Goal: Task Accomplishment & Management: Use online tool/utility

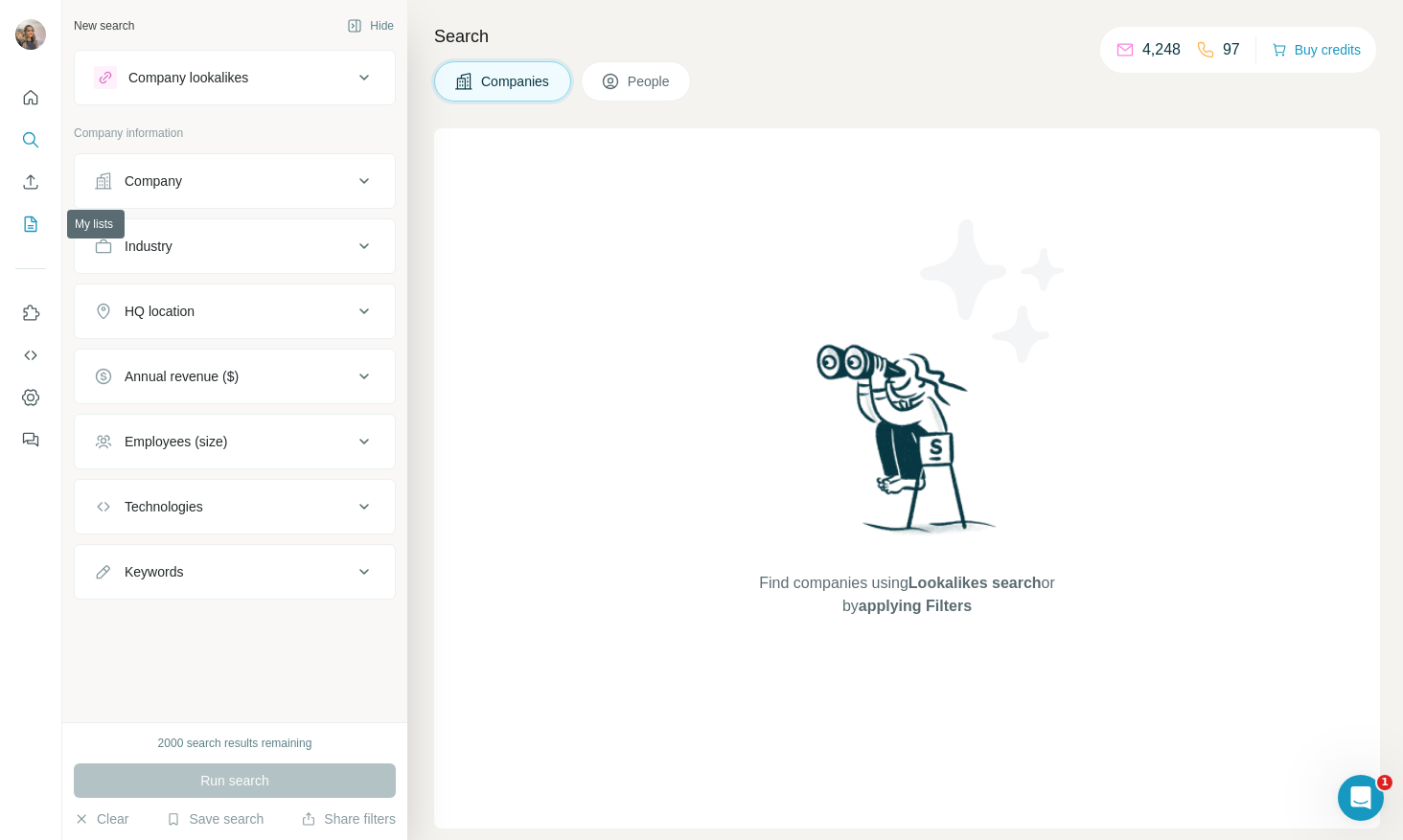
click at [27, 217] on icon "My lists" at bounding box center [31, 224] width 13 height 16
click at [32, 182] on icon "Enrich CSV" at bounding box center [31, 182] width 19 height 19
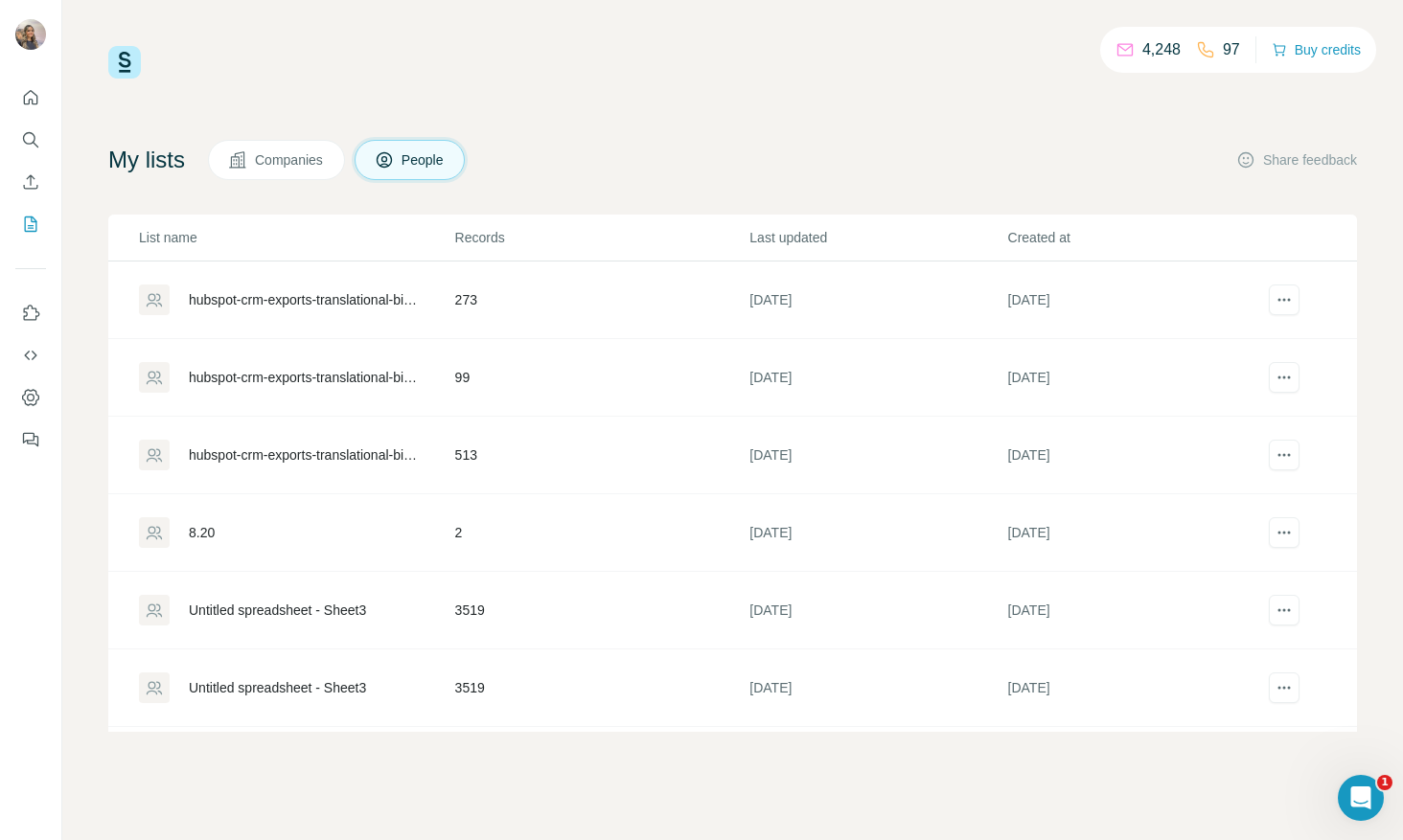
click at [31, 196] on button "Enrich CSV" at bounding box center [31, 182] width 31 height 35
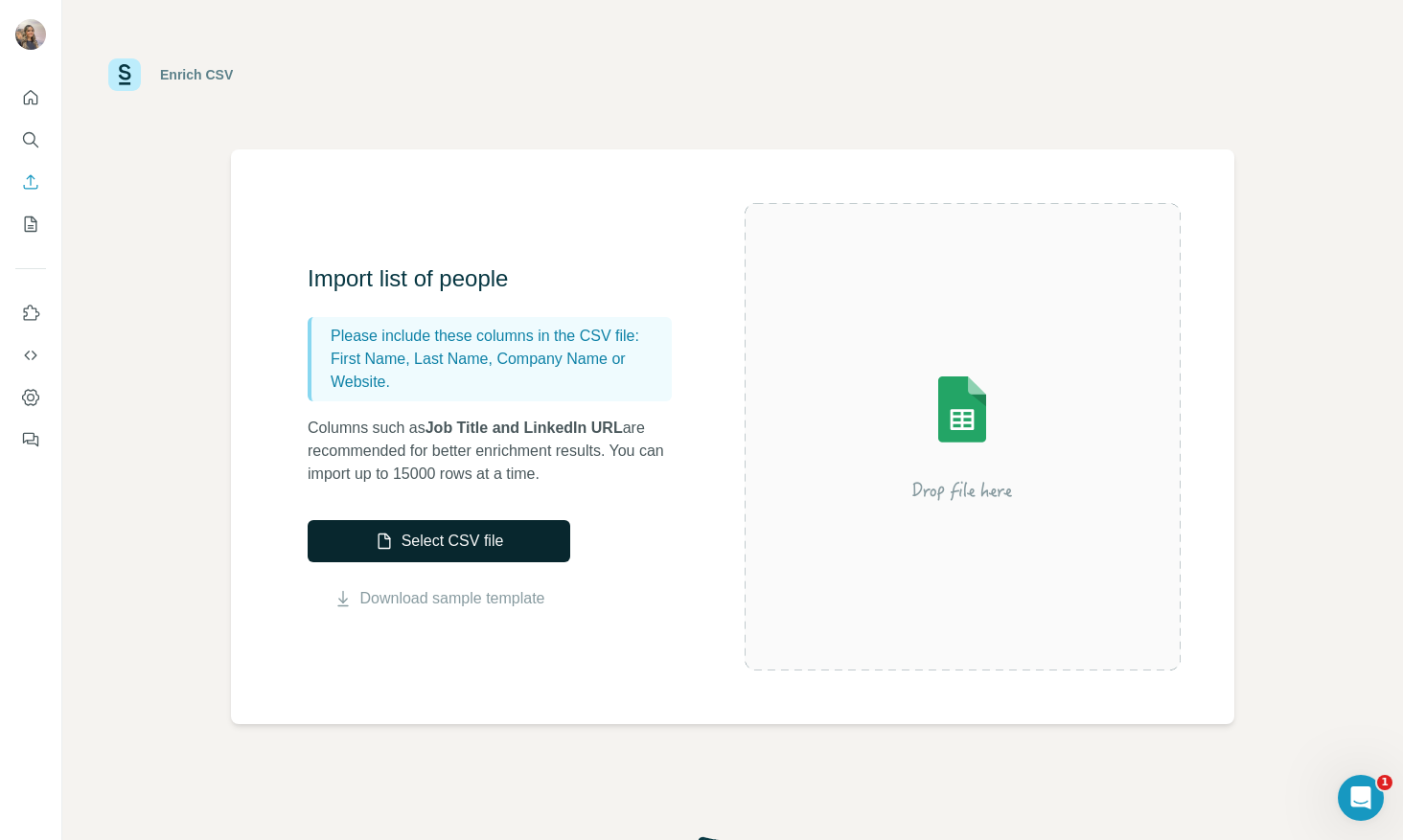
click at [521, 543] on button "Select CSV file" at bounding box center [439, 540] width 263 height 42
click at [21, 187] on icon "Enrich CSV" at bounding box center [31, 182] width 19 height 19
click at [37, 214] on icon "My lists" at bounding box center [31, 224] width 19 height 19
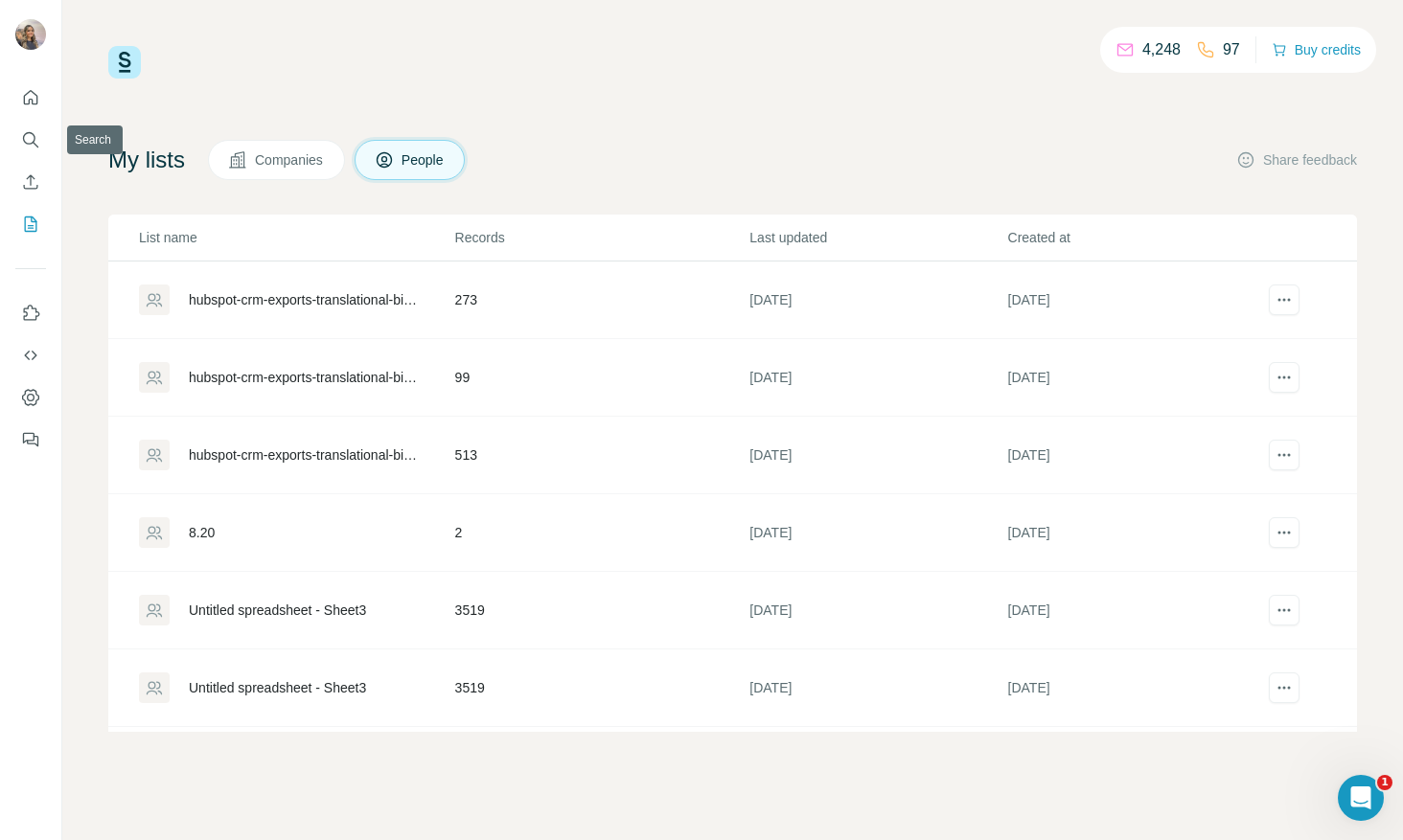
click at [325, 163] on span "Companies" at bounding box center [290, 160] width 70 height 19
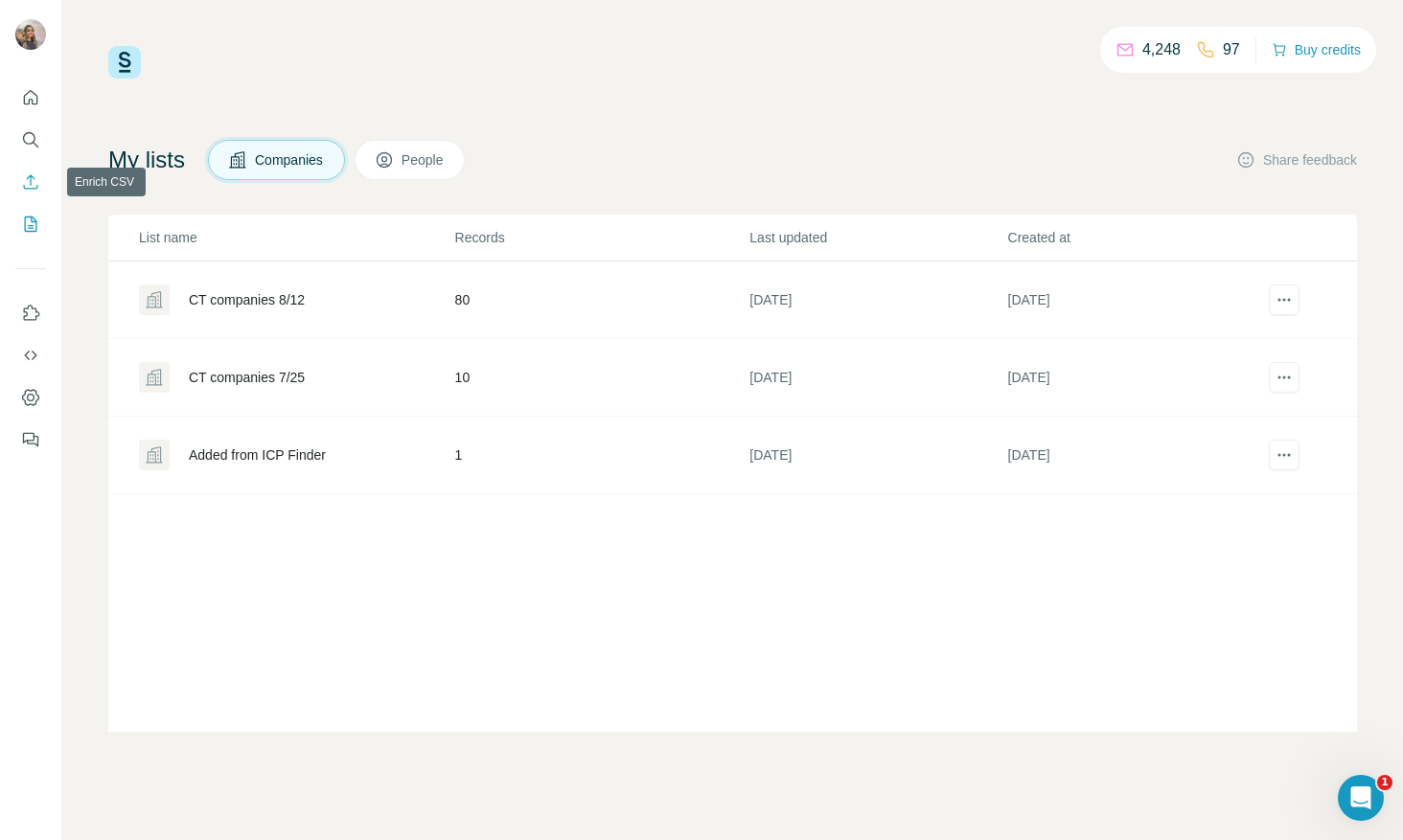
click at [41, 180] on button "Enrich CSV" at bounding box center [31, 182] width 31 height 35
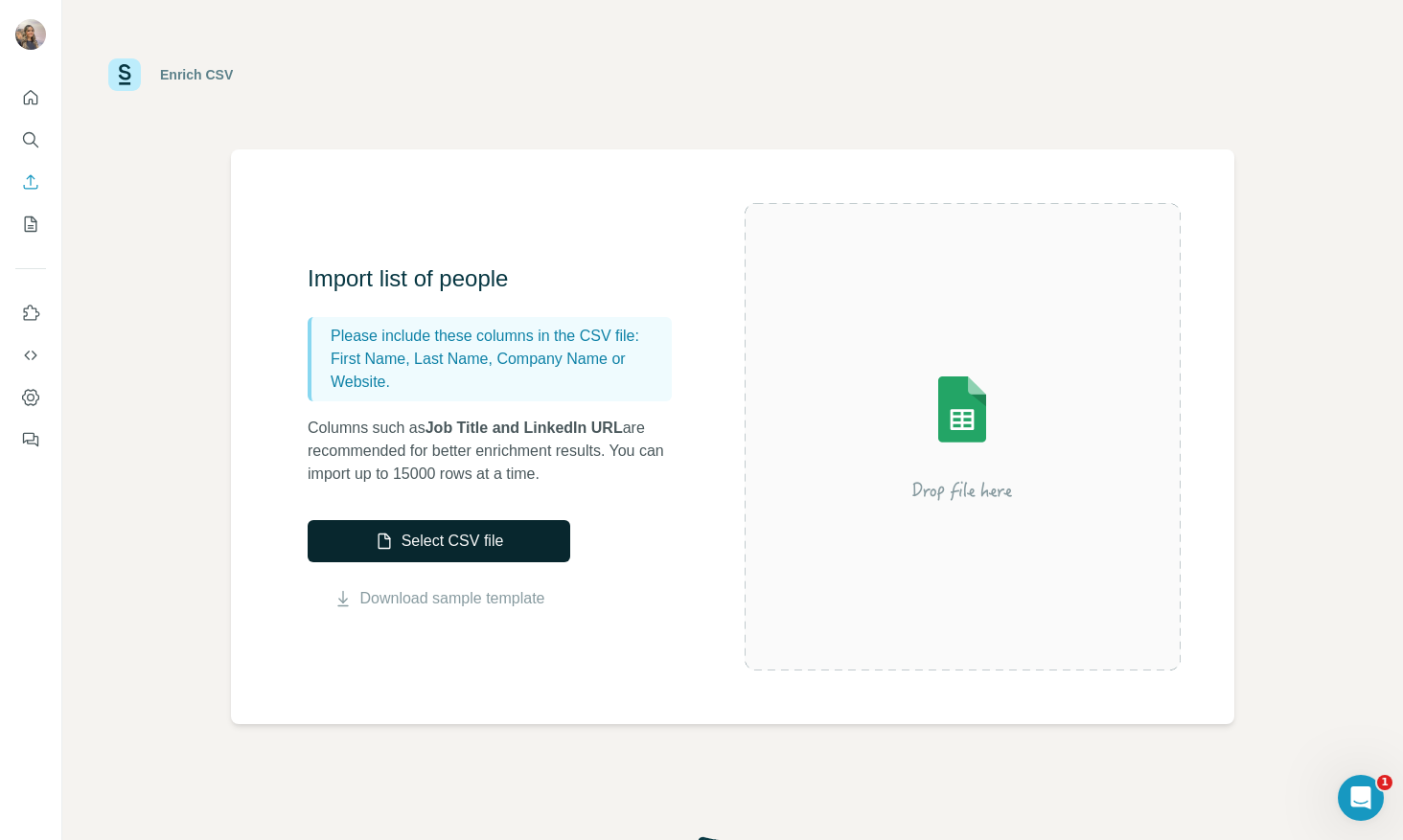
click at [375, 539] on icon "button" at bounding box center [384, 541] width 19 height 19
click at [27, 217] on icon "My lists" at bounding box center [31, 224] width 19 height 19
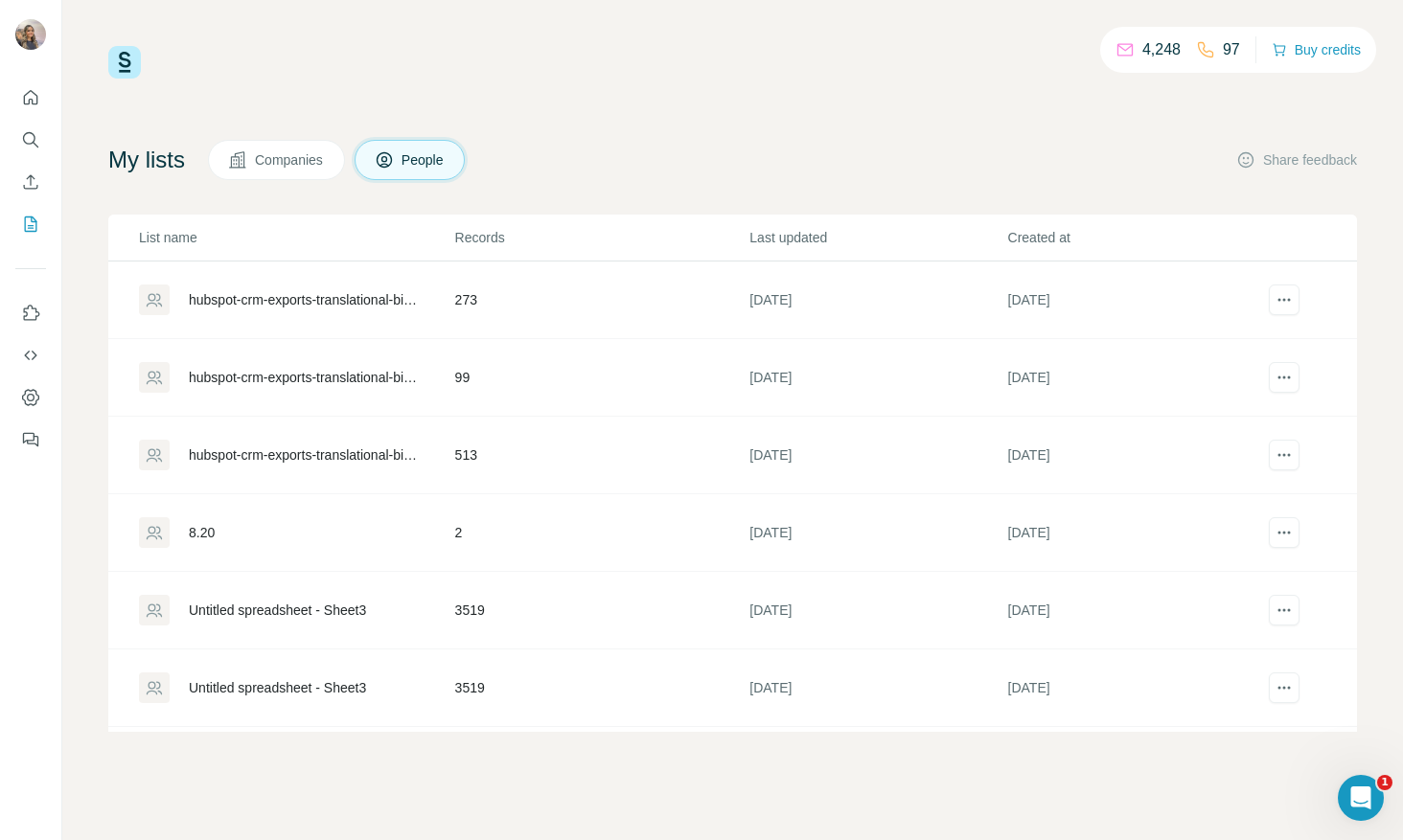
click at [339, 179] on button "Companies" at bounding box center [276, 159] width 137 height 40
click at [325, 161] on span "Companies" at bounding box center [290, 160] width 70 height 19
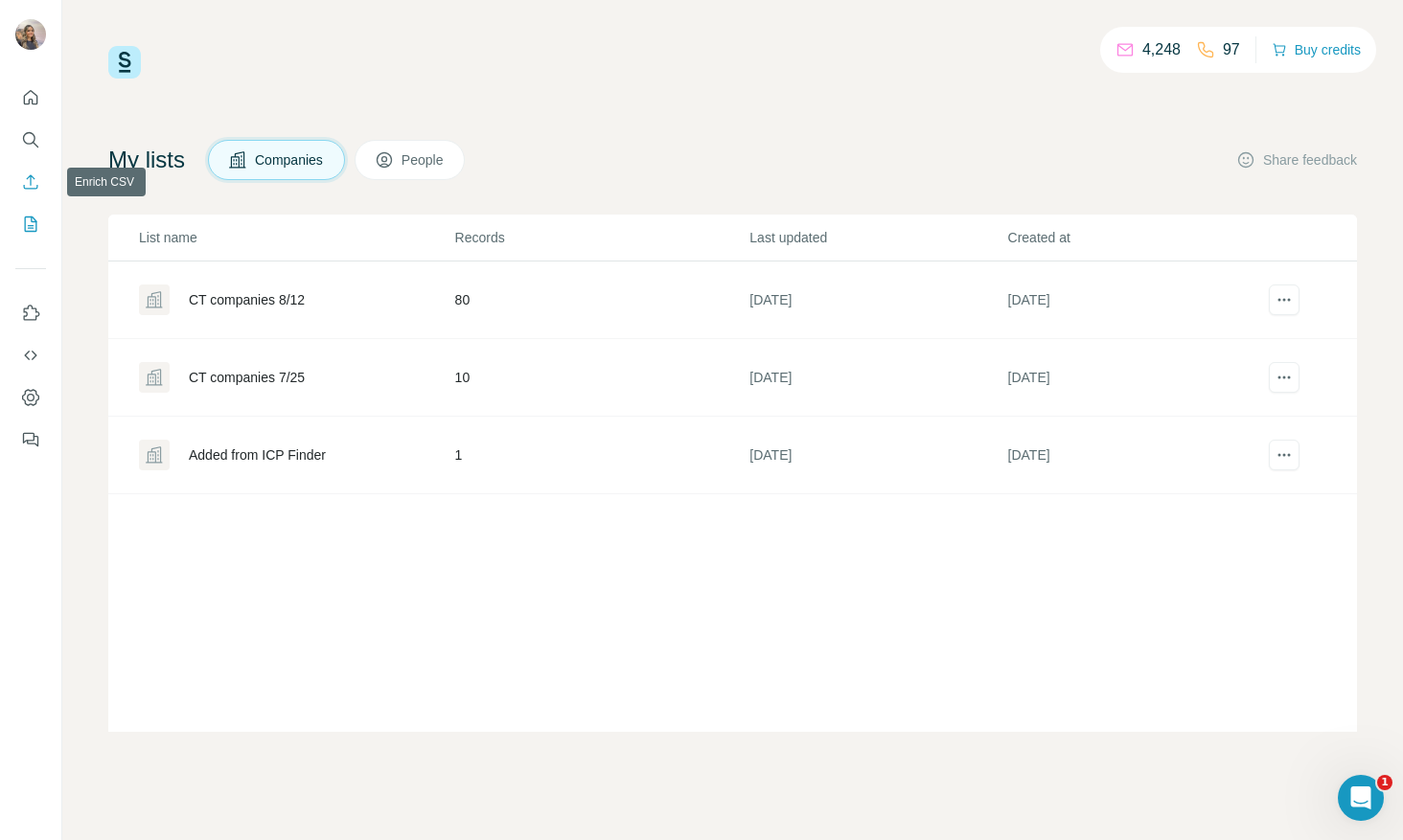
click at [37, 187] on icon "Enrich CSV" at bounding box center [31, 181] width 15 height 15
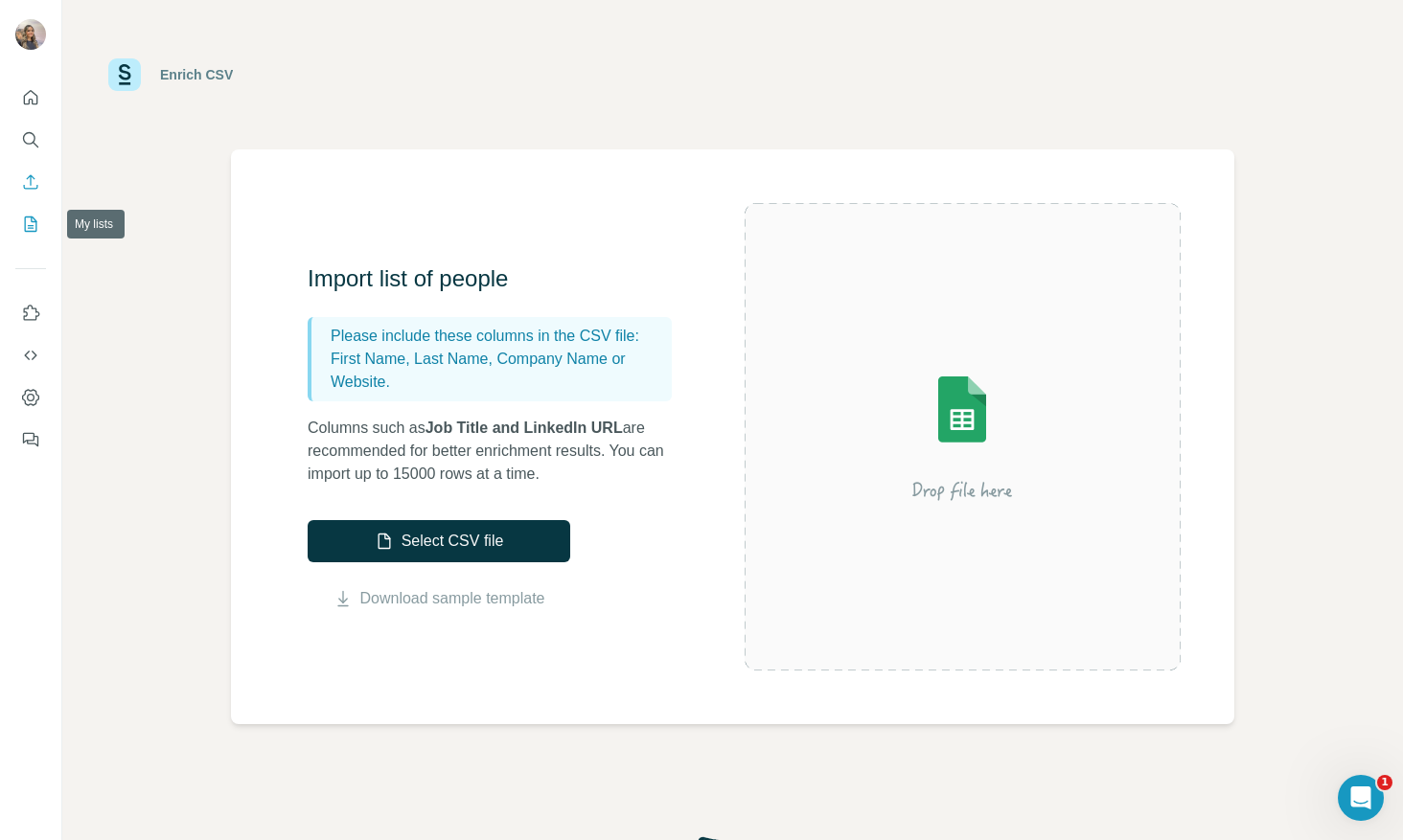
click at [36, 233] on icon "My lists" at bounding box center [31, 224] width 19 height 19
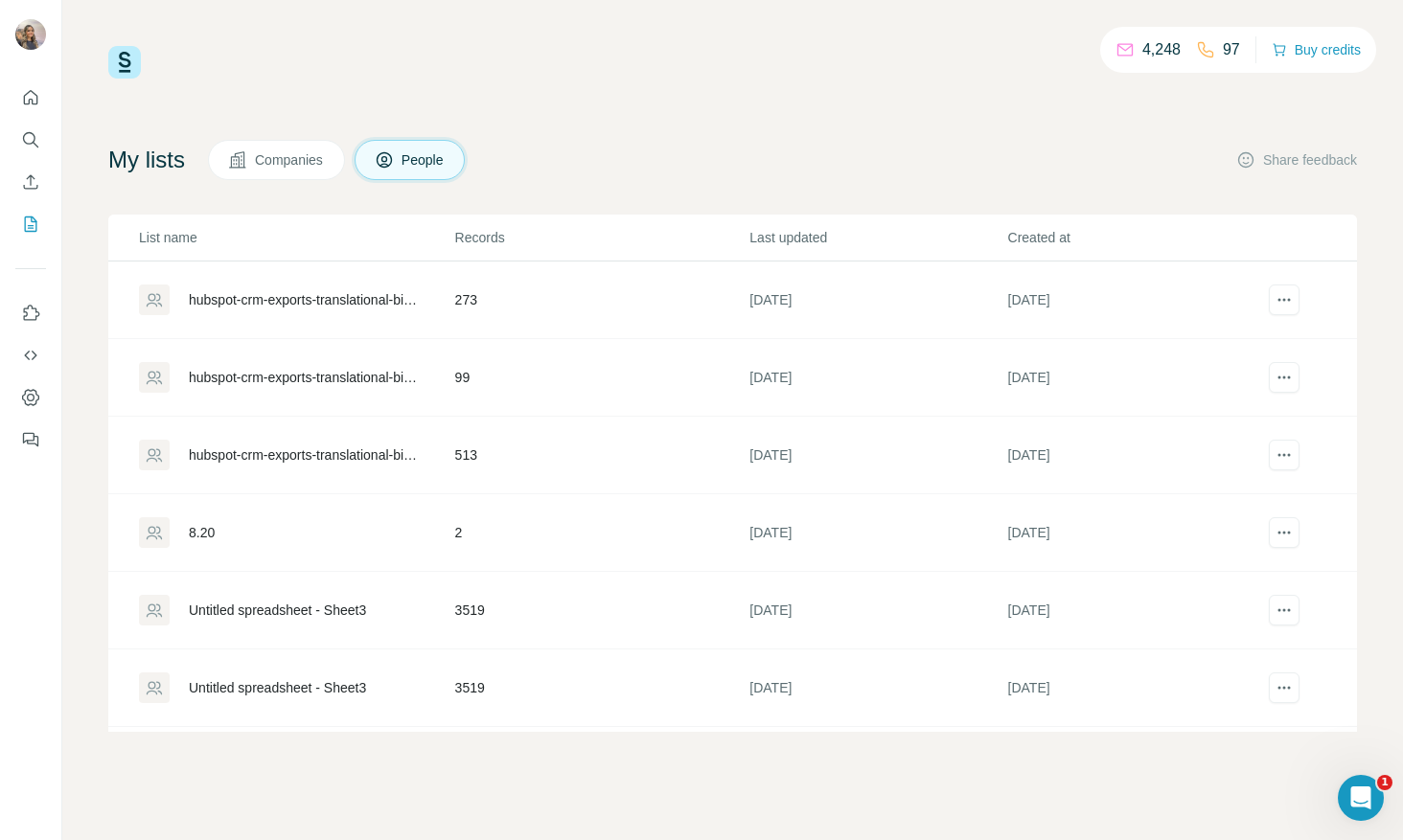
click at [286, 163] on span "Companies" at bounding box center [290, 160] width 70 height 19
click at [287, 163] on span "Companies" at bounding box center [290, 160] width 70 height 19
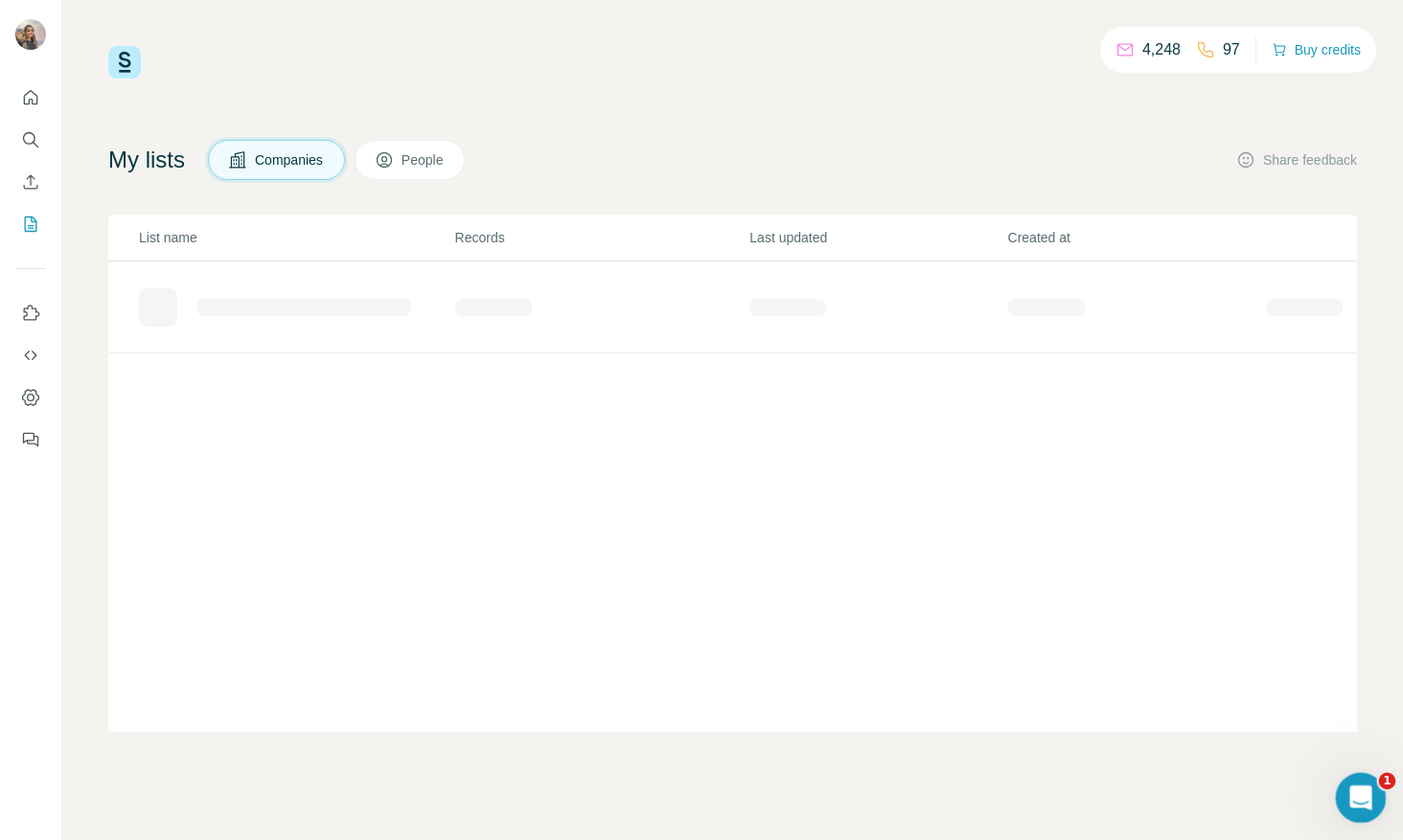
click at [1360, 796] on icon "Open Intercom Messenger" at bounding box center [1358, 795] width 14 height 16
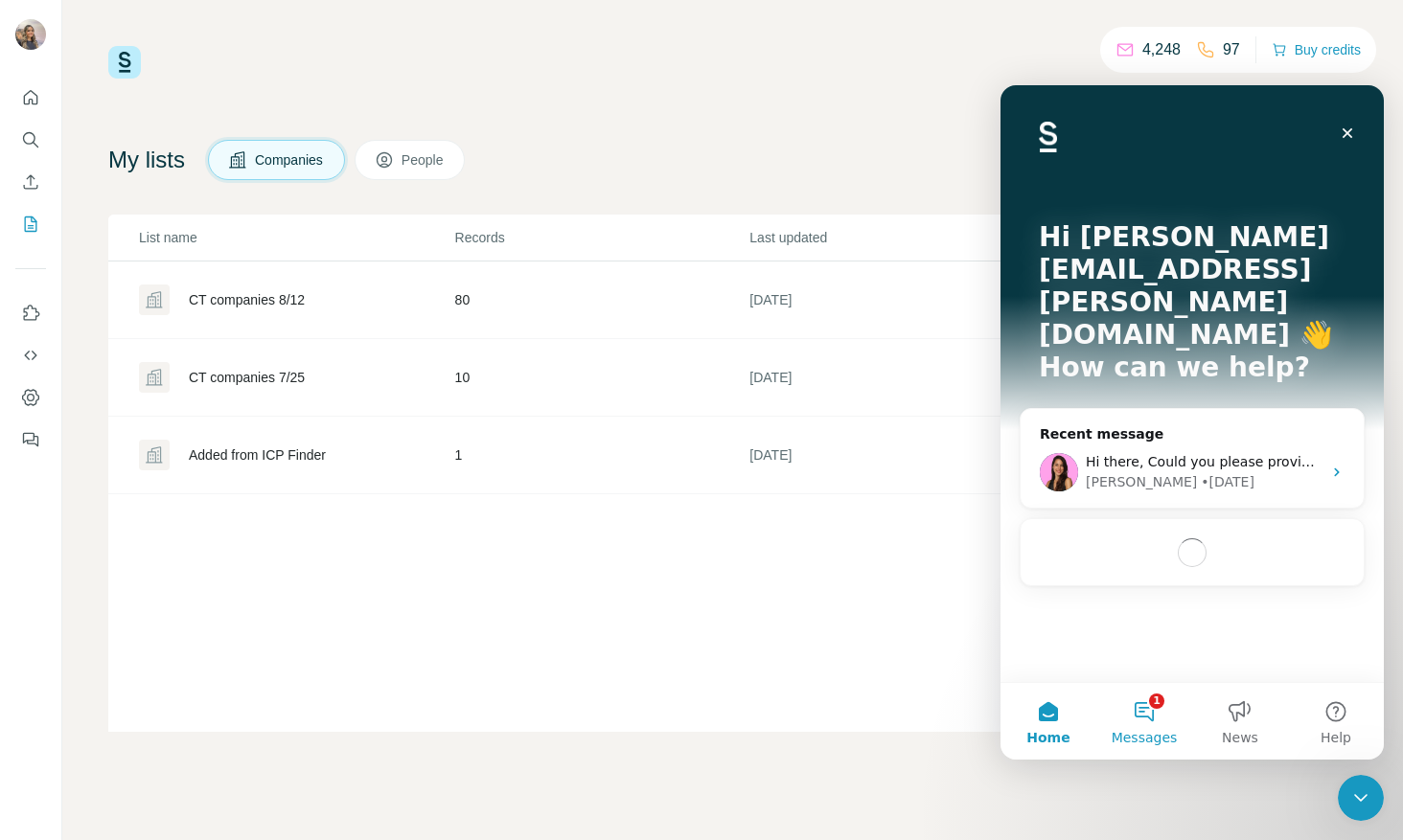
click at [1144, 713] on button "1 Messages" at bounding box center [1144, 721] width 96 height 77
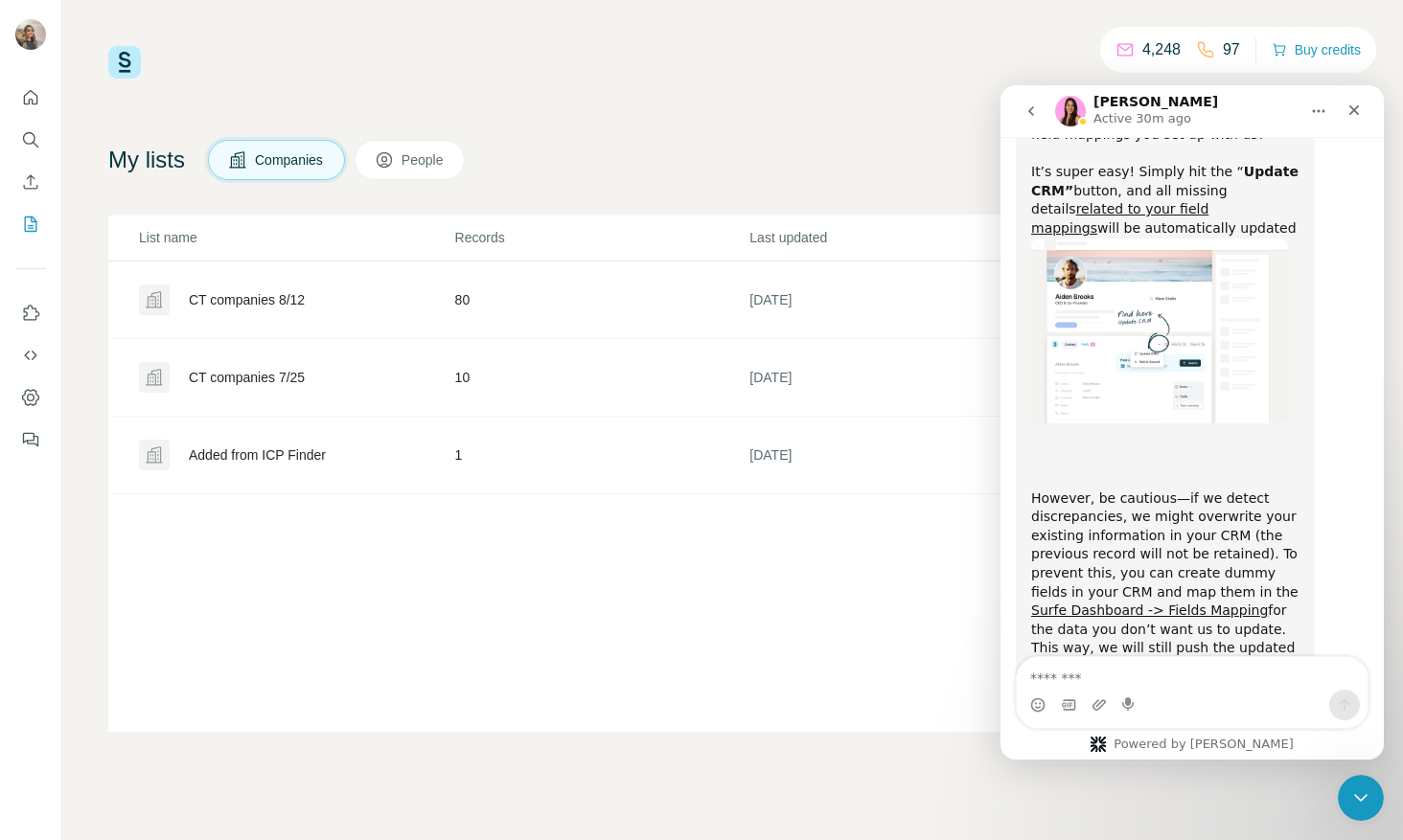
scroll to position [2342, 0]
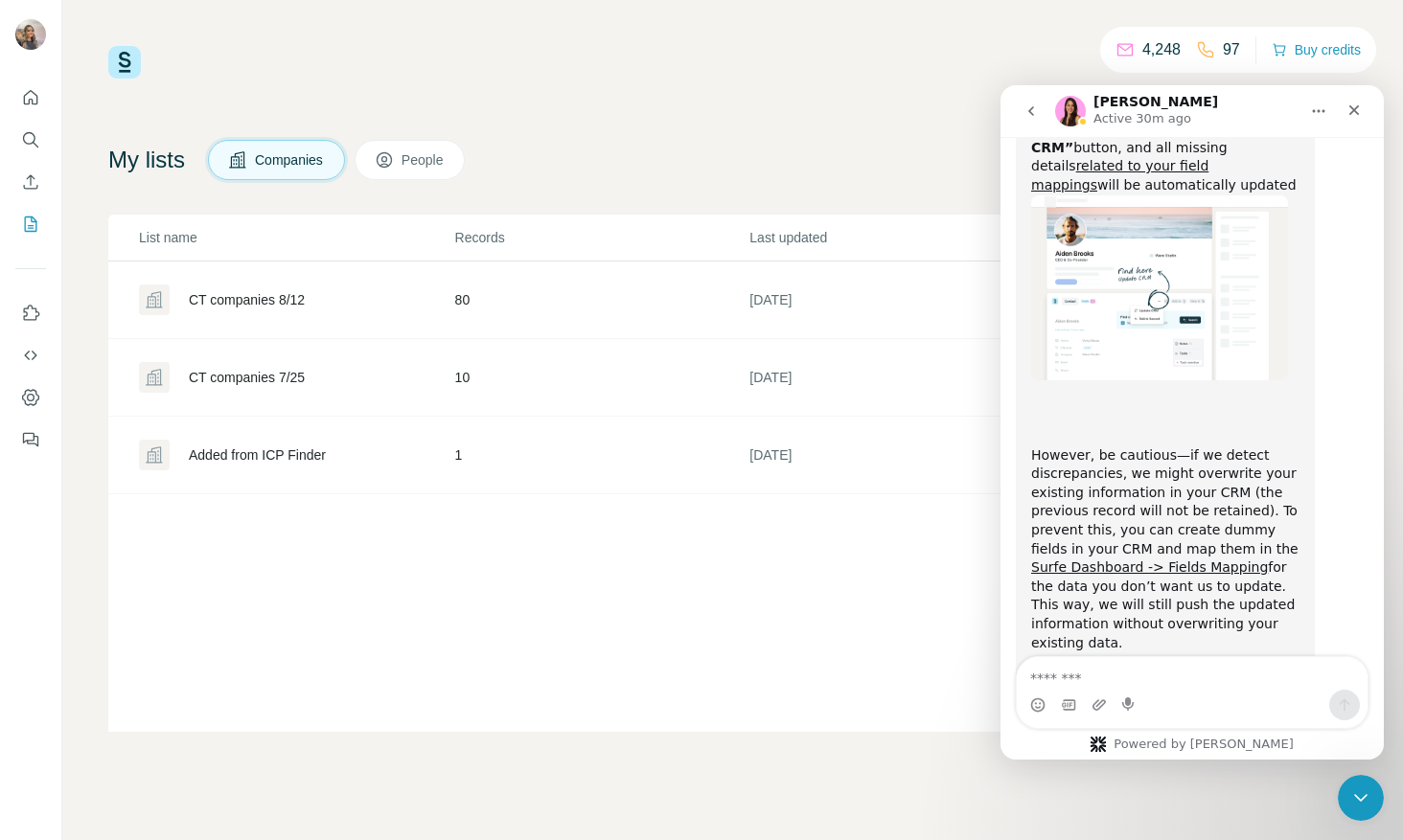
click at [894, 683] on div "List name Records Last updated Created at CT companies 8/12 80 [DATE] [DATE] CT…" at bounding box center [733, 473] width 1249 height 518
click at [46, 144] on div at bounding box center [30, 263] width 61 height 388
click at [32, 133] on icon "Search" at bounding box center [29, 138] width 13 height 13
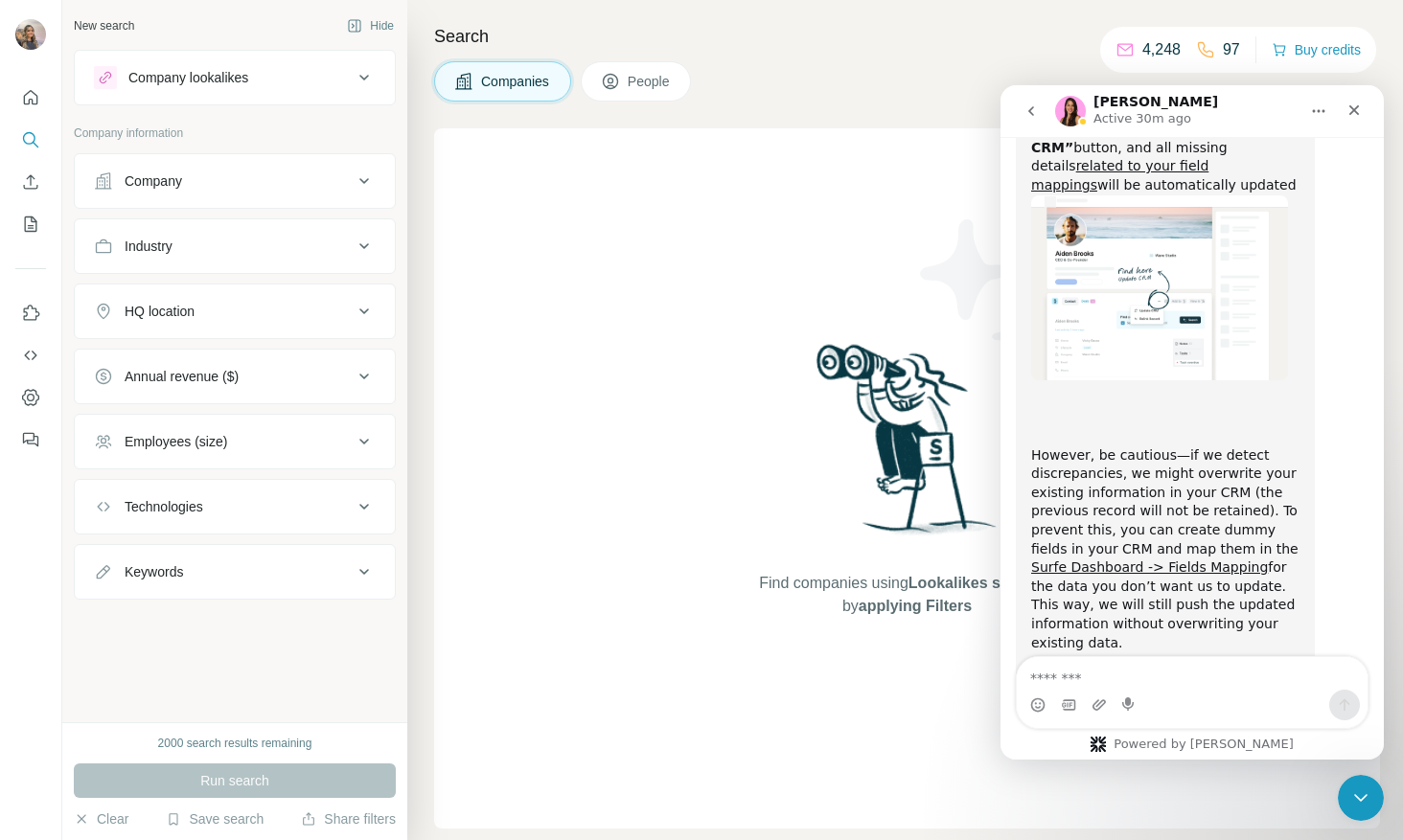
click at [1226, 701] on div "Intercom messenger" at bounding box center [1192, 705] width 351 height 31
click at [1224, 682] on textarea "Message…" at bounding box center [1192, 674] width 351 height 33
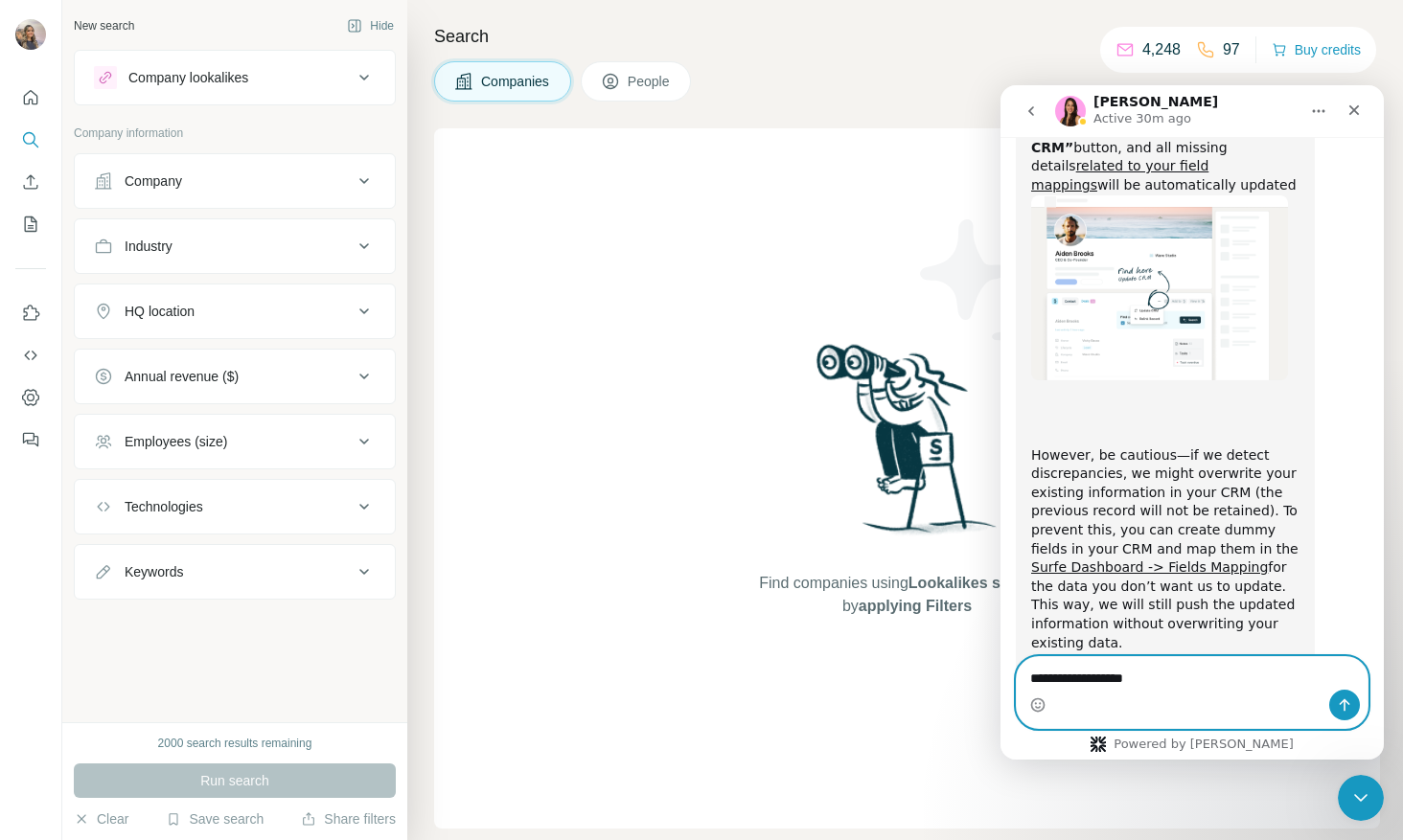
type textarea "**********"
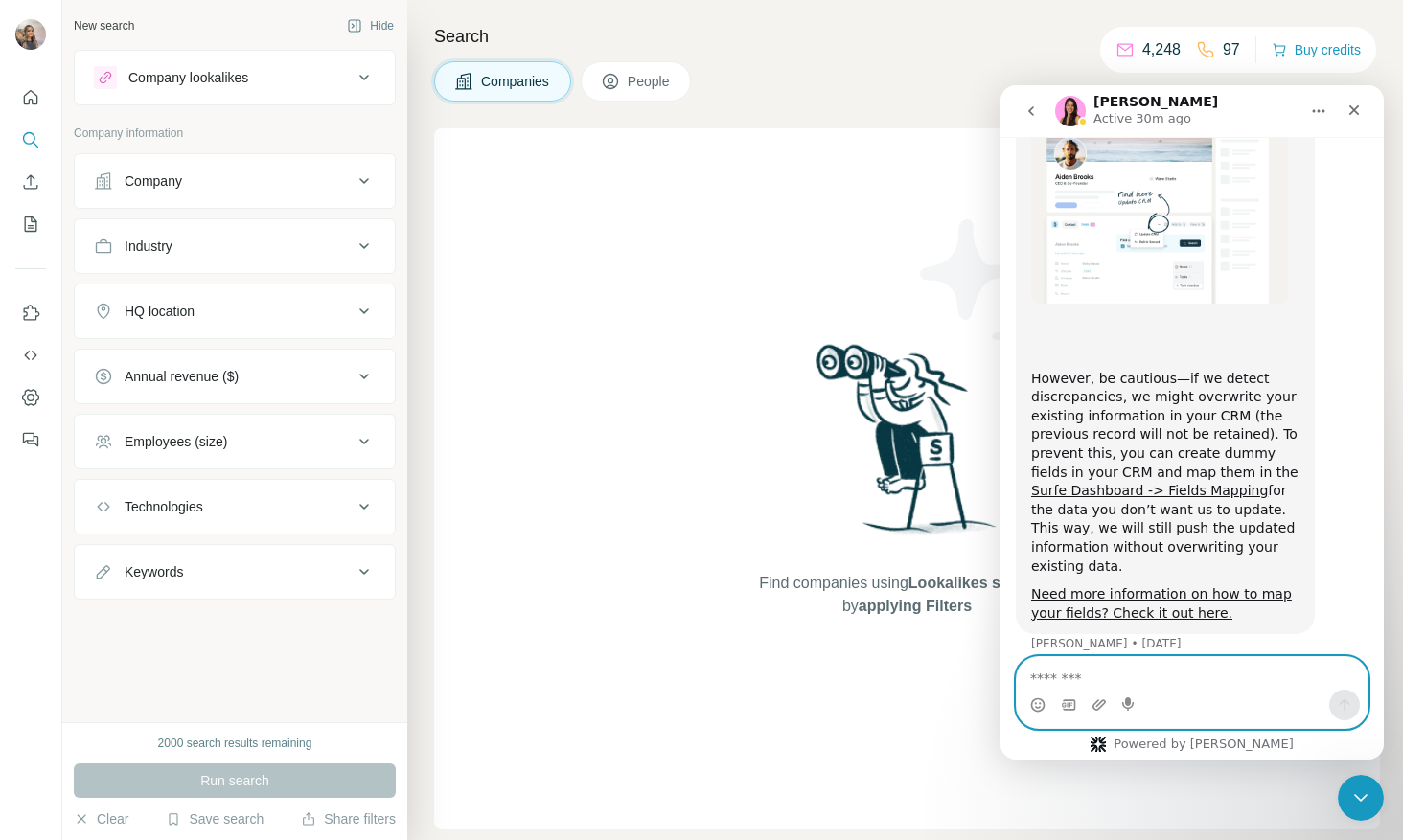
scroll to position [2425, 0]
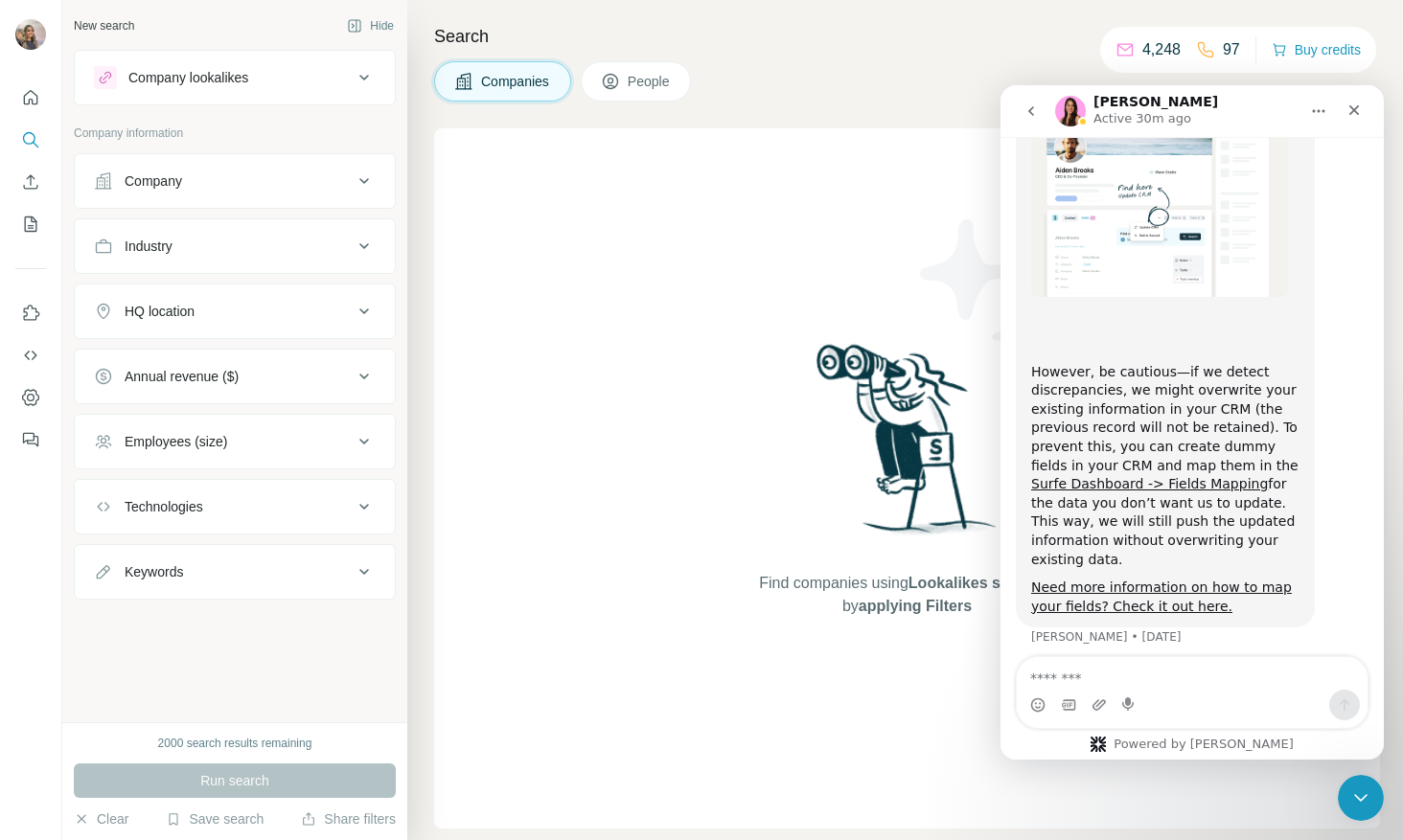
click at [299, 621] on div "New search Hide Company lookalikes Company information Company Industry HQ loca…" at bounding box center [235, 361] width 345 height 723
click at [197, 182] on div "Company" at bounding box center [223, 181] width 259 height 19
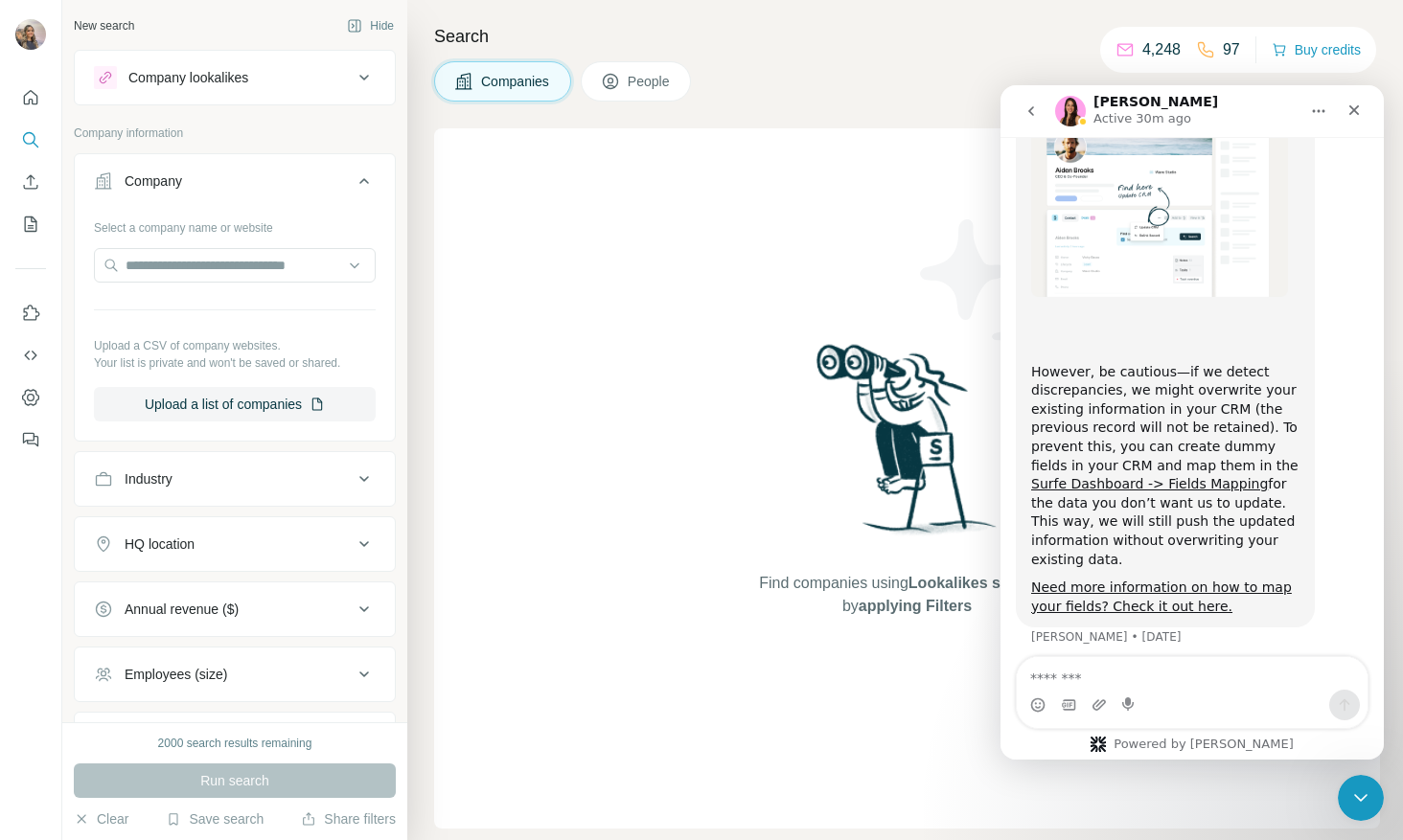
click at [209, 119] on div "Company lookalikes Company information Company Select a company name or website…" at bounding box center [235, 440] width 322 height 783
click at [212, 95] on button "Company lookalikes" at bounding box center [235, 77] width 320 height 46
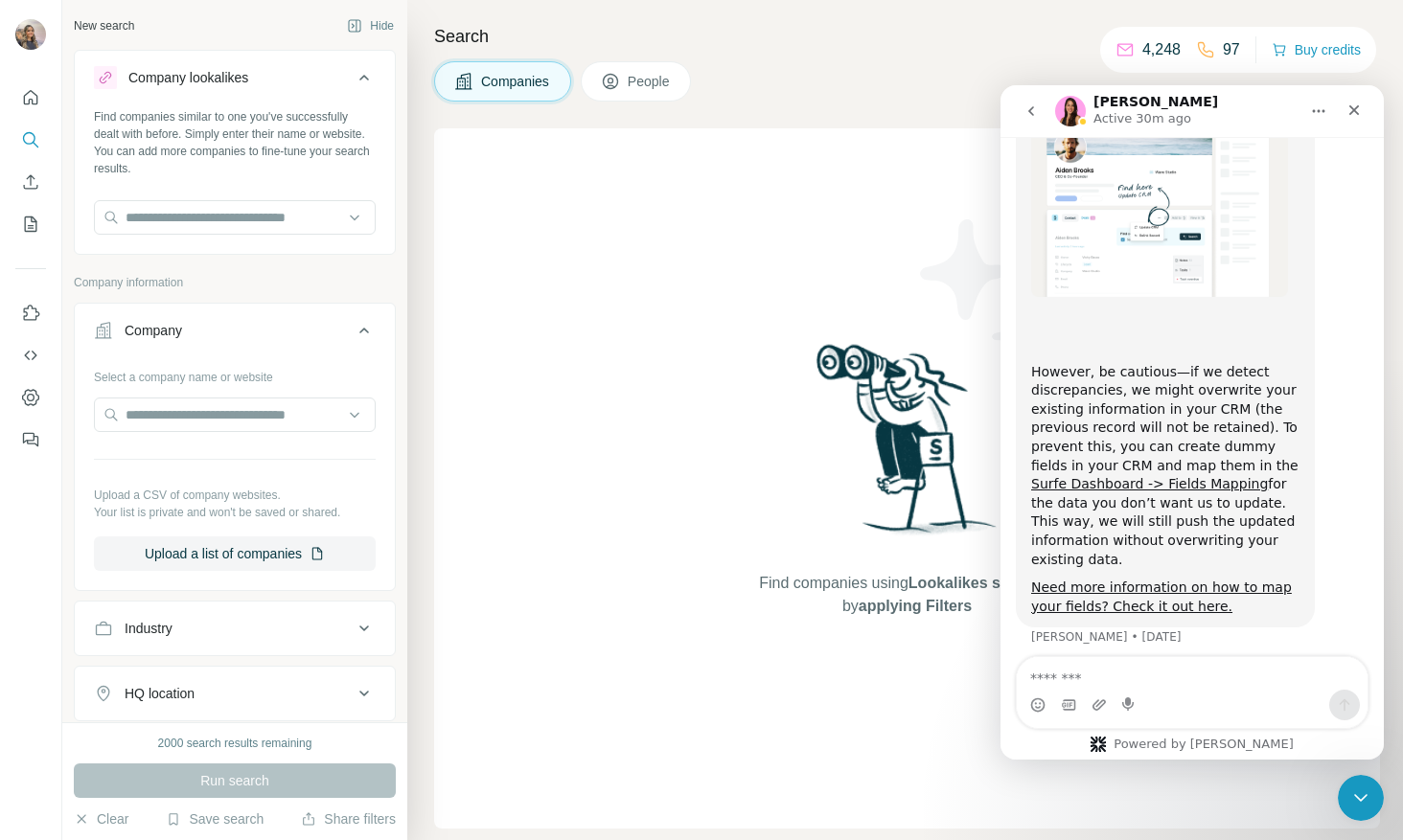
click at [234, 361] on div "Select a company name or website" at bounding box center [235, 373] width 281 height 25
click at [245, 547] on button "Upload a list of companies" at bounding box center [235, 554] width 281 height 35
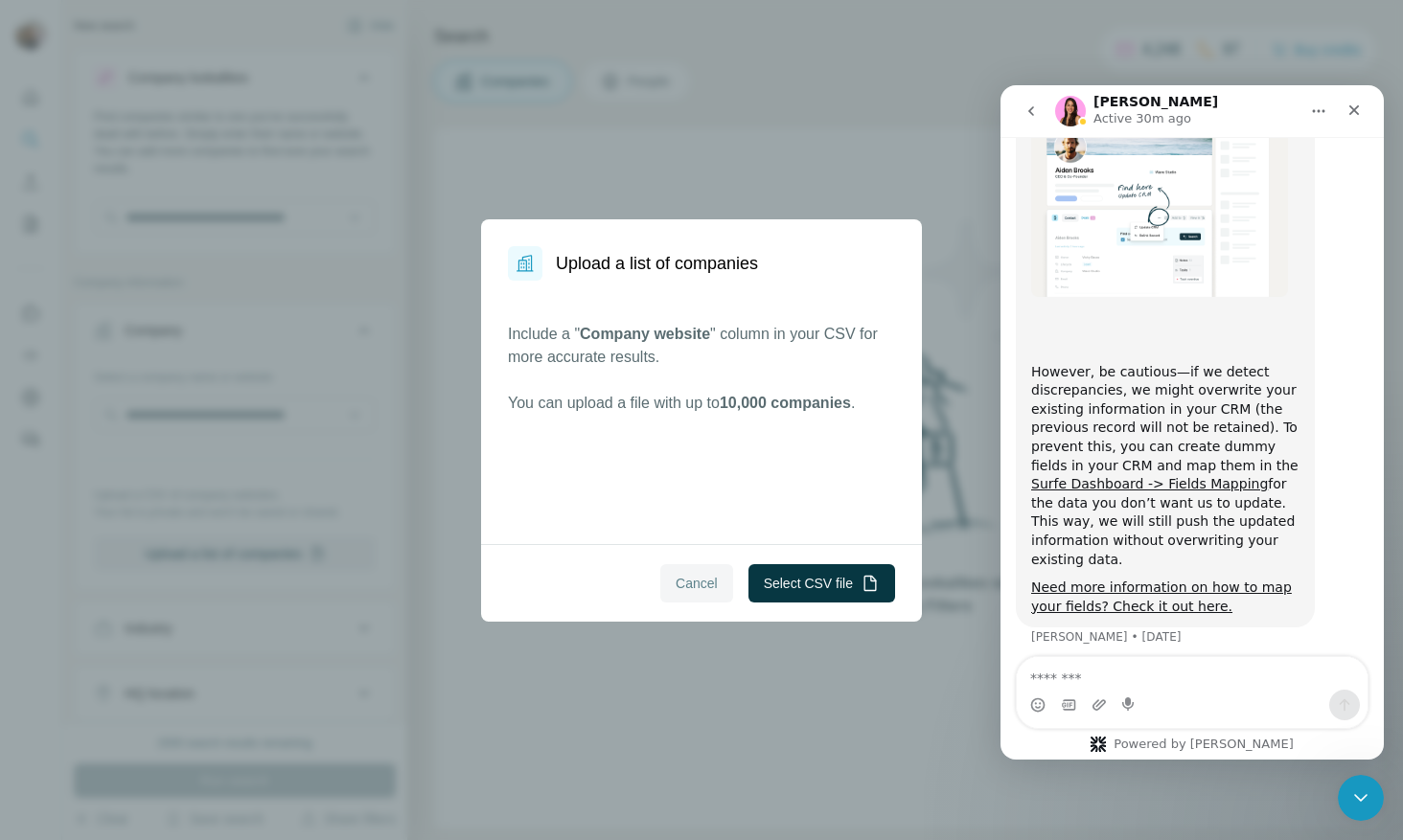
click at [684, 586] on span "Cancel" at bounding box center [697, 584] width 42 height 19
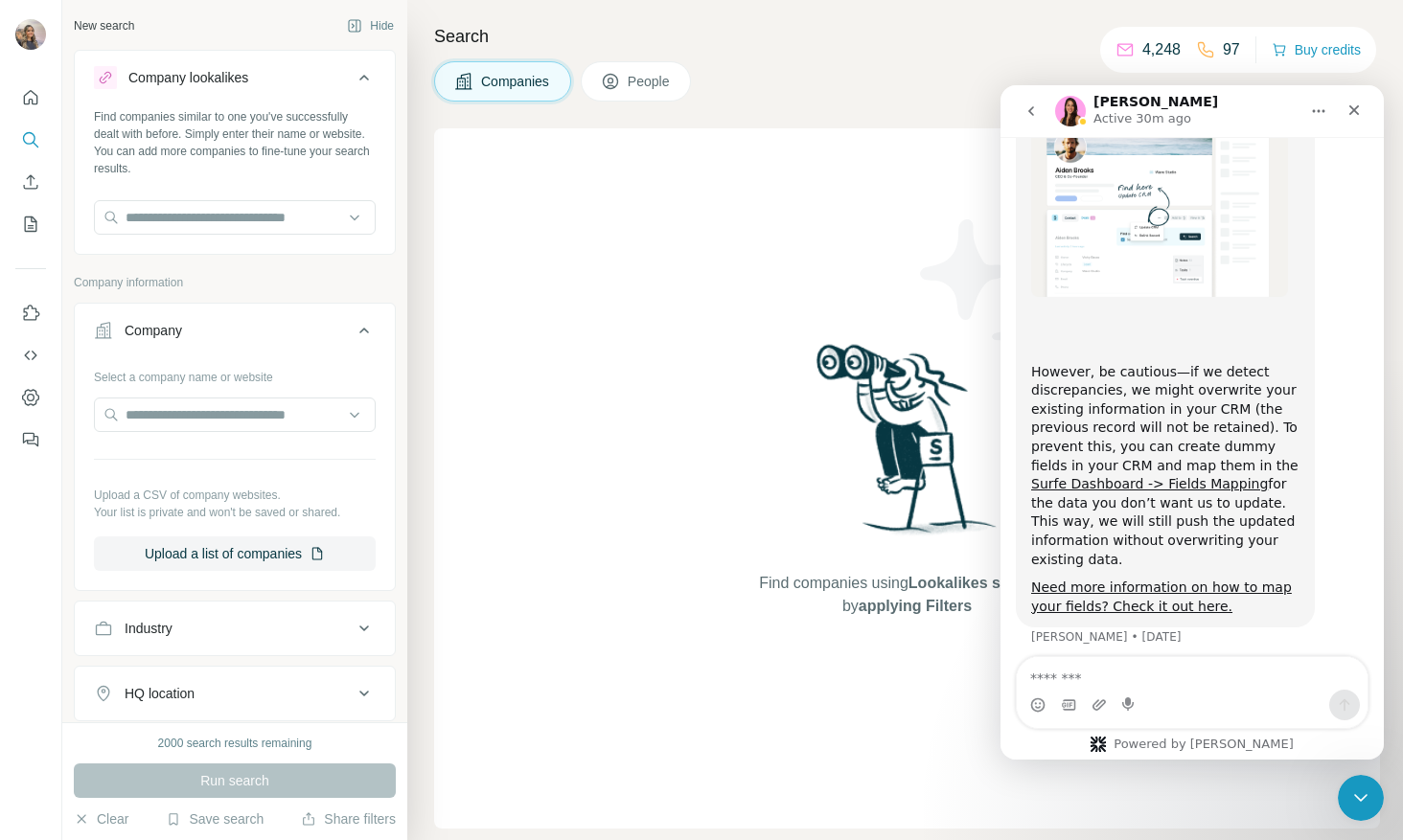
click at [832, 350] on img at bounding box center [907, 446] width 199 height 213
click at [267, 610] on button "Industry" at bounding box center [235, 628] width 320 height 46
click at [268, 572] on div "Select a company name or website Upload a CSV of company websites. Your list is…" at bounding box center [235, 473] width 320 height 225
click at [277, 548] on button "Upload a list of companies" at bounding box center [235, 554] width 281 height 35
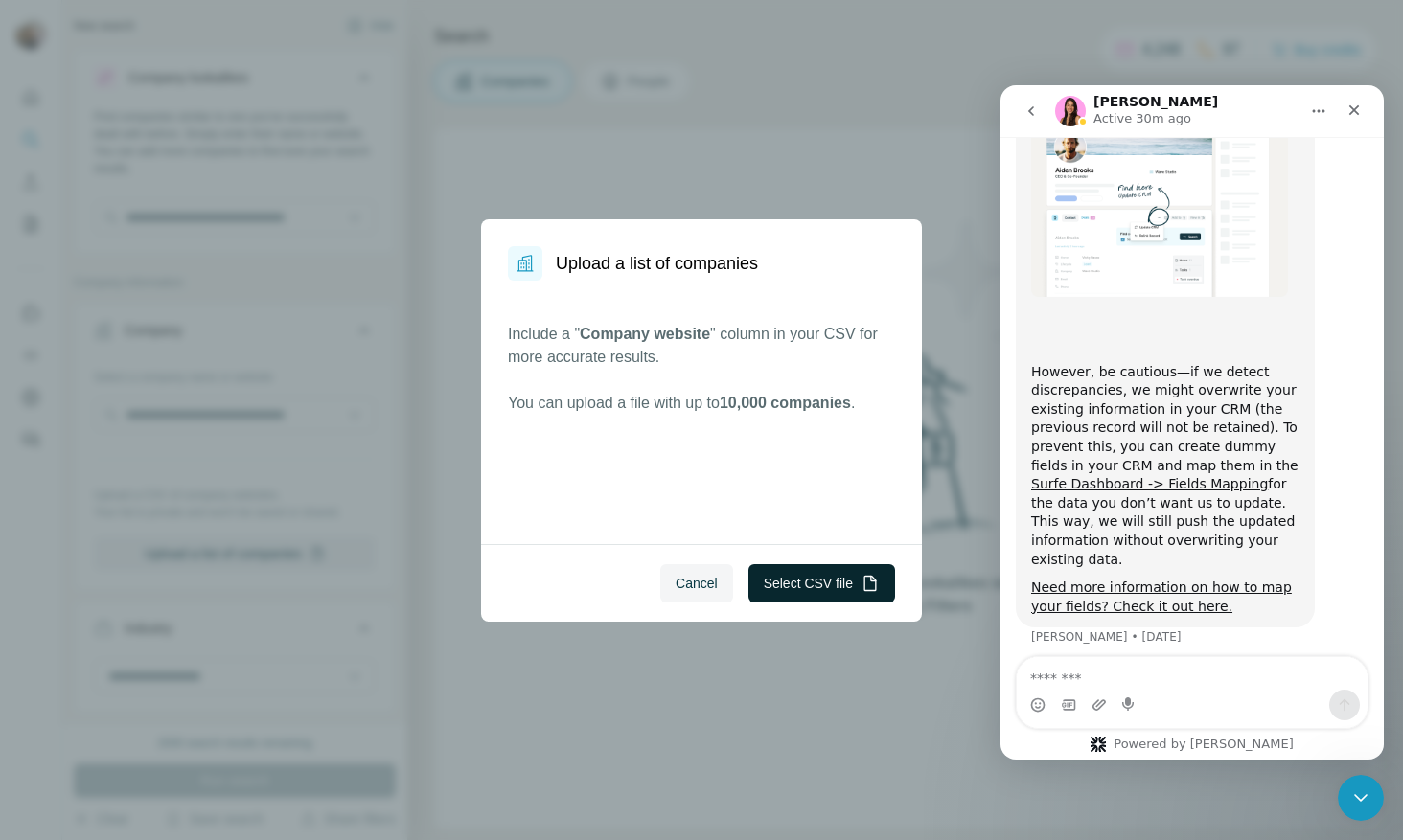
click at [773, 571] on button "Select CSV file" at bounding box center [822, 584] width 147 height 39
click at [782, 568] on button "Select CSV file" at bounding box center [822, 584] width 147 height 39
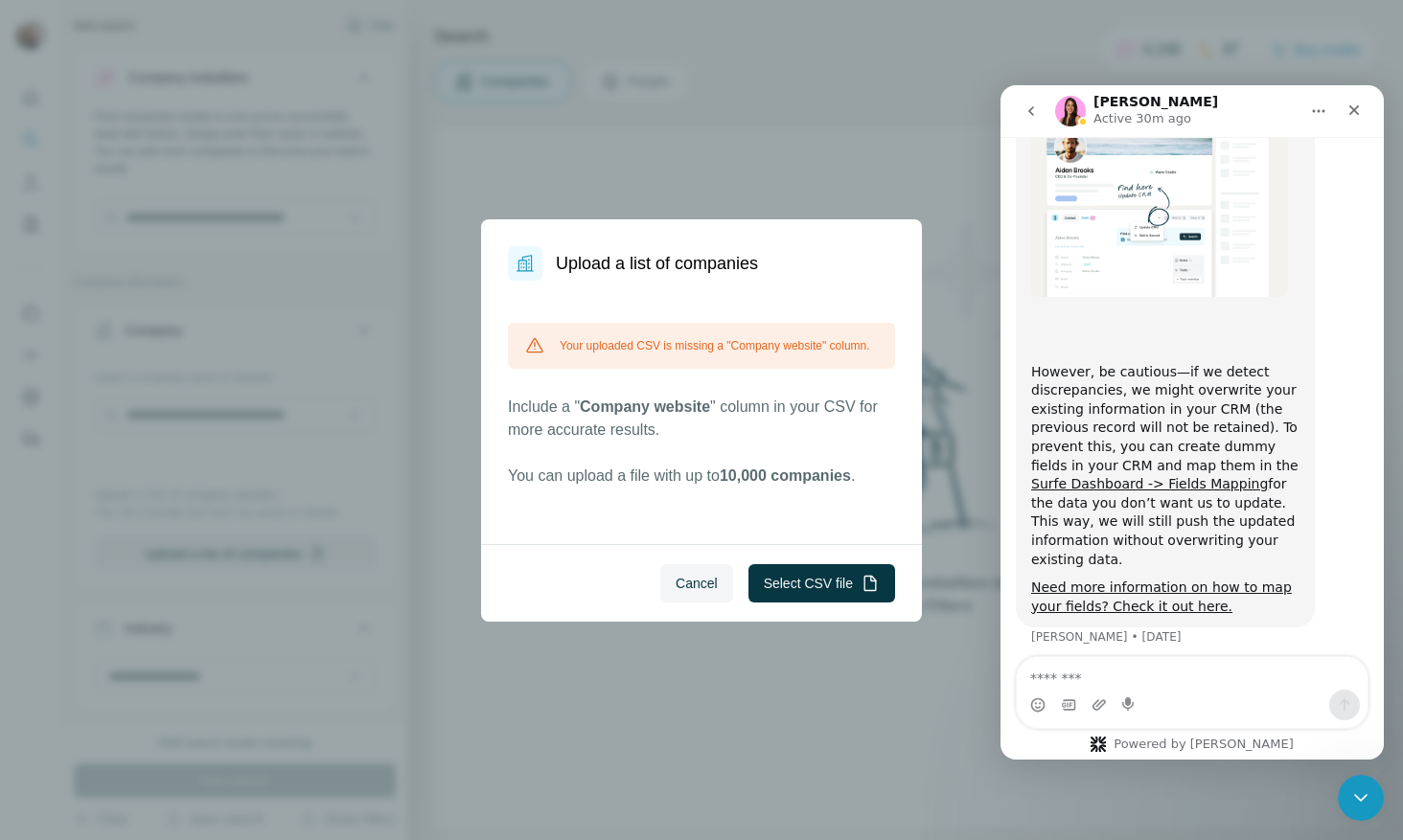
click at [690, 586] on span "Cancel" at bounding box center [697, 584] width 42 height 19
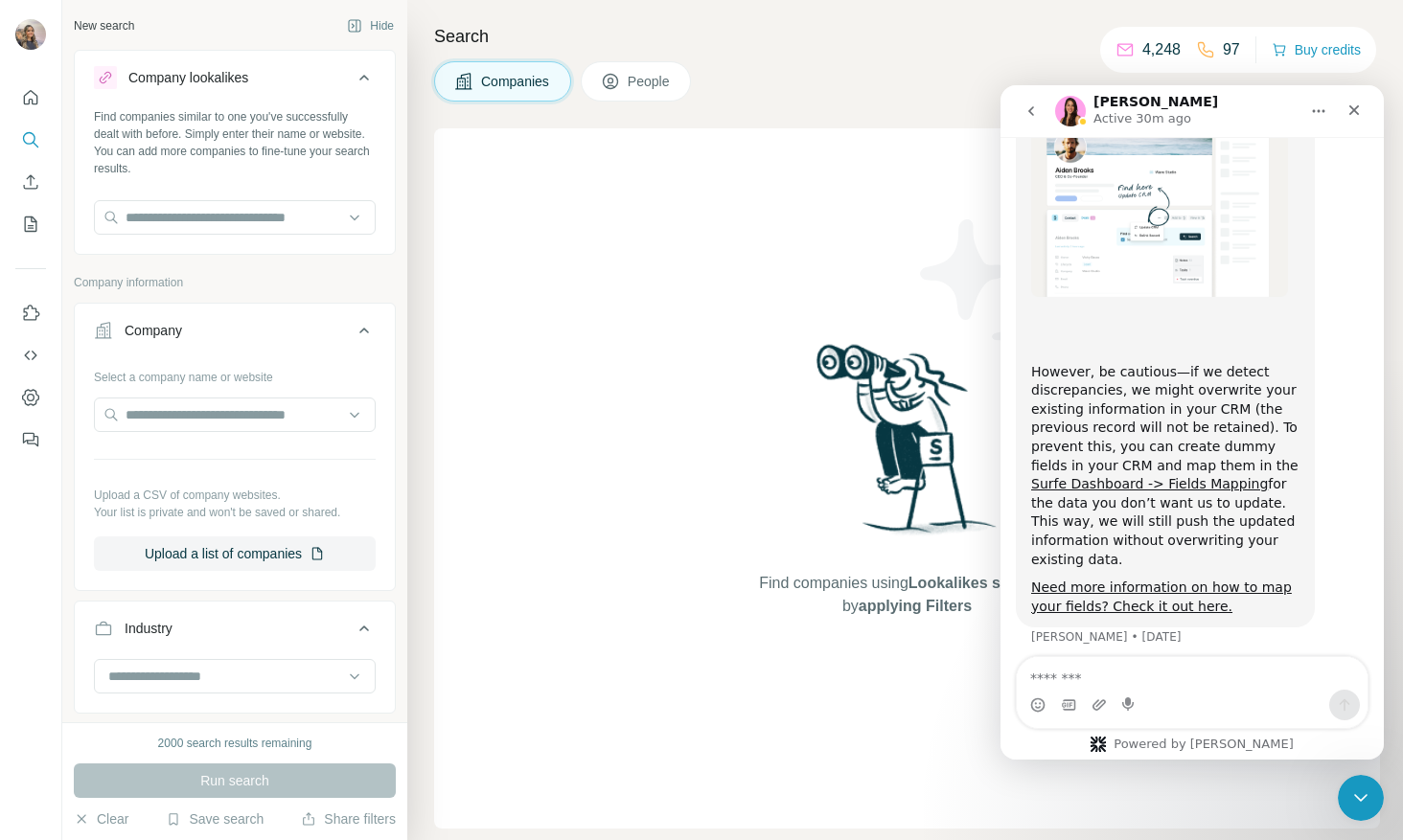
click at [284, 583] on div "Select a company name or website Upload a CSV of company websites. Your list is…" at bounding box center [235, 473] width 320 height 225
click at [293, 566] on button "Upload a list of companies" at bounding box center [235, 554] width 281 height 35
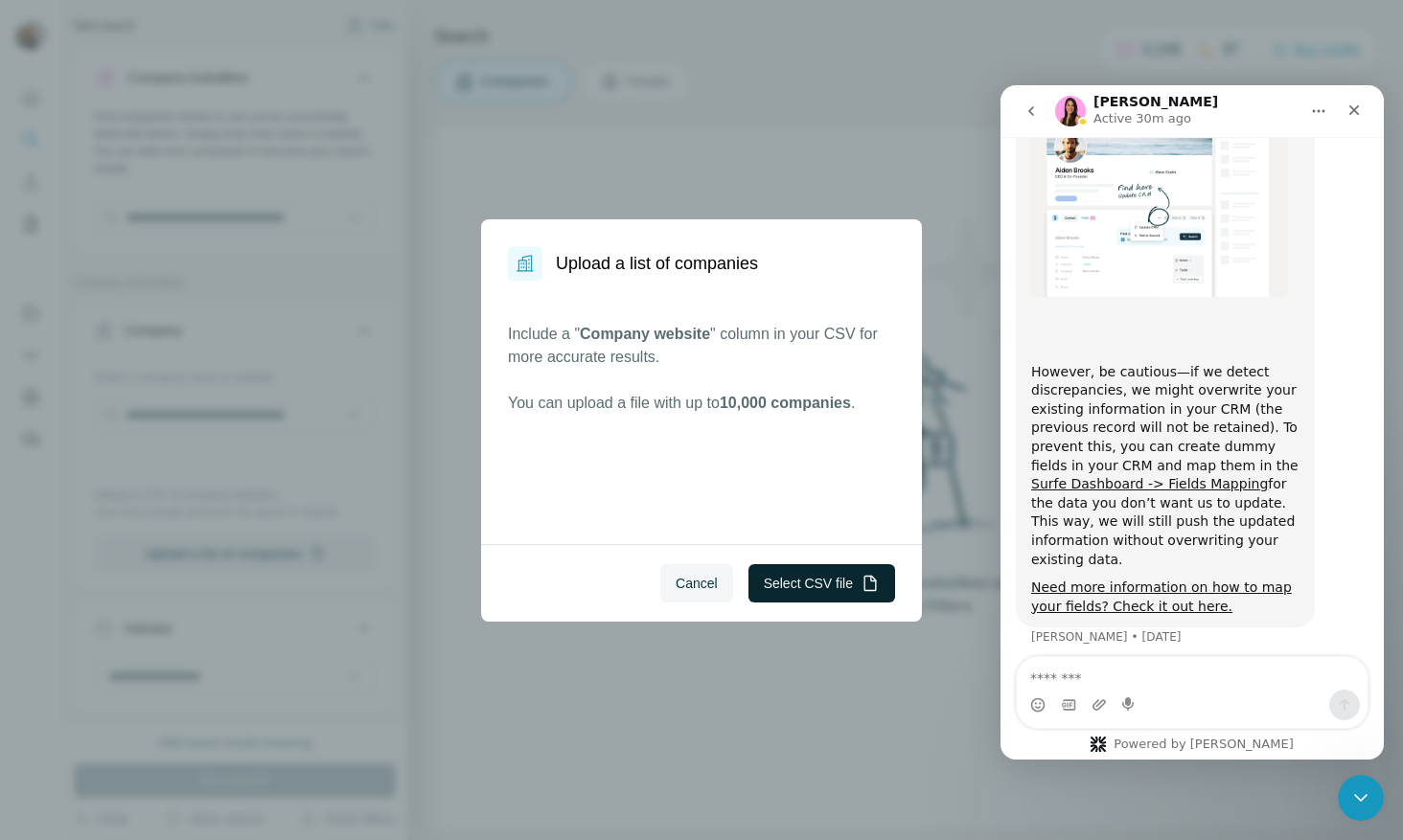
click at [822, 581] on button "Select CSV file" at bounding box center [822, 584] width 147 height 39
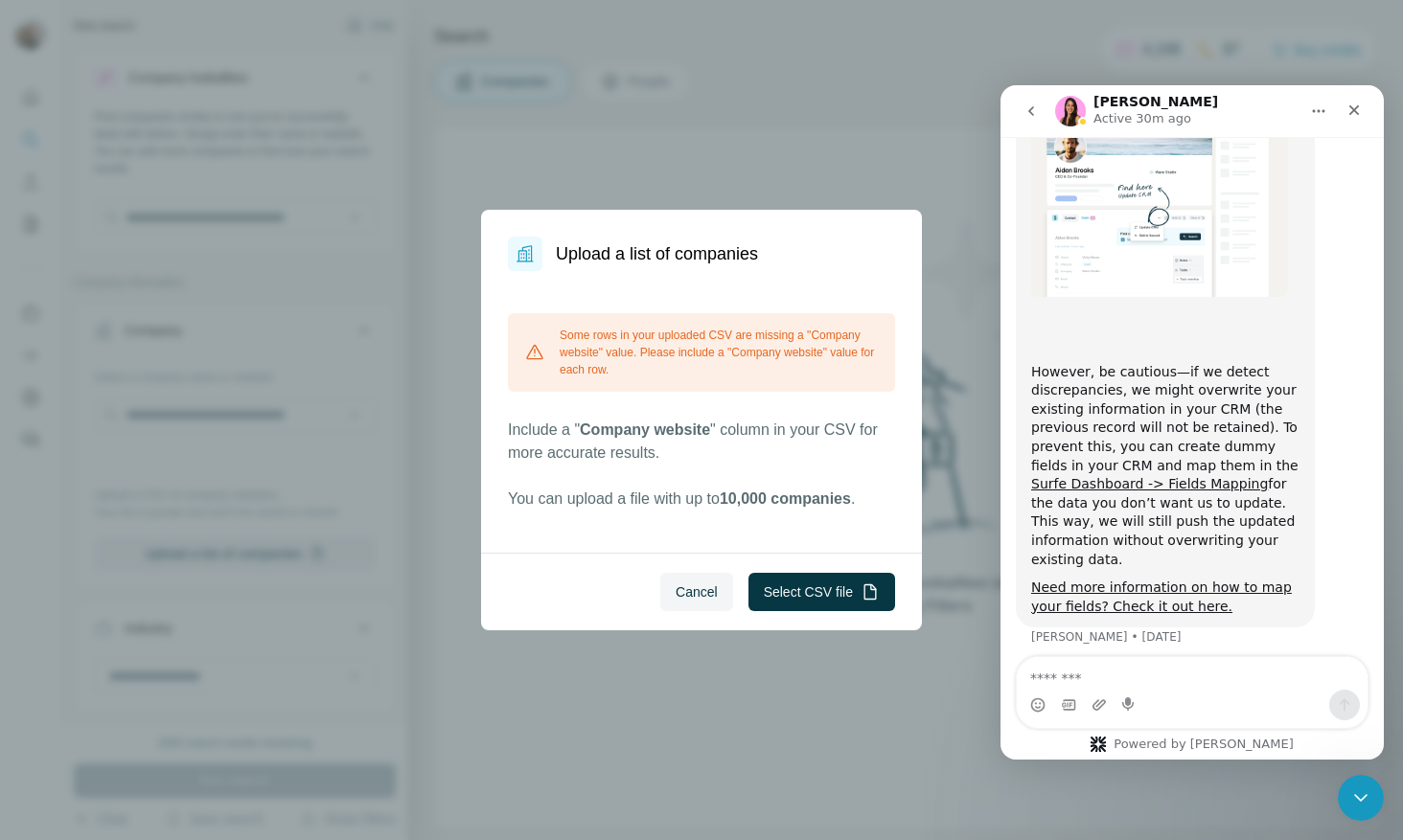
click at [670, 581] on button "Cancel" at bounding box center [697, 593] width 73 height 39
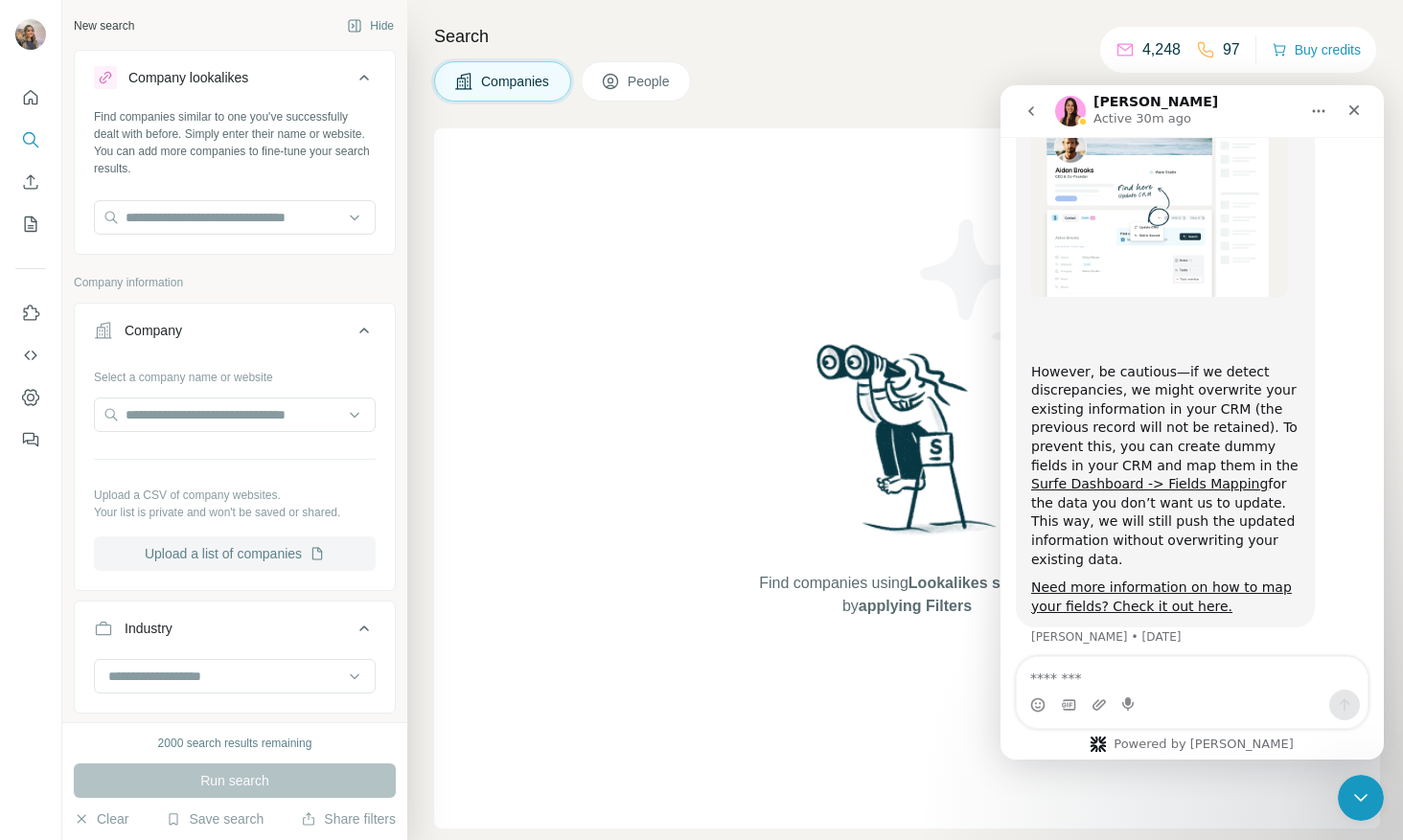
click at [285, 560] on button "Upload a list of companies" at bounding box center [235, 554] width 281 height 35
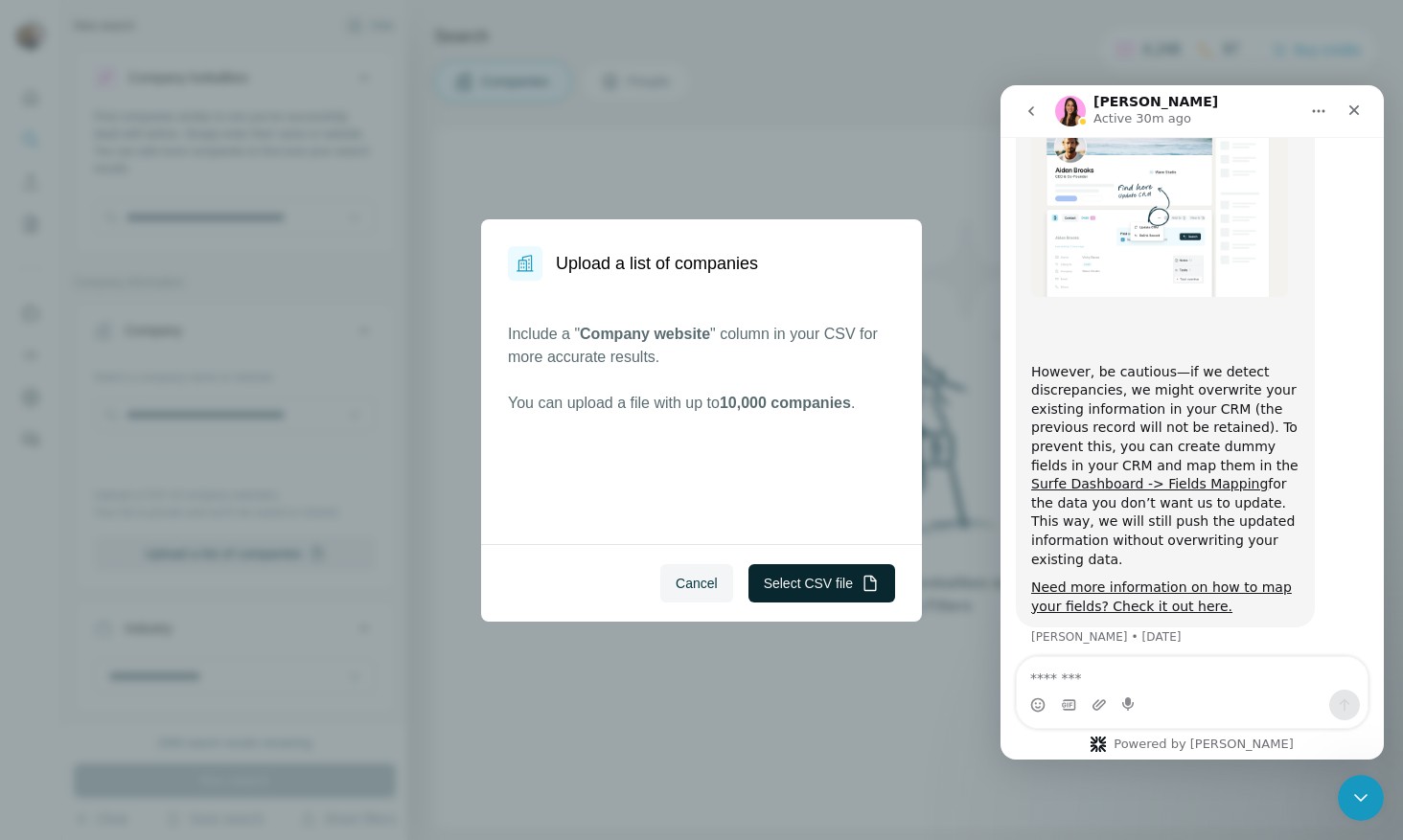
click at [836, 573] on button "Select CSV file" at bounding box center [822, 584] width 147 height 39
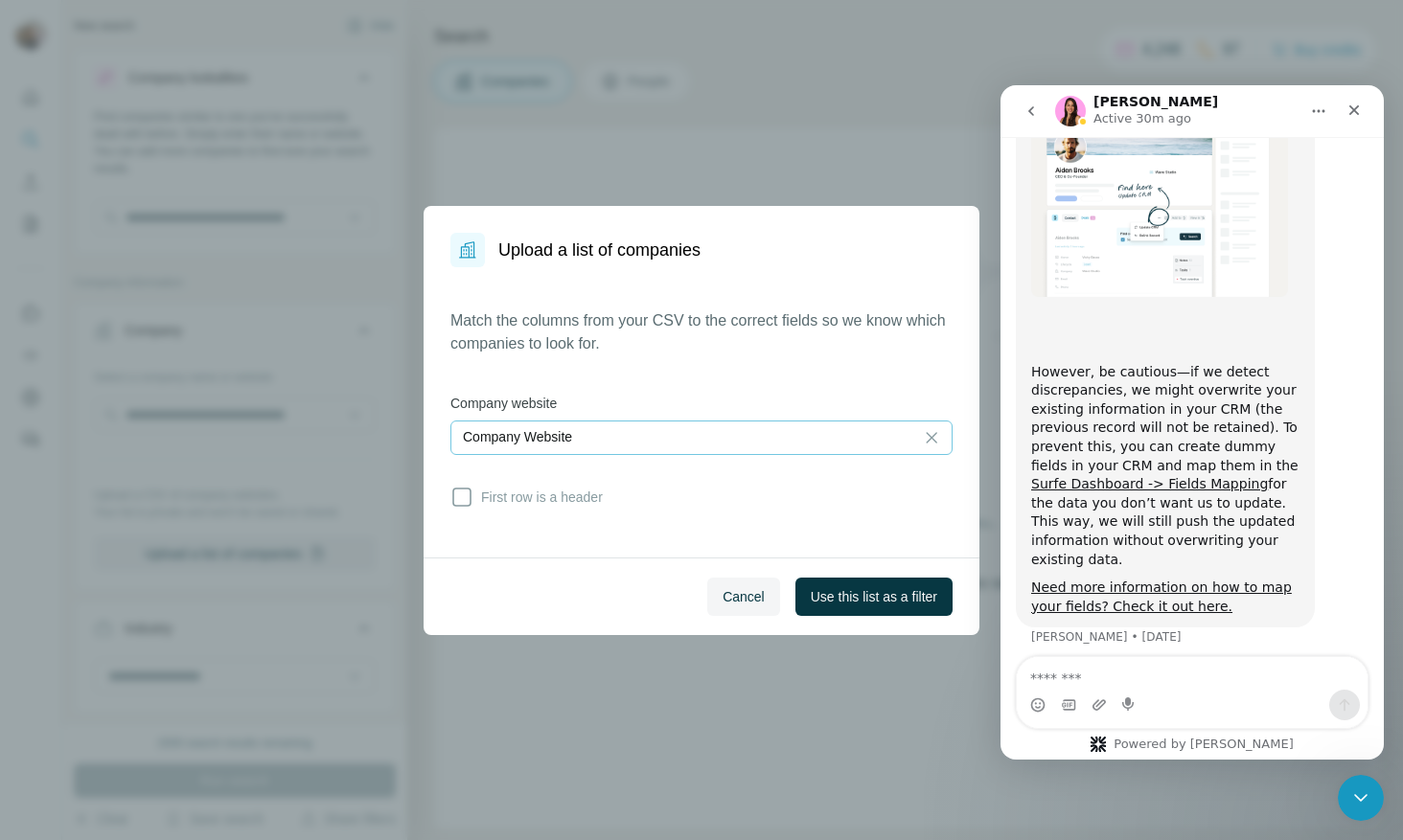
click at [560, 438] on p "Company Website" at bounding box center [517, 437] width 110 height 19
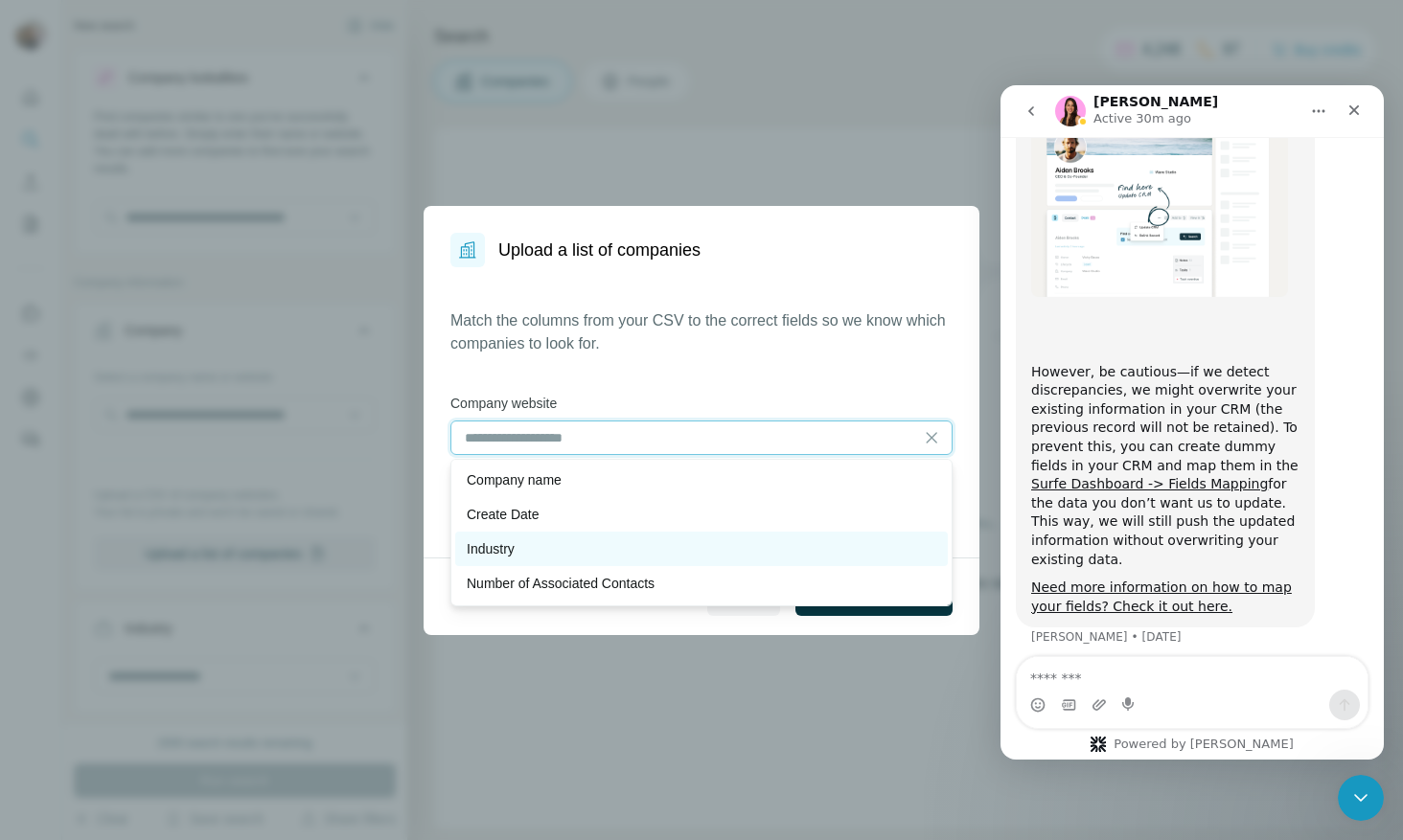
scroll to position [0, 0]
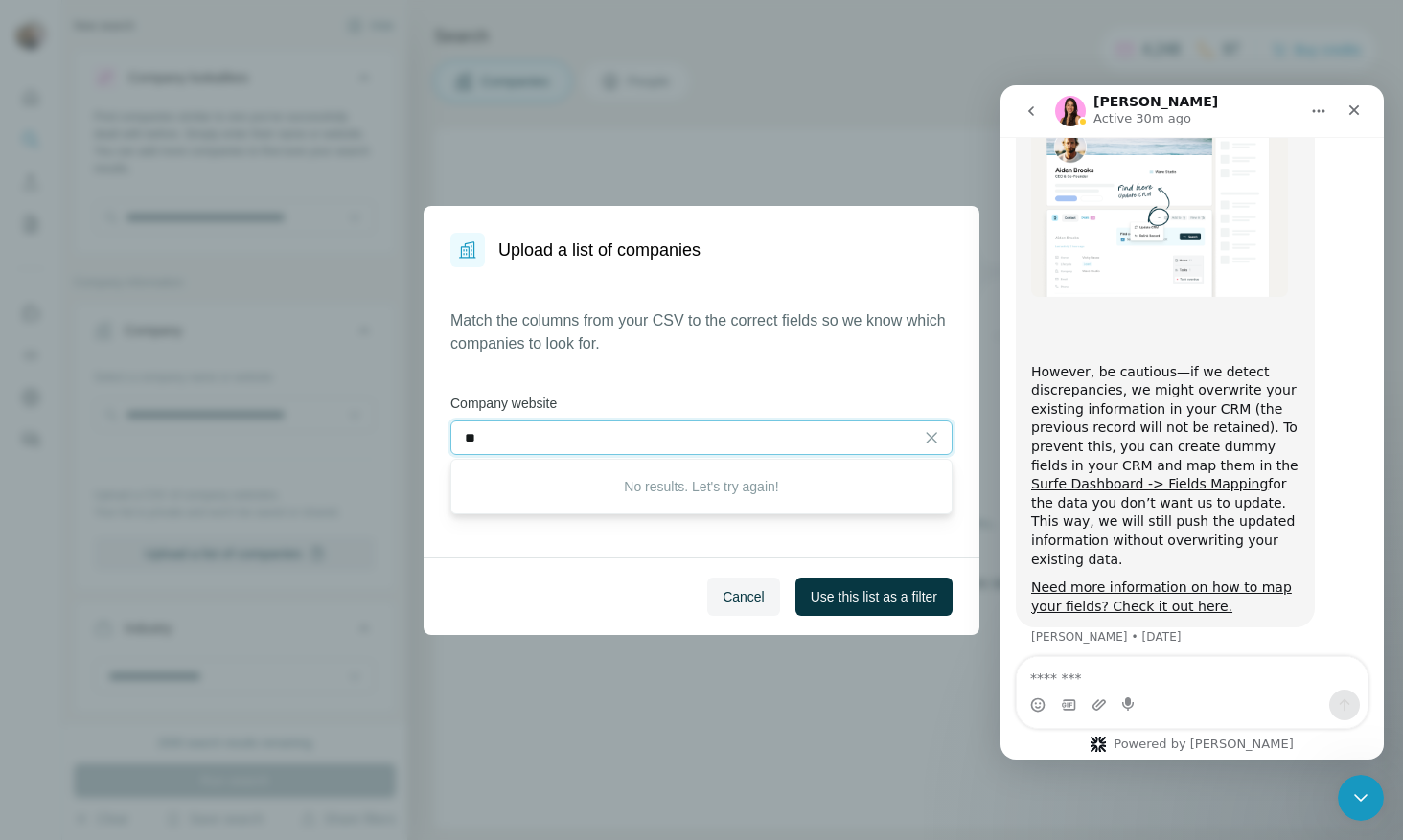
type input "*"
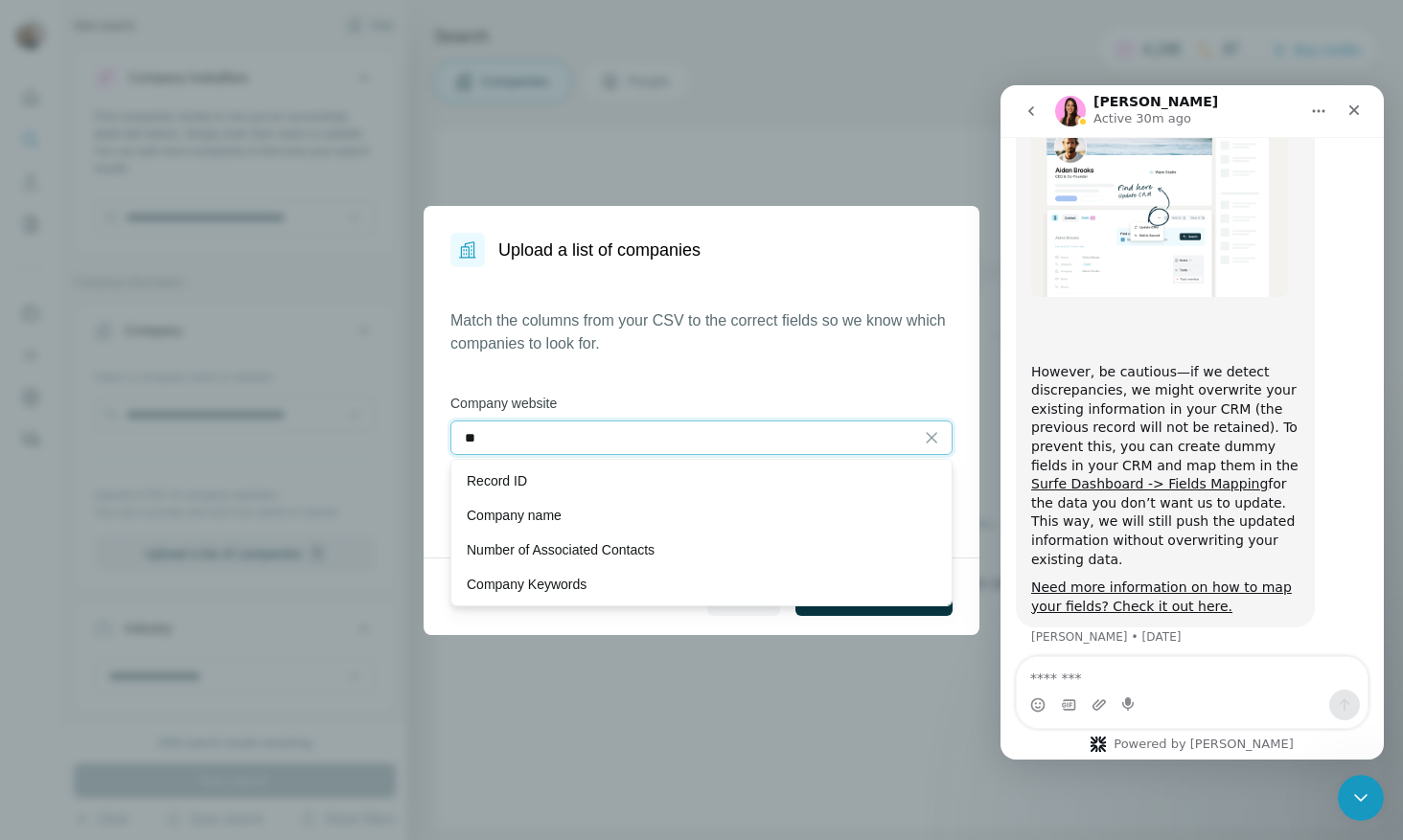
type input "***"
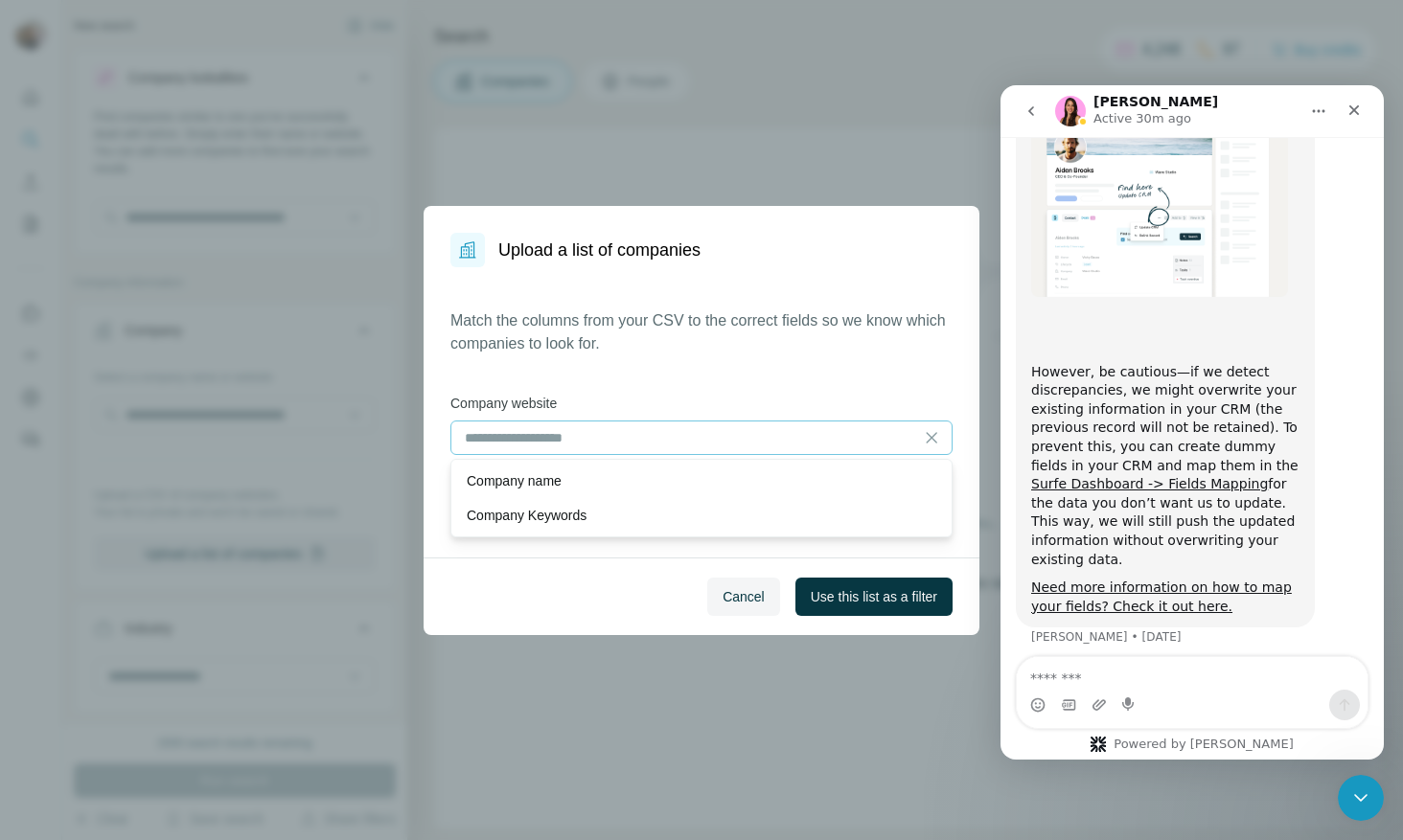
click at [550, 625] on div "Cancel Use this list as a filter" at bounding box center [702, 597] width 556 height 78
click at [541, 507] on label "First row is a header" at bounding box center [526, 498] width 152 height 23
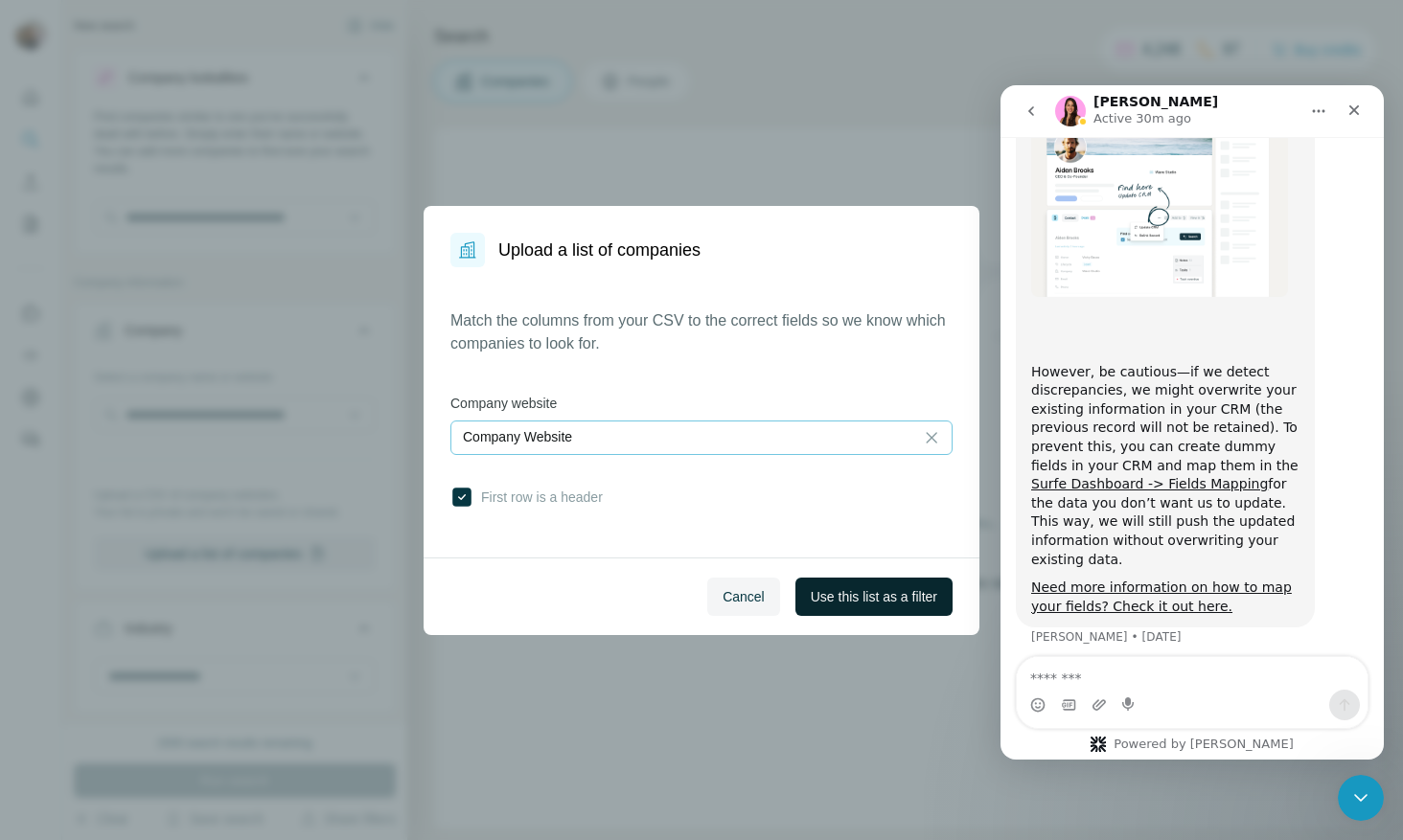
click at [897, 607] on button "Use this list as a filter" at bounding box center [874, 598] width 157 height 39
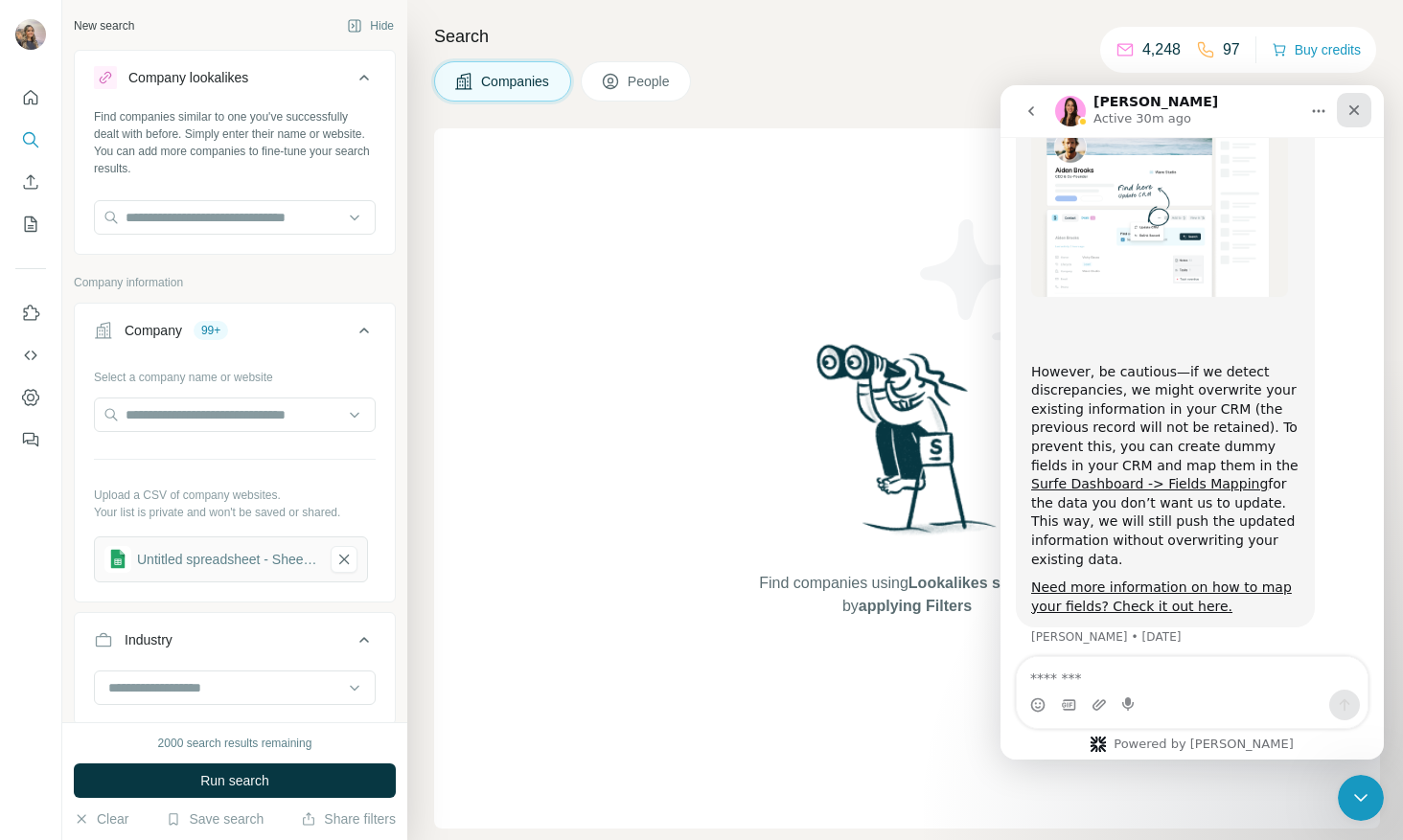
click at [1363, 113] on div "Close" at bounding box center [1354, 111] width 35 height 35
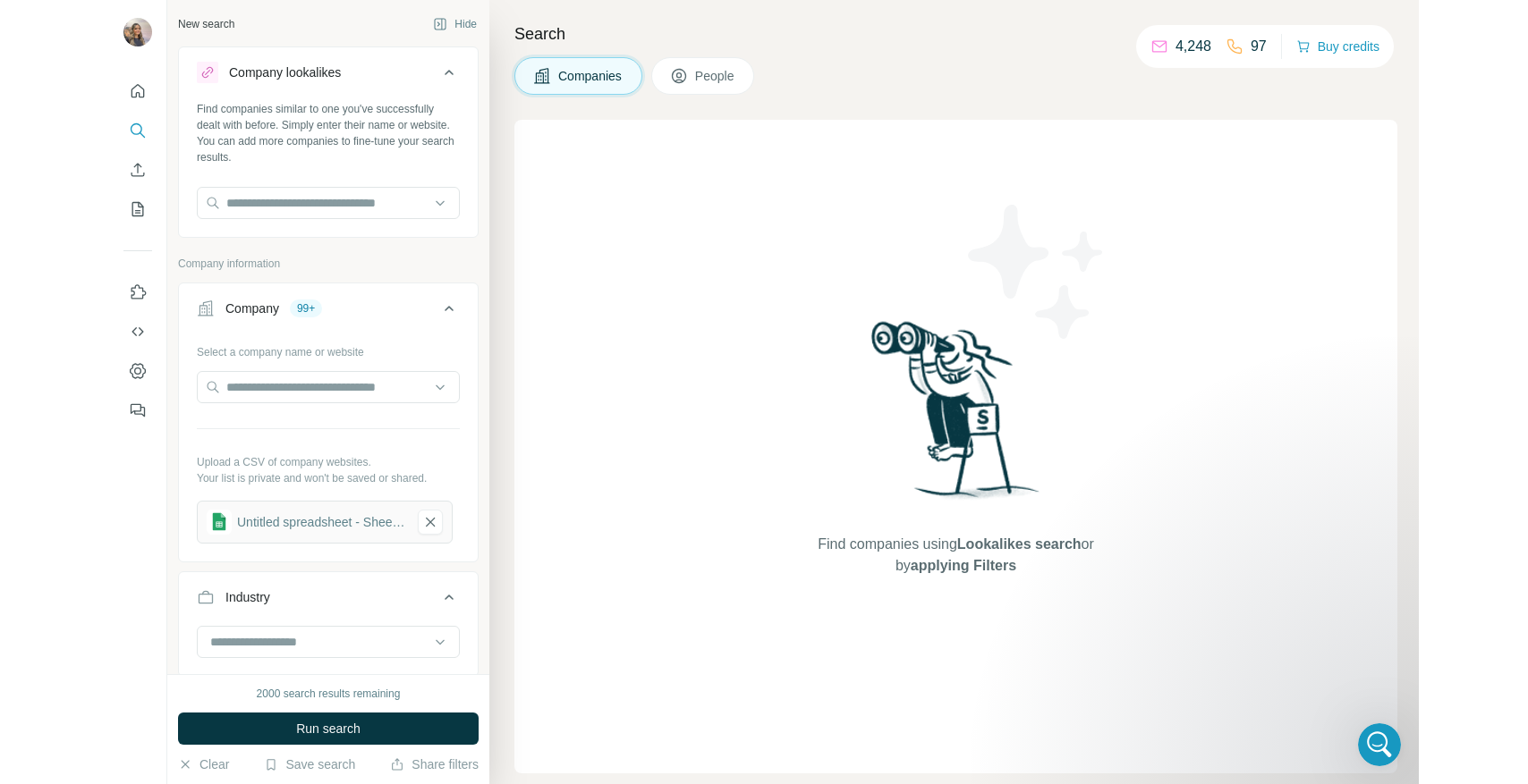
scroll to position [2263, 0]
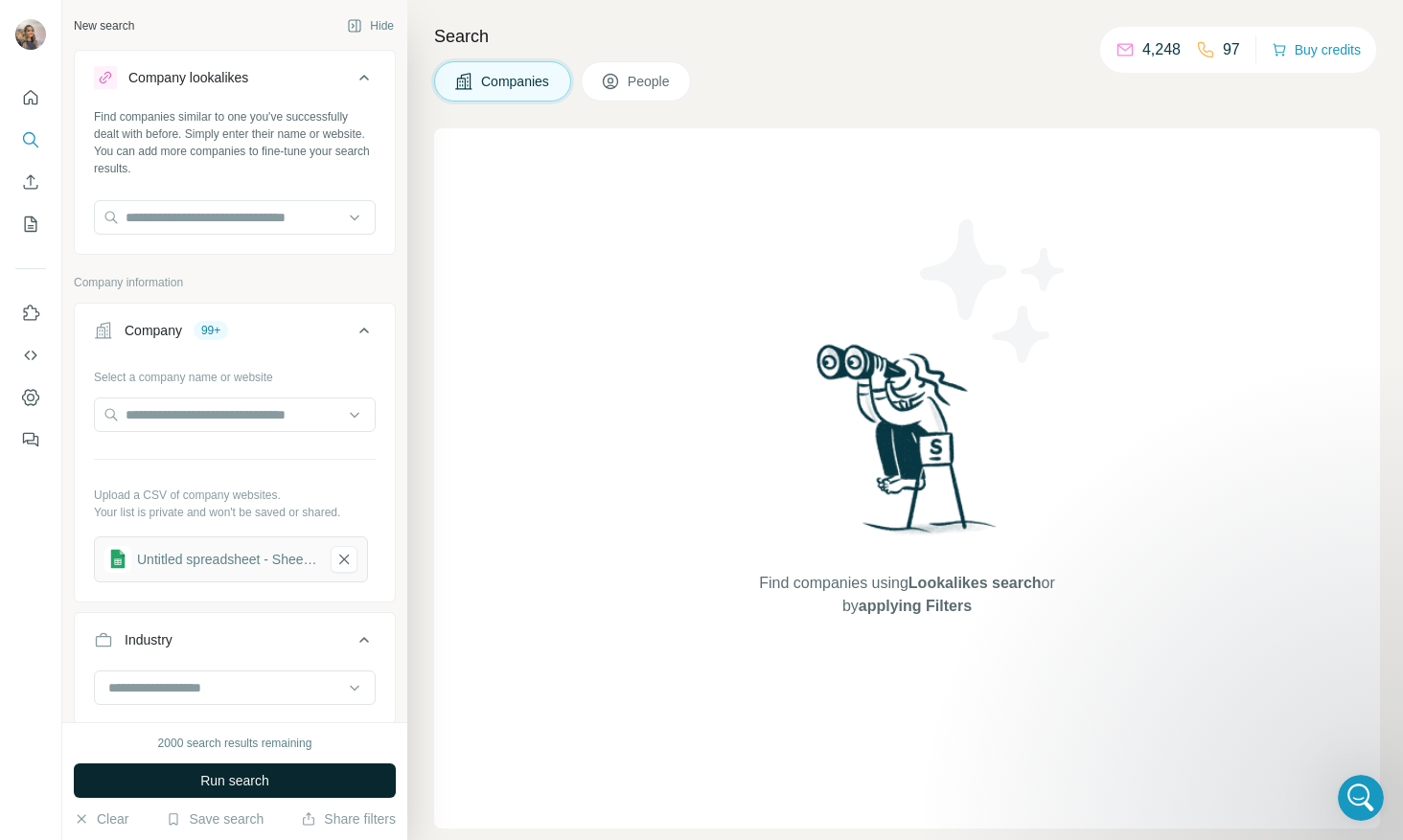
click at [236, 782] on span "Run search" at bounding box center [234, 781] width 69 height 19
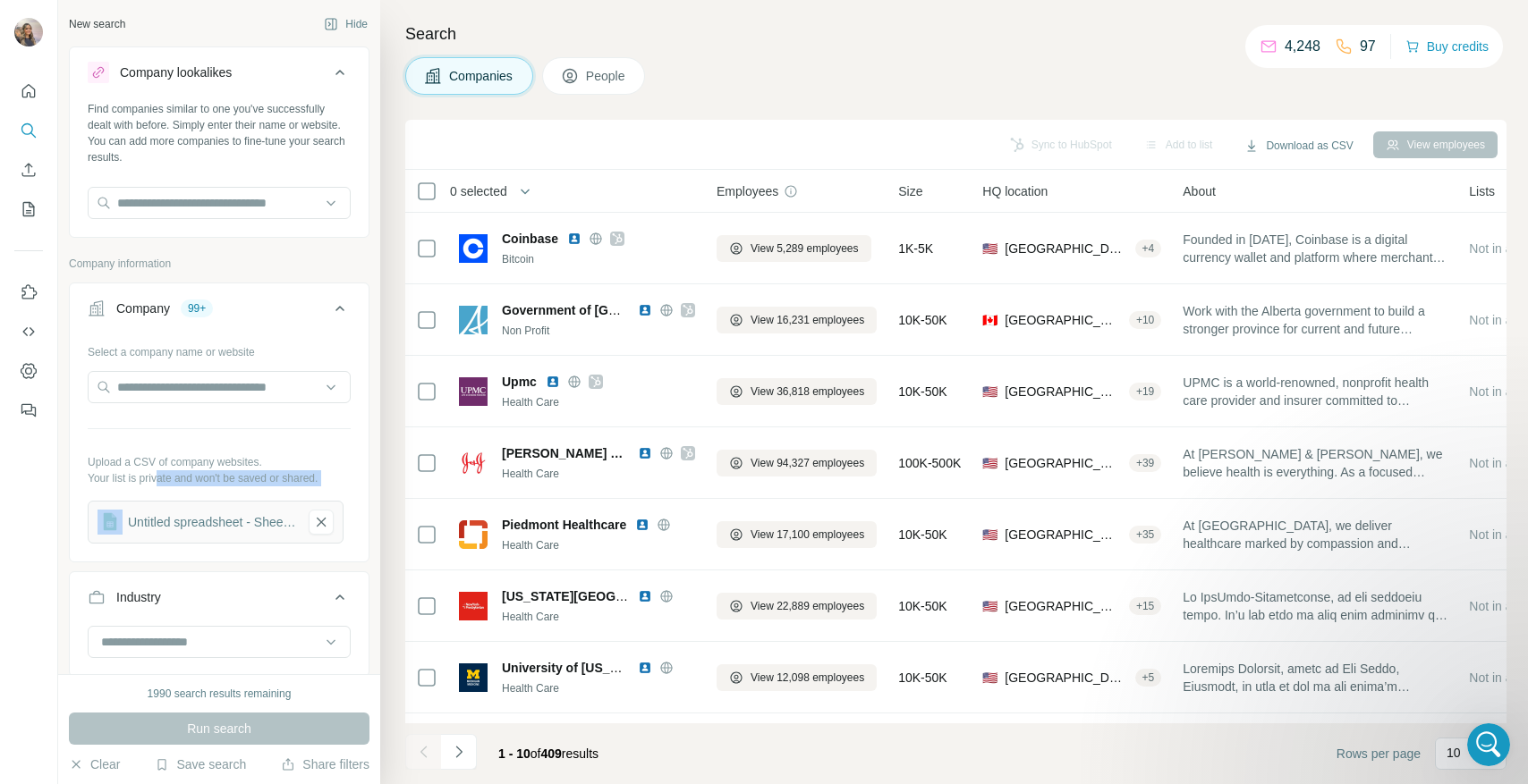
drag, startPoint x: 161, startPoint y: 472, endPoint x: 261, endPoint y: 488, distance: 101.3
click at [261, 488] on div "Select a company name or website Upload a CSV of company websites. Your list is…" at bounding box center [219, 440] width 263 height 206
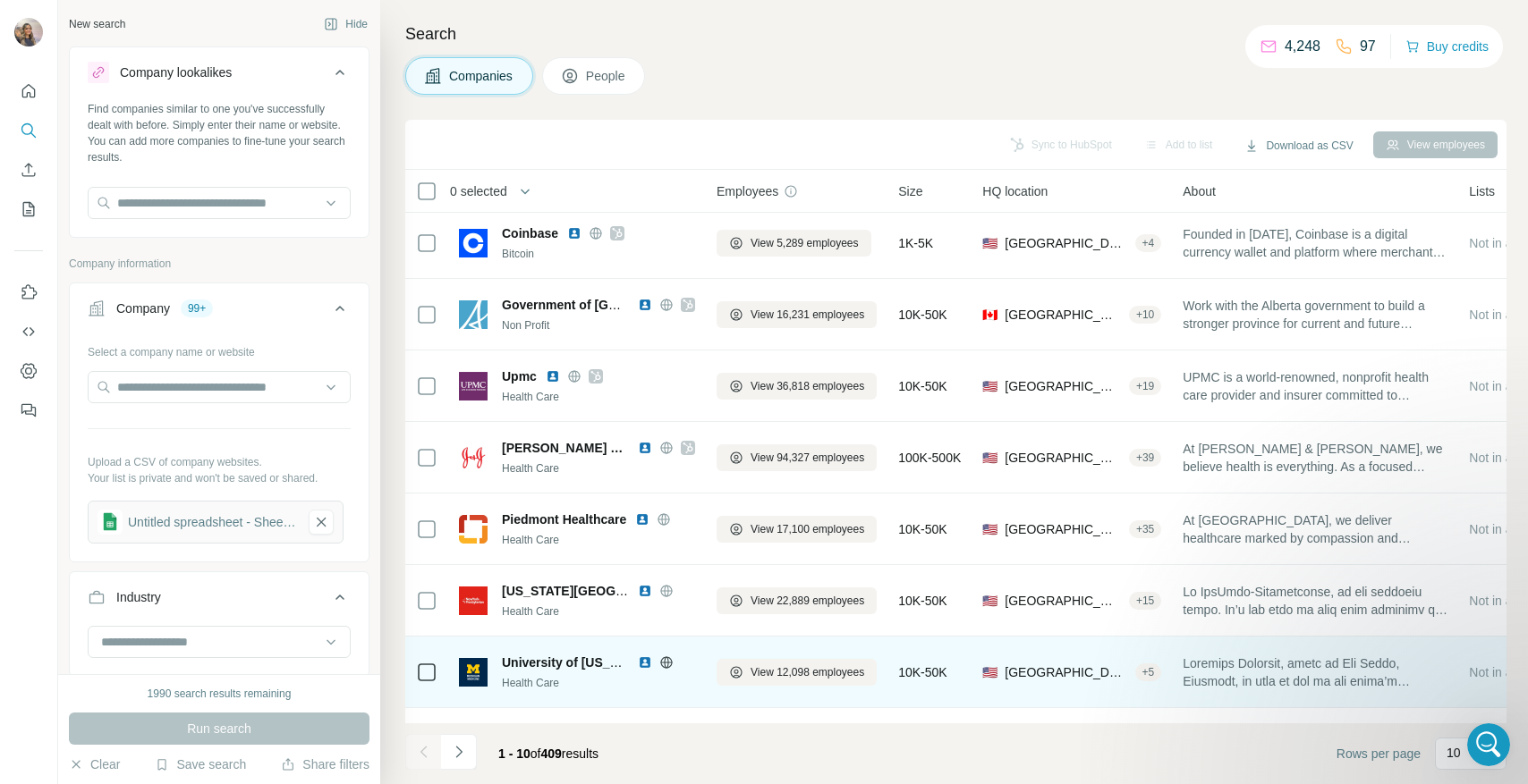
scroll to position [0, 0]
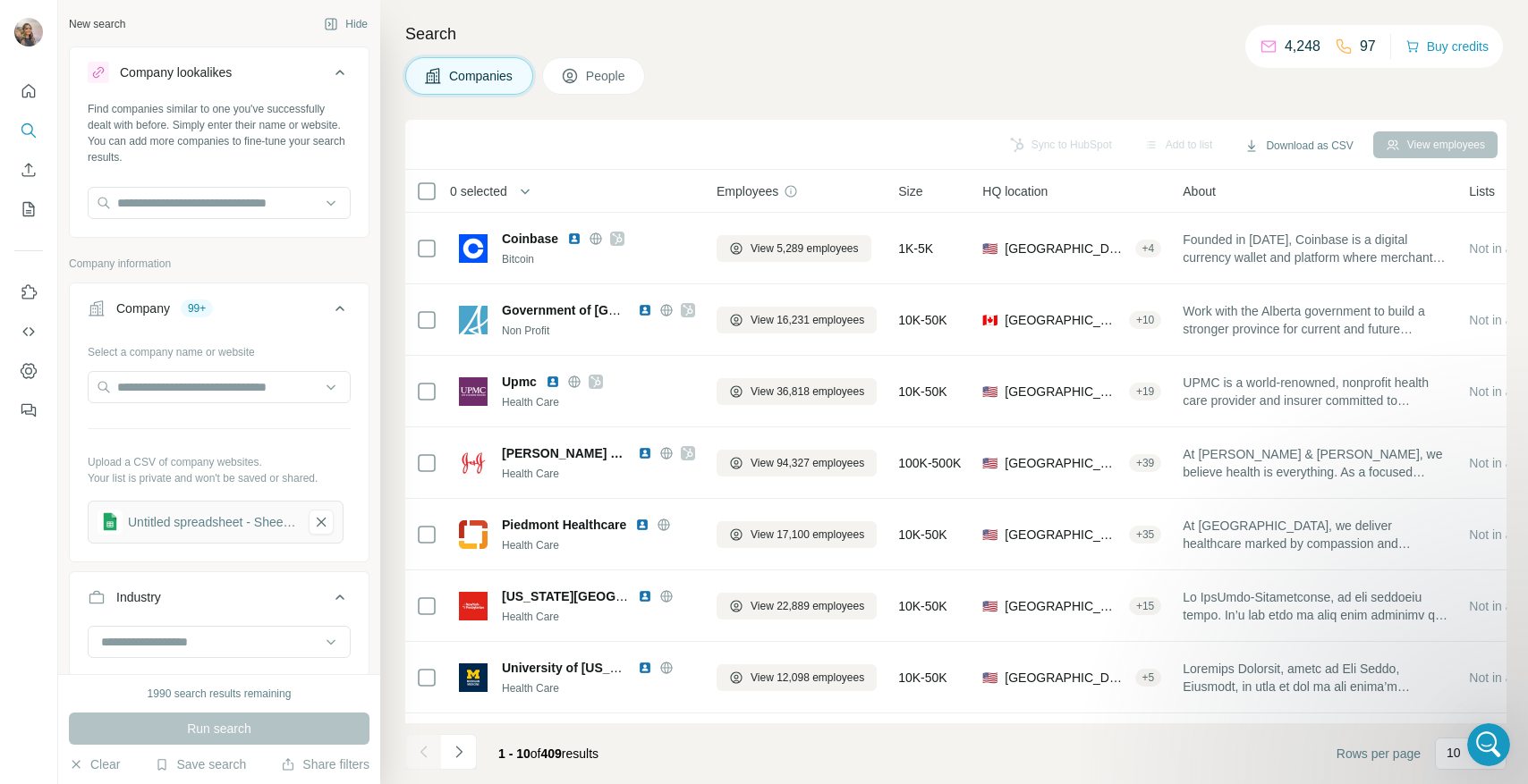
drag, startPoint x: 591, startPoint y: 726, endPoint x: 904, endPoint y: 735, distance: 313.1
click at [904, 735] on footer "1 - 10 of 409 results Rows per page 10" at bounding box center [956, 753] width 1101 height 61
click at [161, 315] on div "Company" at bounding box center [142, 309] width 53 height 18
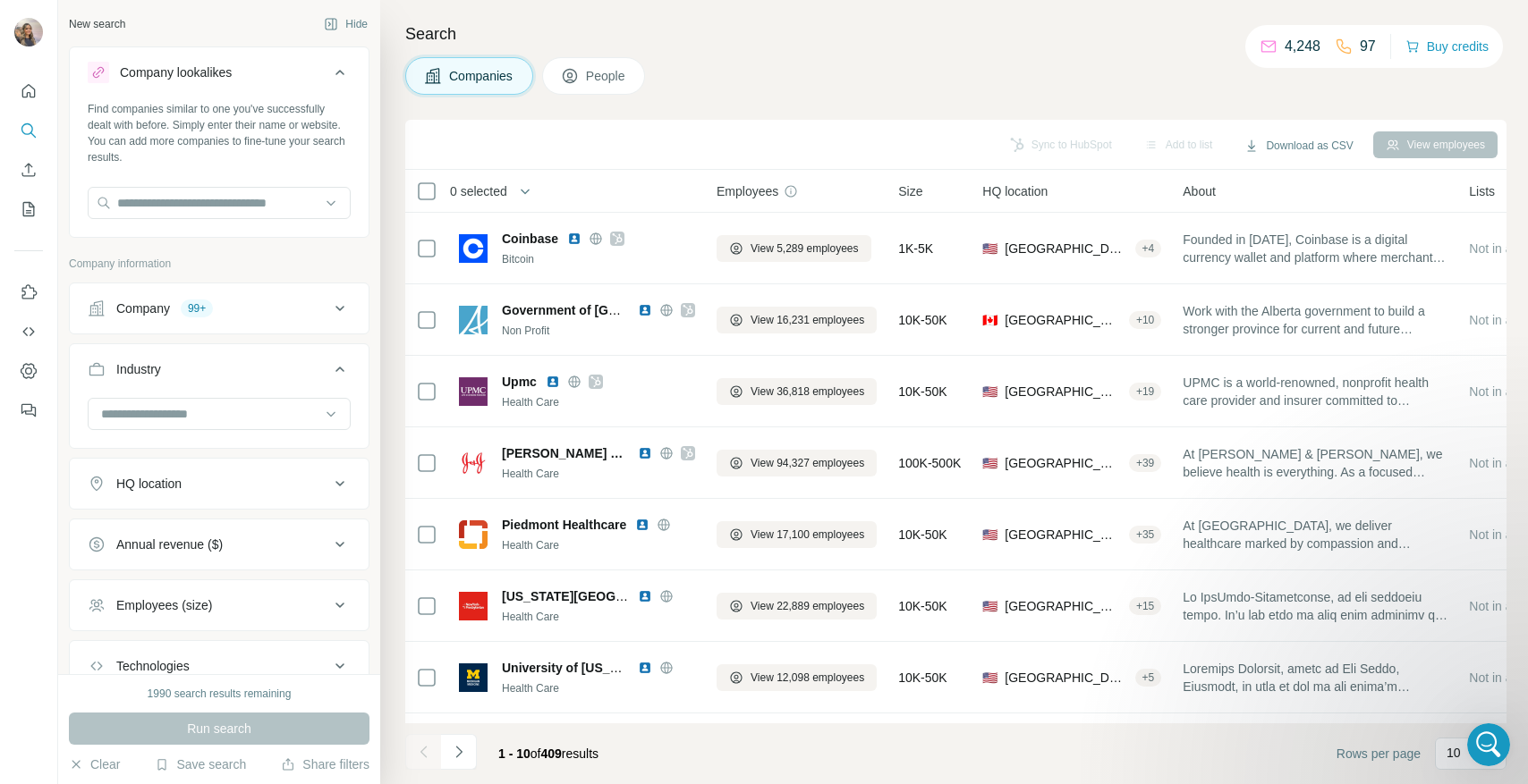
click at [161, 315] on div "Company" at bounding box center [142, 309] width 53 height 18
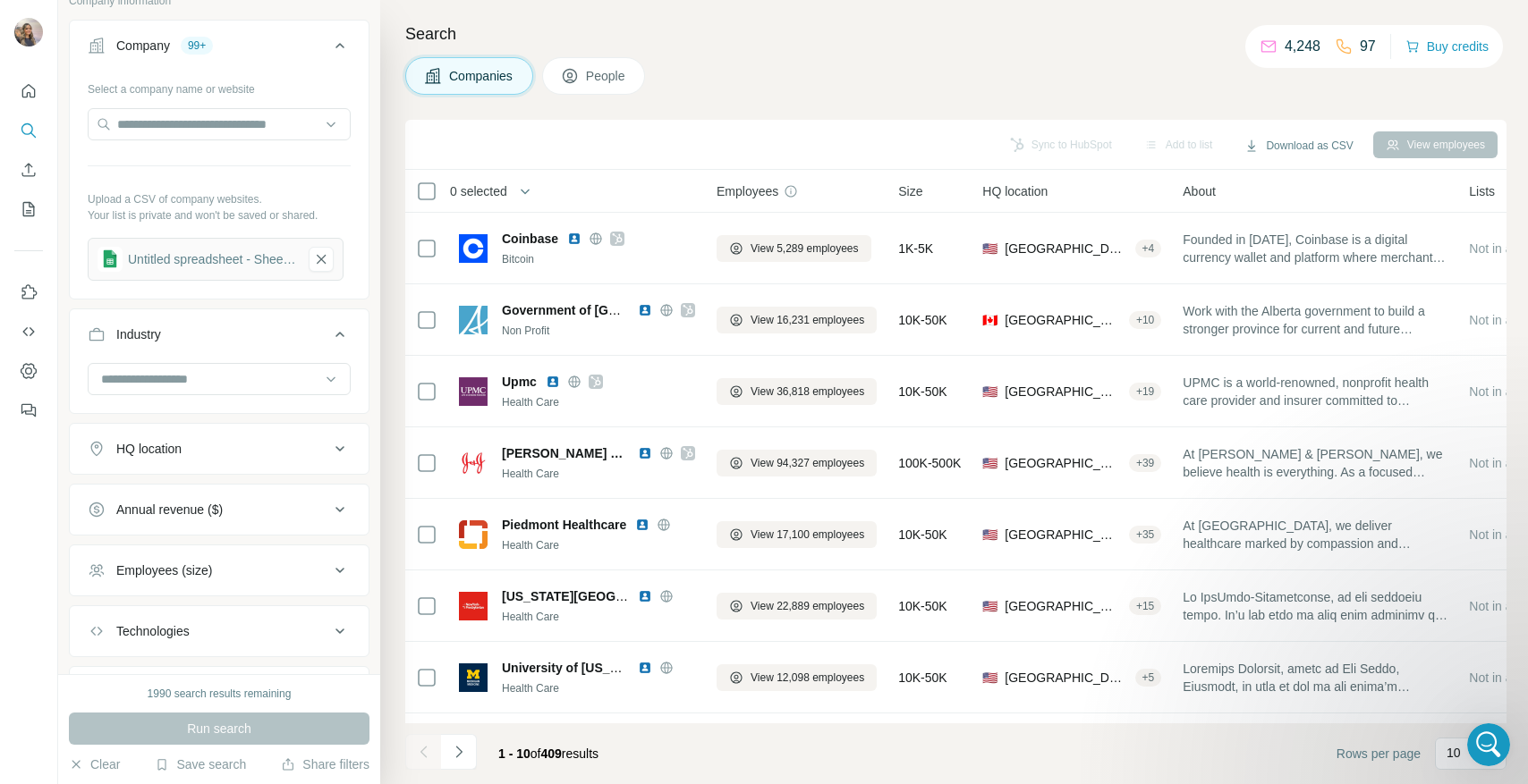
scroll to position [237, 0]
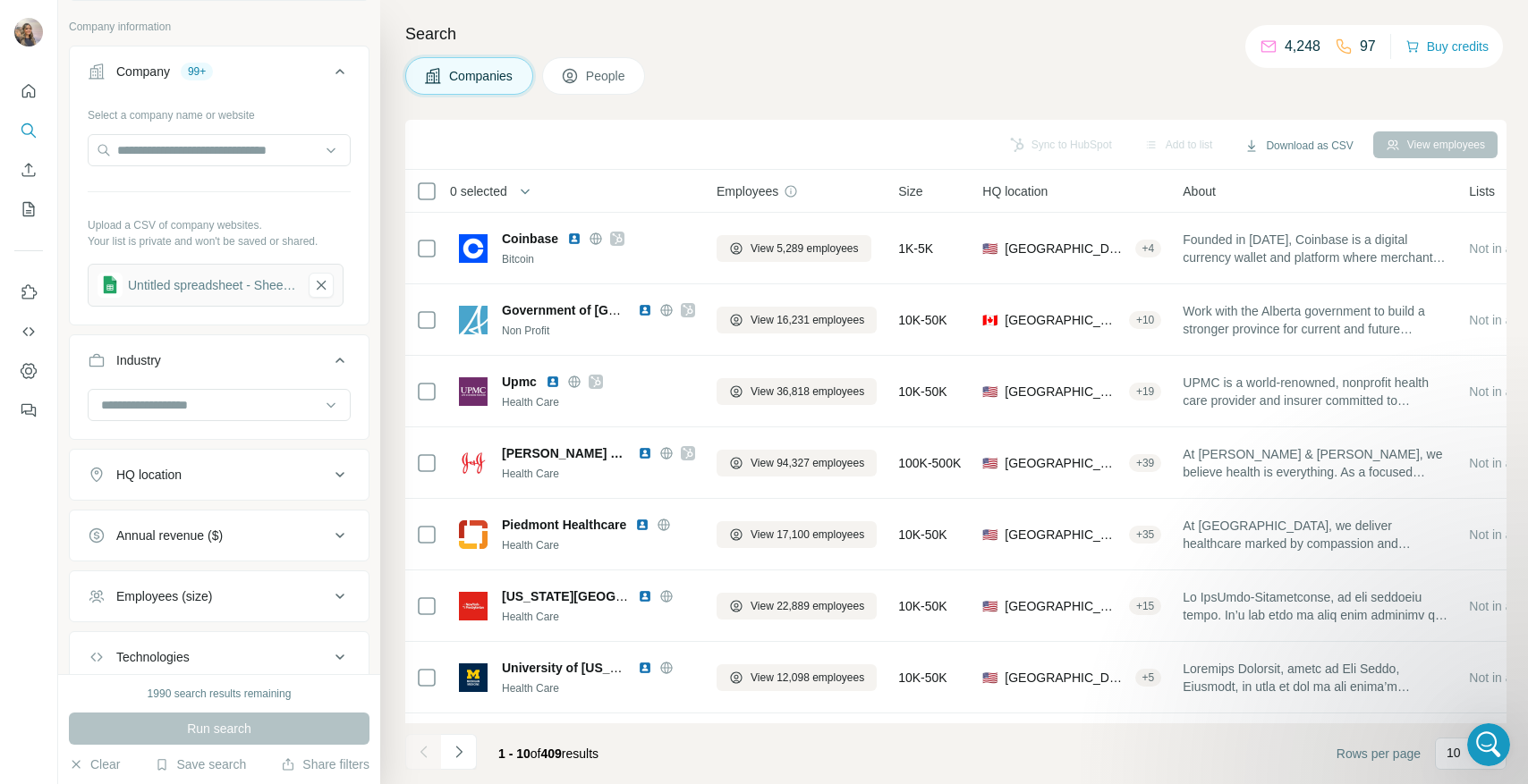
click at [297, 344] on button "Industry" at bounding box center [219, 363] width 299 height 50
click at [252, 699] on div "1990 search results remaining" at bounding box center [219, 694] width 144 height 16
click at [461, 750] on icon "Navigate to next page" at bounding box center [459, 752] width 18 height 18
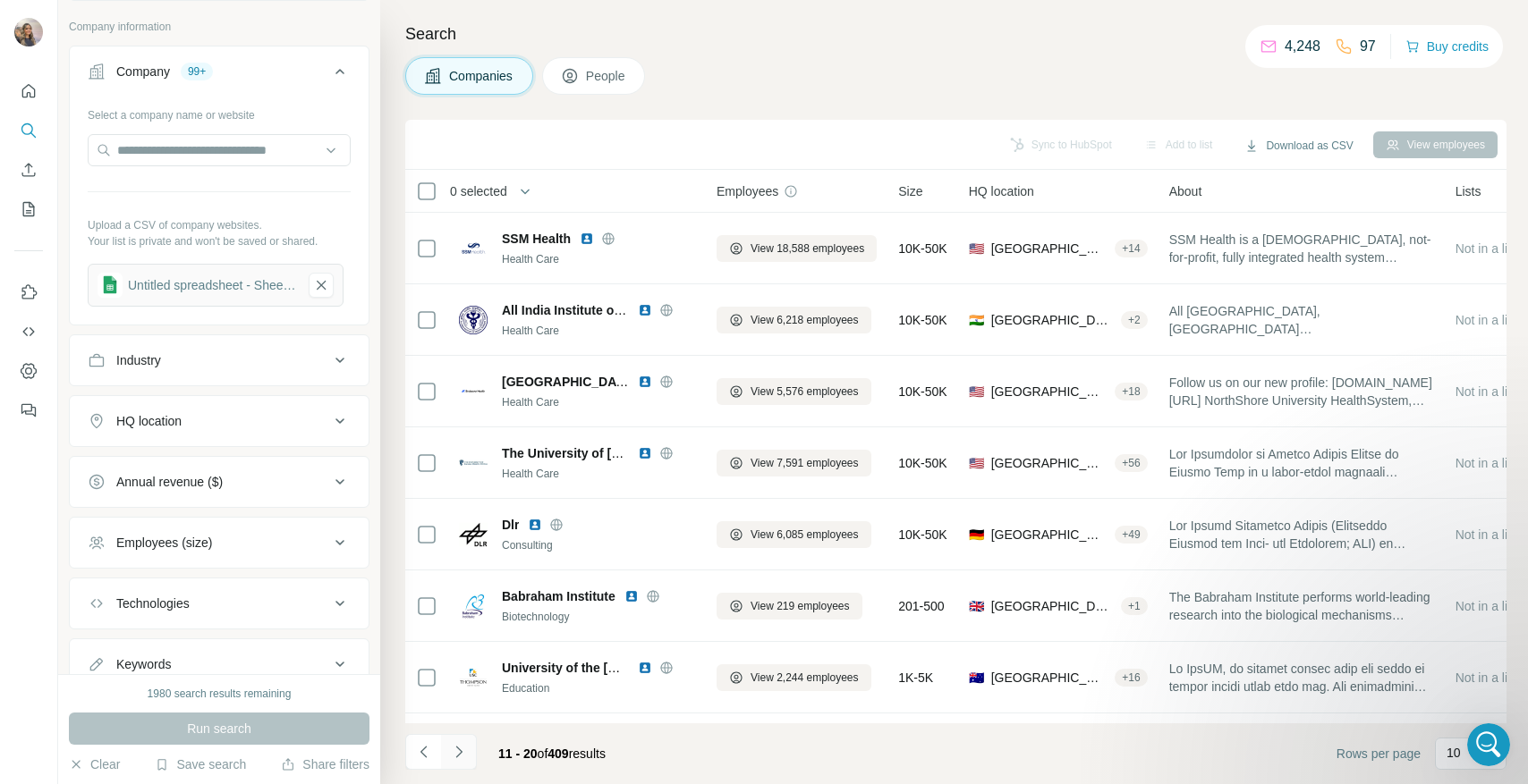
click at [456, 750] on icon "Navigate to next page" at bounding box center [459, 752] width 18 height 18
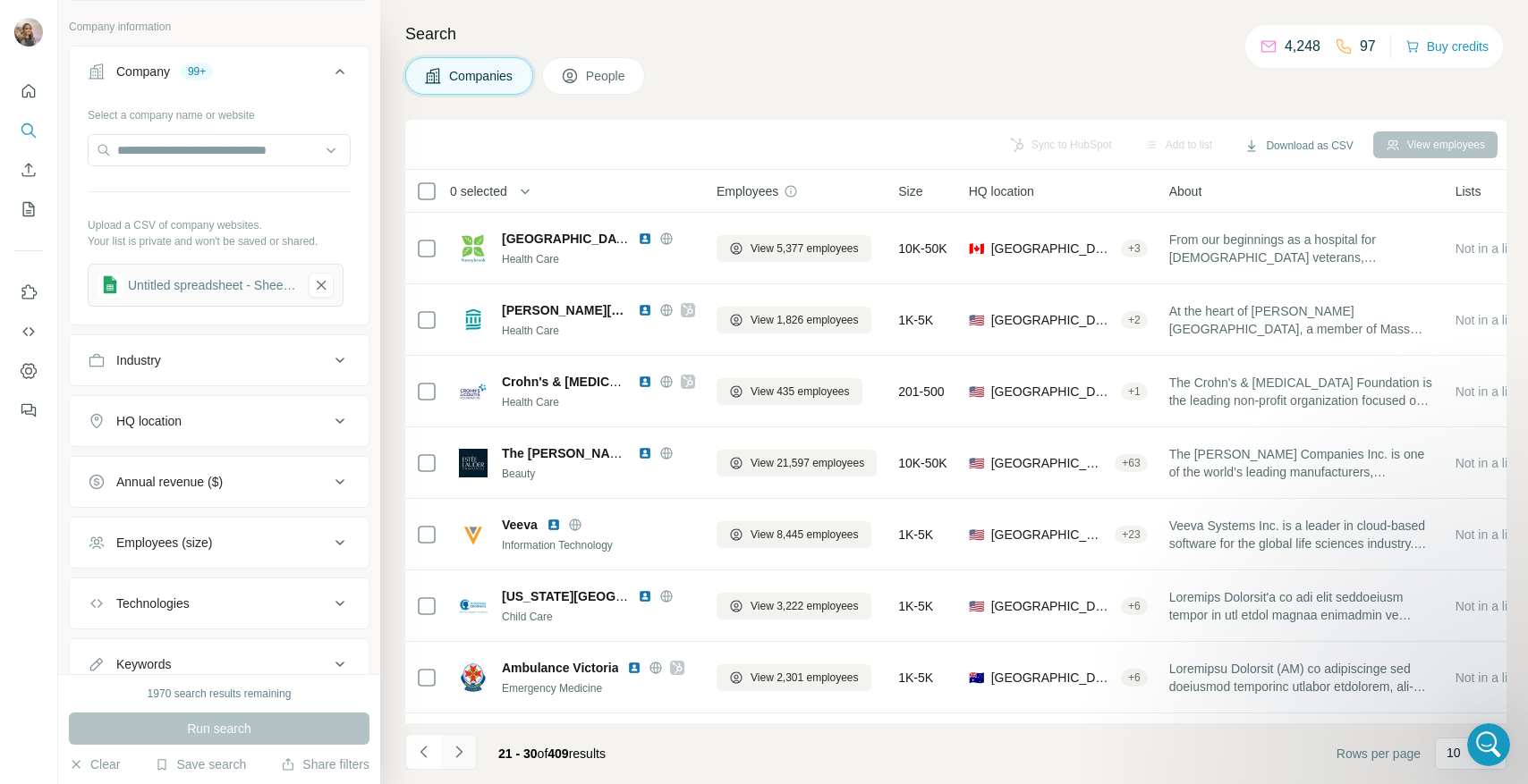
click at [456, 750] on icon "Navigate to next page" at bounding box center [459, 752] width 18 height 18
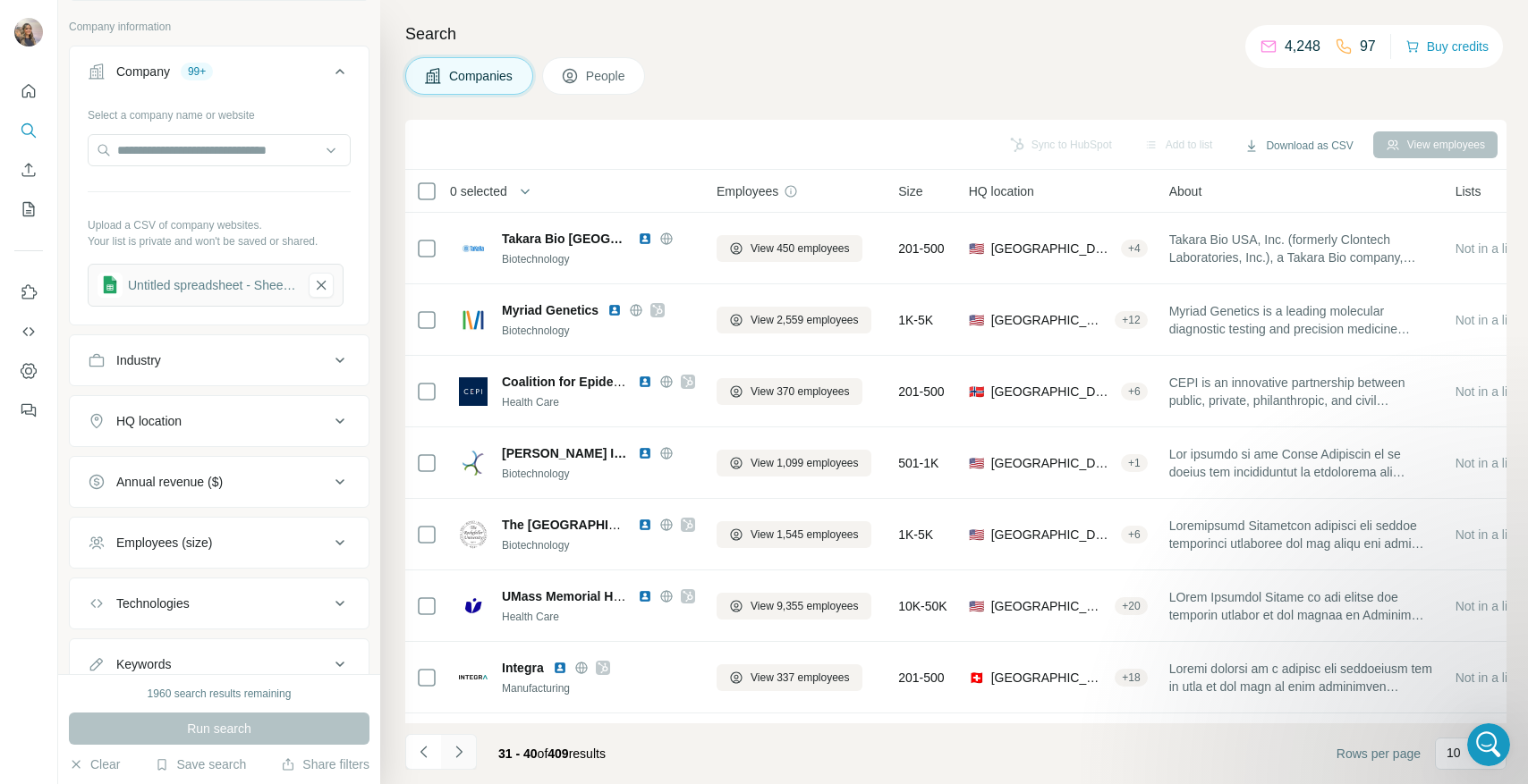
click at [456, 750] on icon "Navigate to next page" at bounding box center [459, 752] width 18 height 18
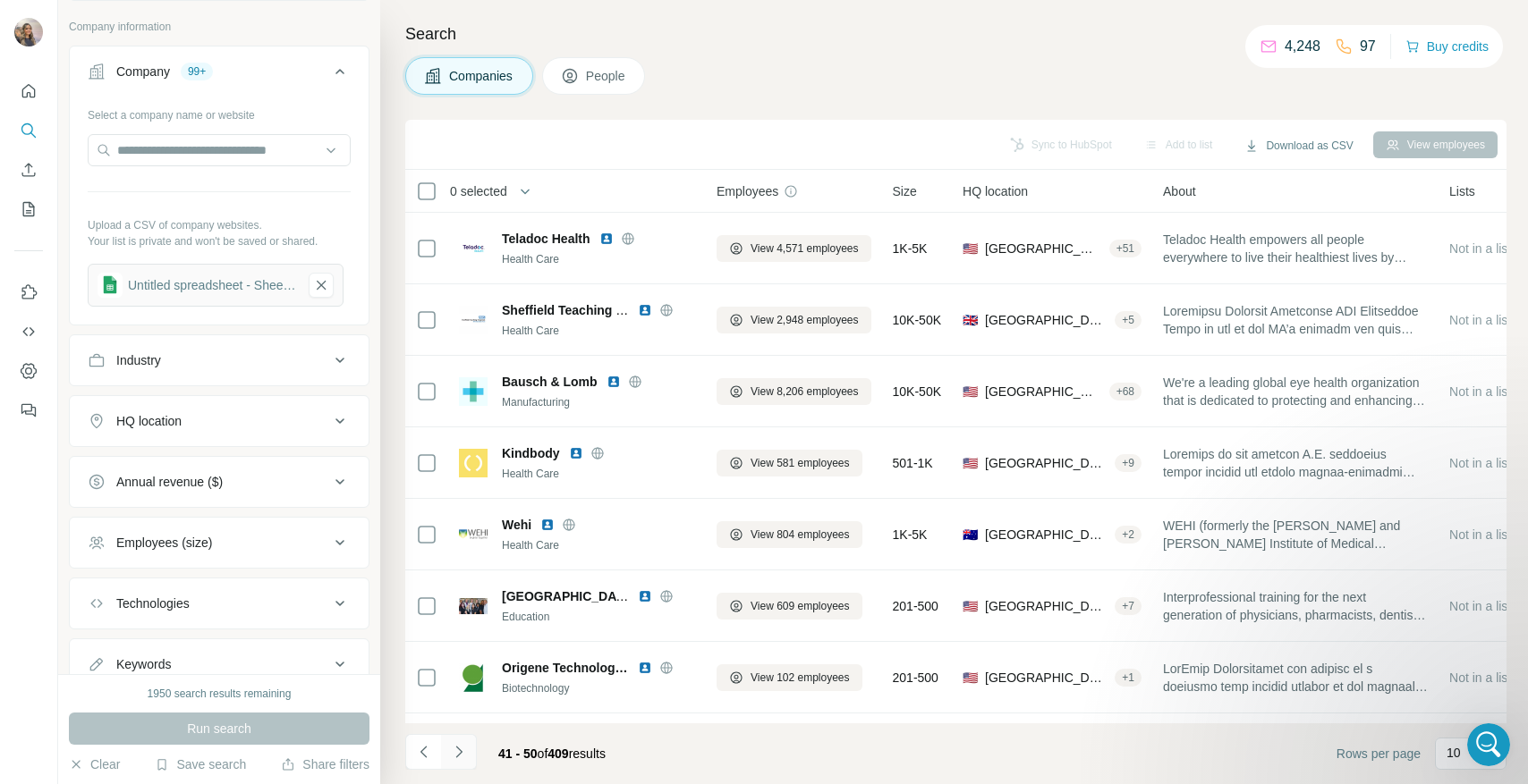
click at [456, 750] on icon "Navigate to next page" at bounding box center [459, 752] width 18 height 18
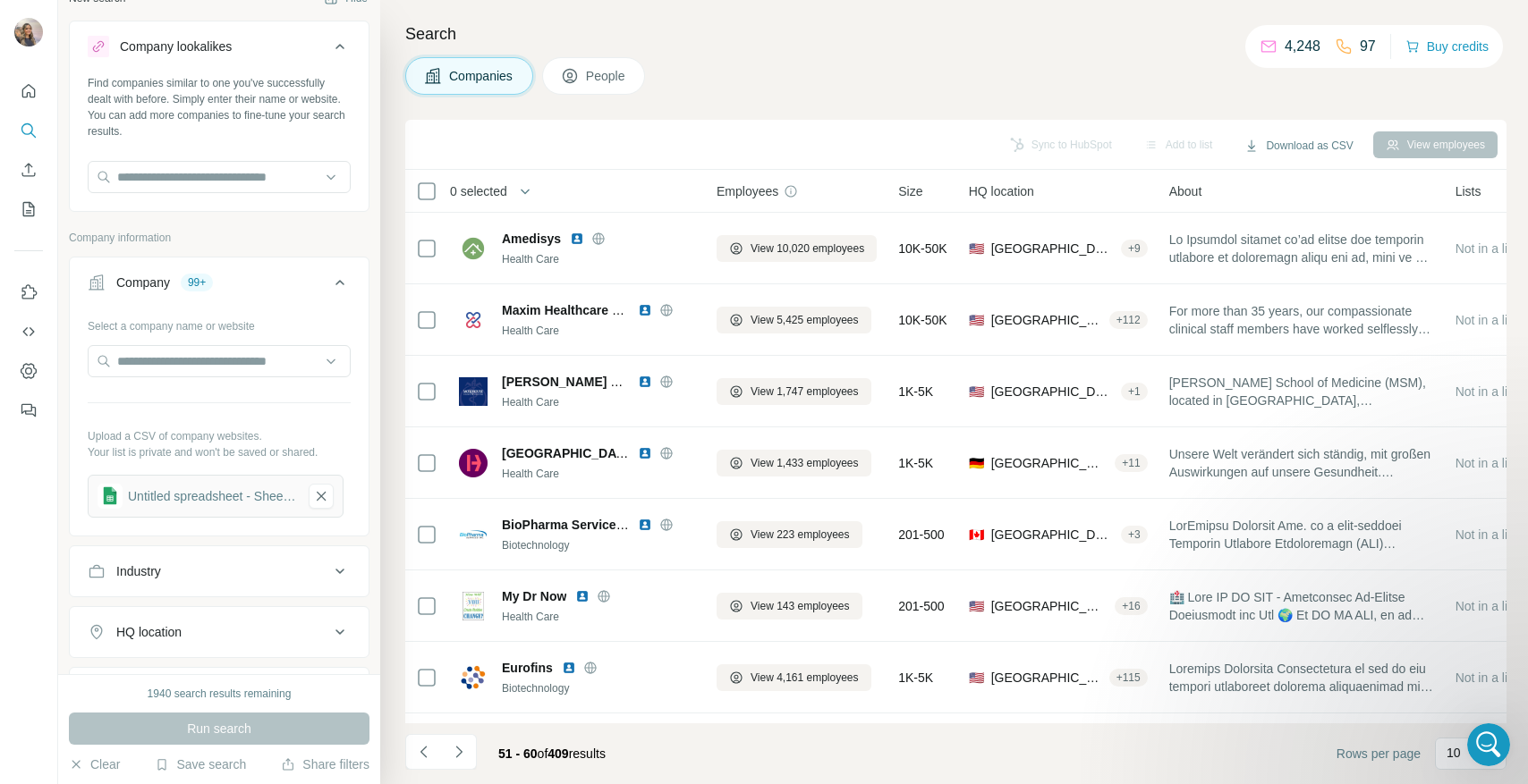
scroll to position [0, 0]
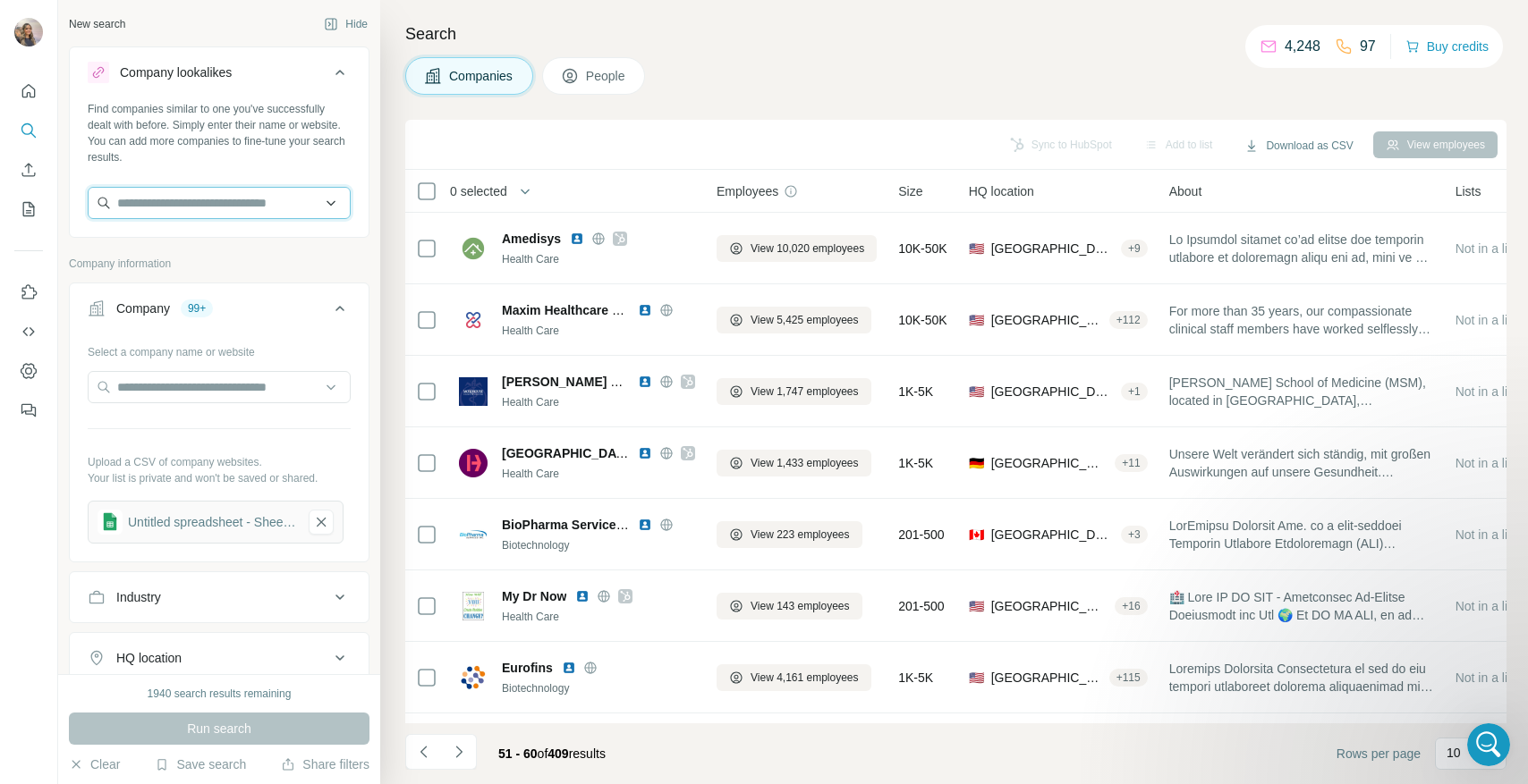
click at [267, 201] on input "text" at bounding box center [219, 203] width 263 height 33
click at [286, 330] on button "Company 99+" at bounding box center [219, 311] width 299 height 50
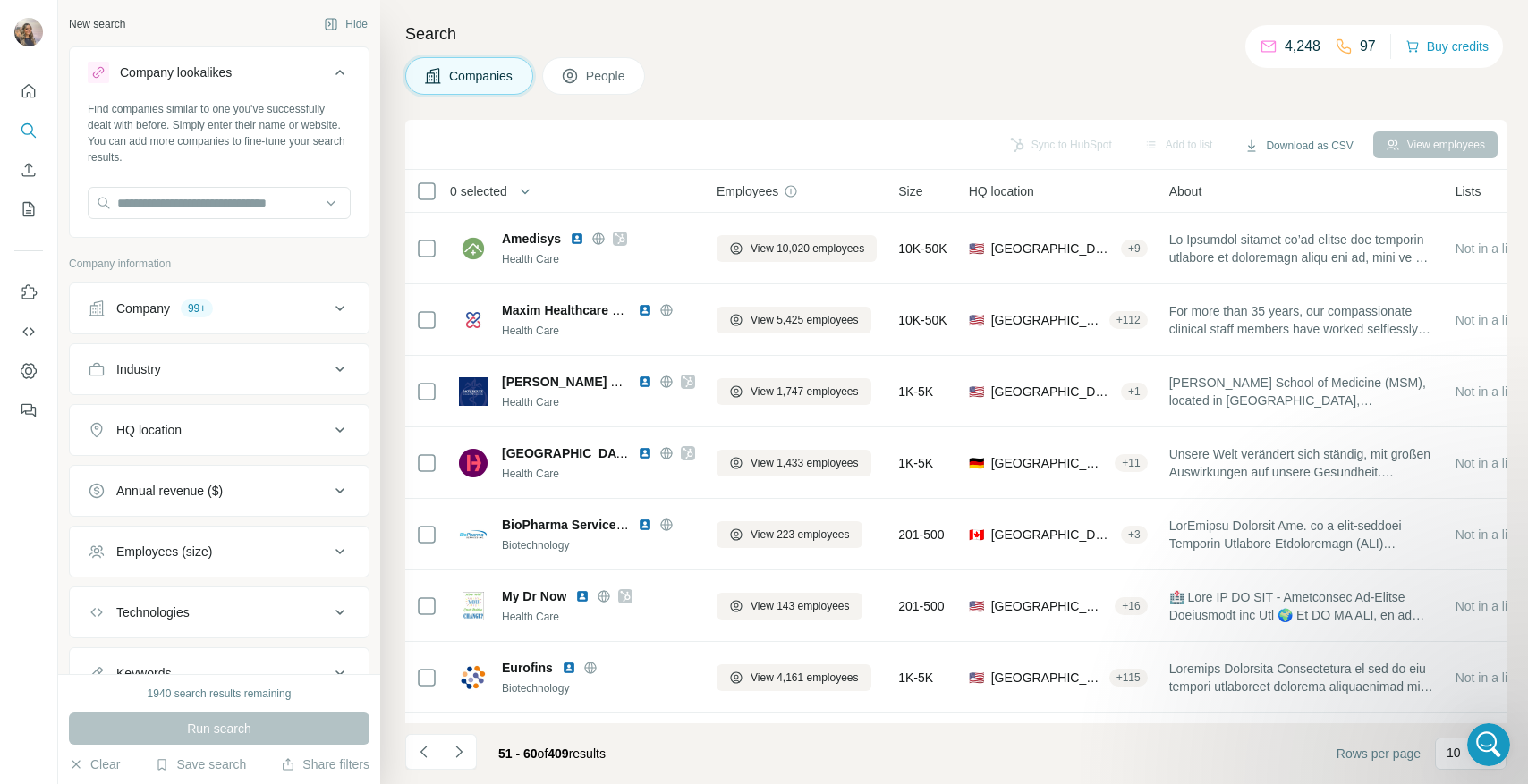
click at [46, 172] on div at bounding box center [28, 245] width 57 height 362
click at [37, 173] on icon "Enrich CSV" at bounding box center [29, 170] width 18 height 18
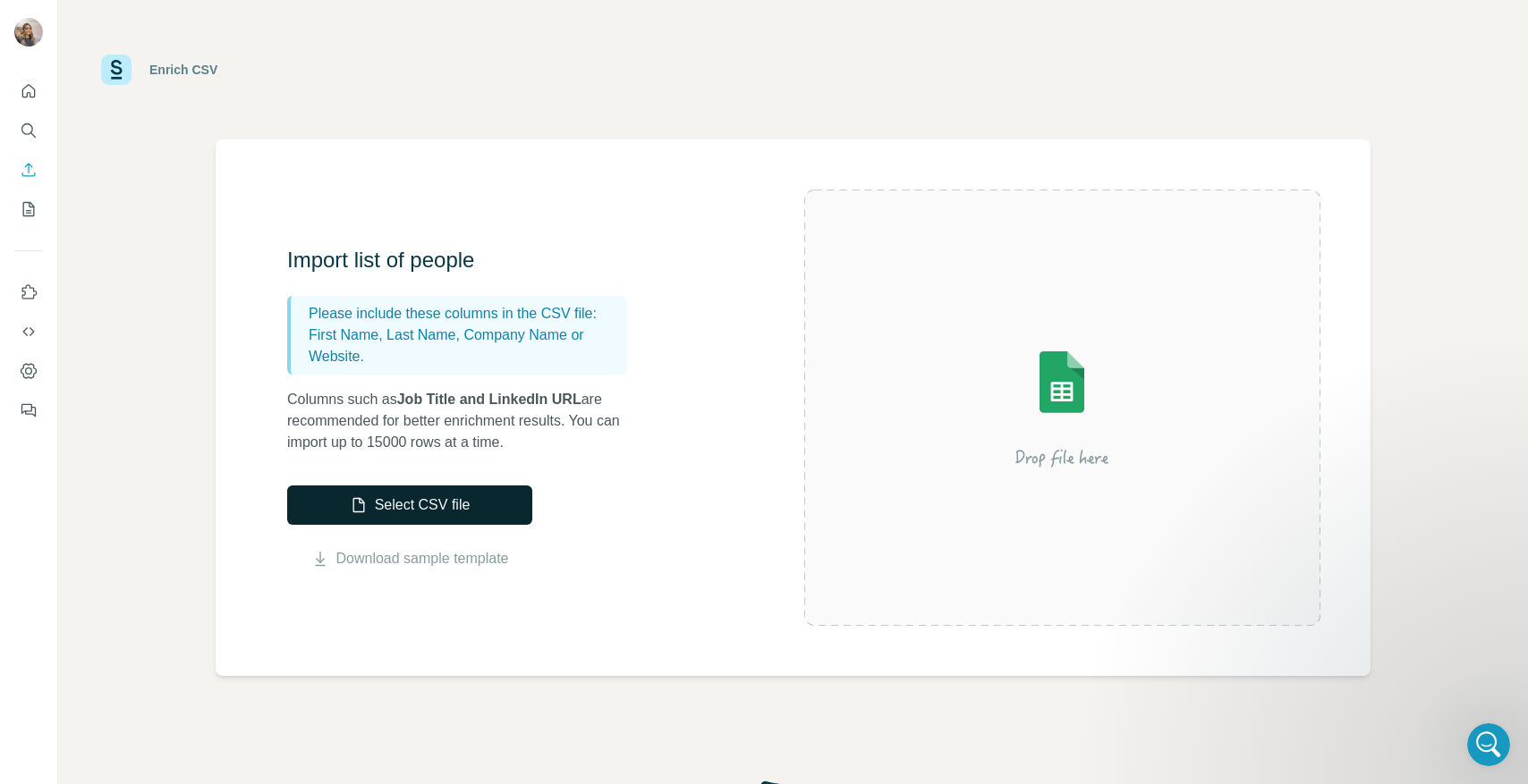
click at [399, 516] on button "Select CSV file" at bounding box center [409, 504] width 245 height 39
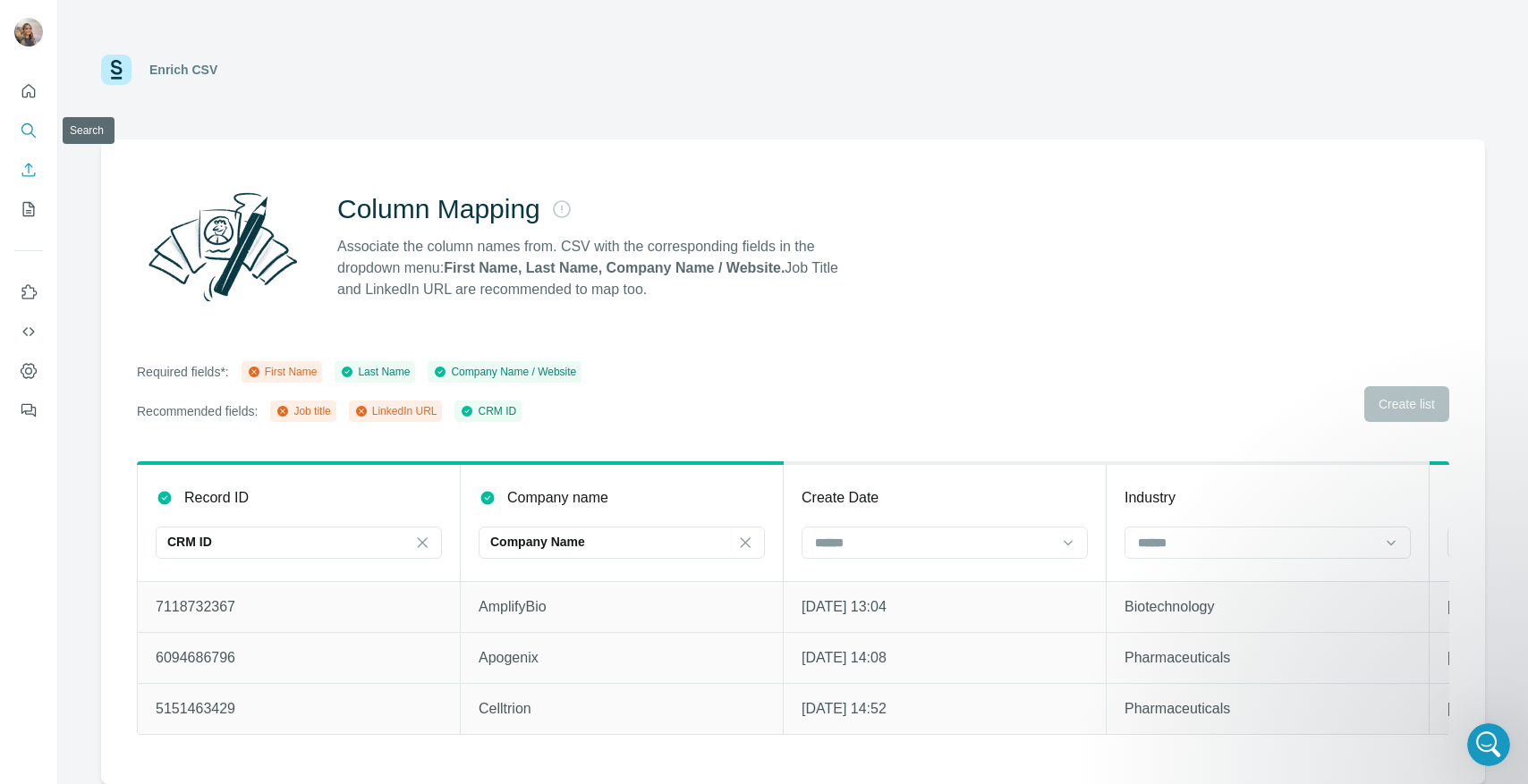
click at [28, 119] on button "Search" at bounding box center [29, 130] width 29 height 33
click at [27, 85] on icon "Quick start" at bounding box center [29, 91] width 14 height 14
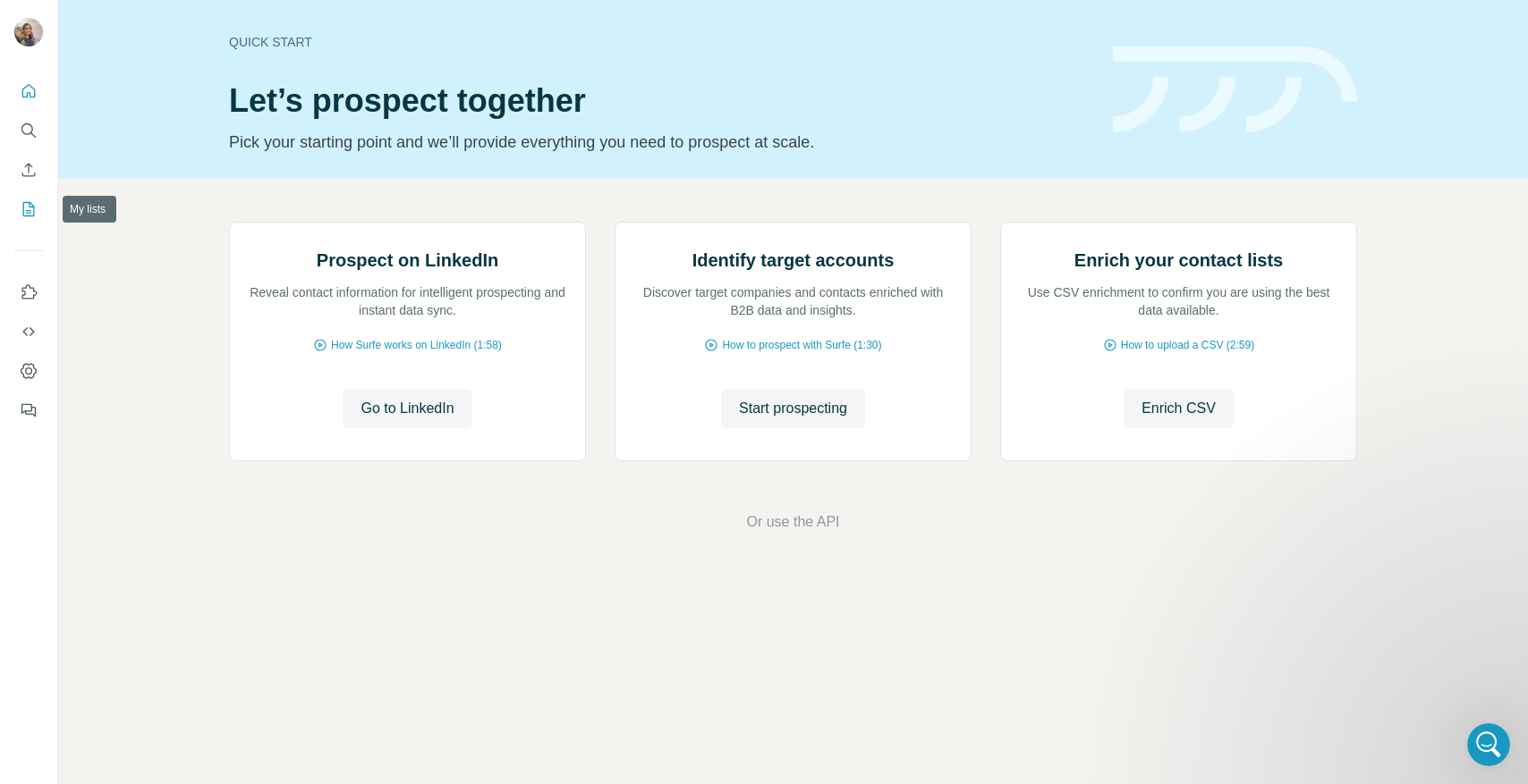
click at [32, 214] on icon "My lists" at bounding box center [29, 209] width 18 height 18
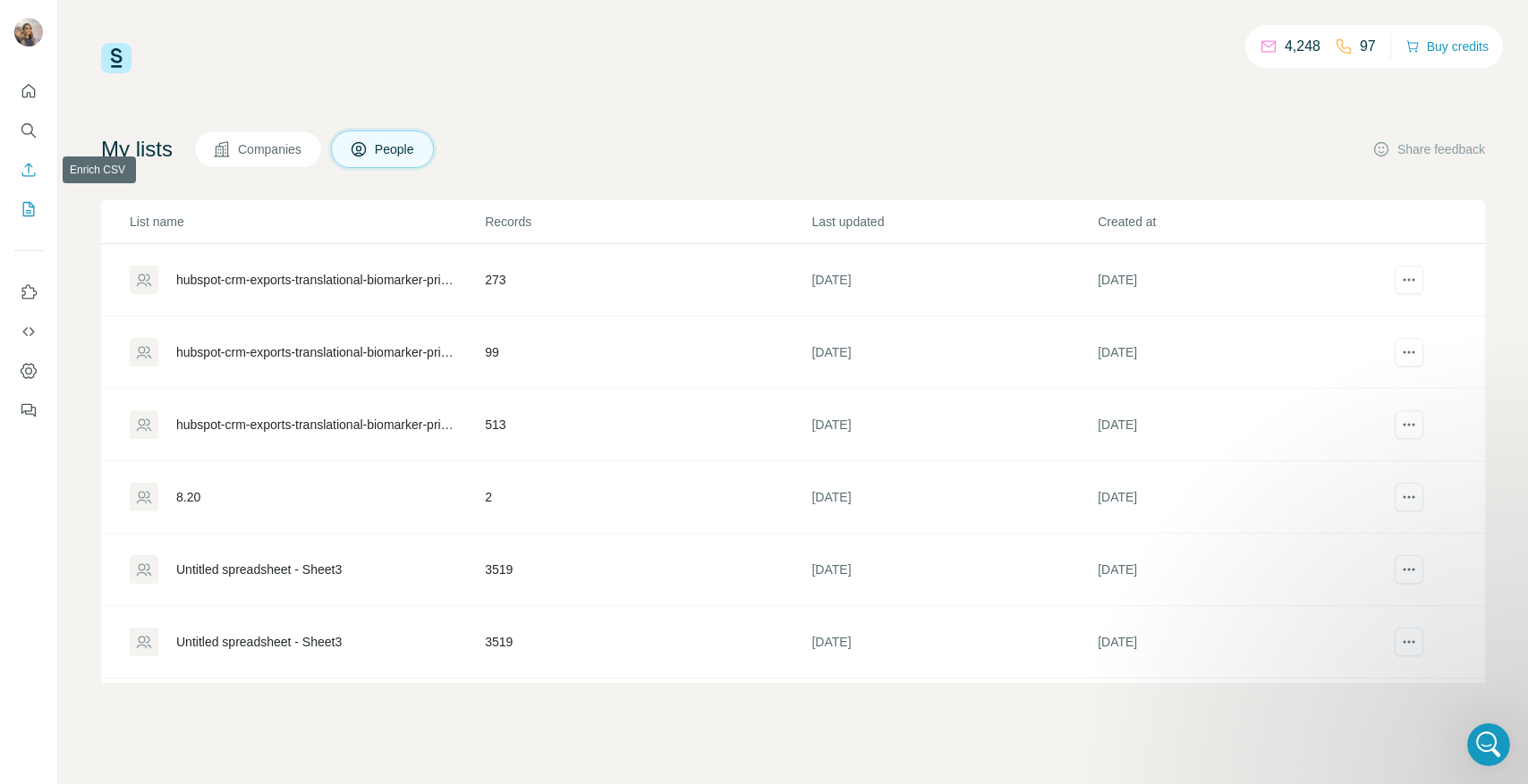
click at [27, 172] on icon "Enrich CSV" at bounding box center [29, 170] width 18 height 18
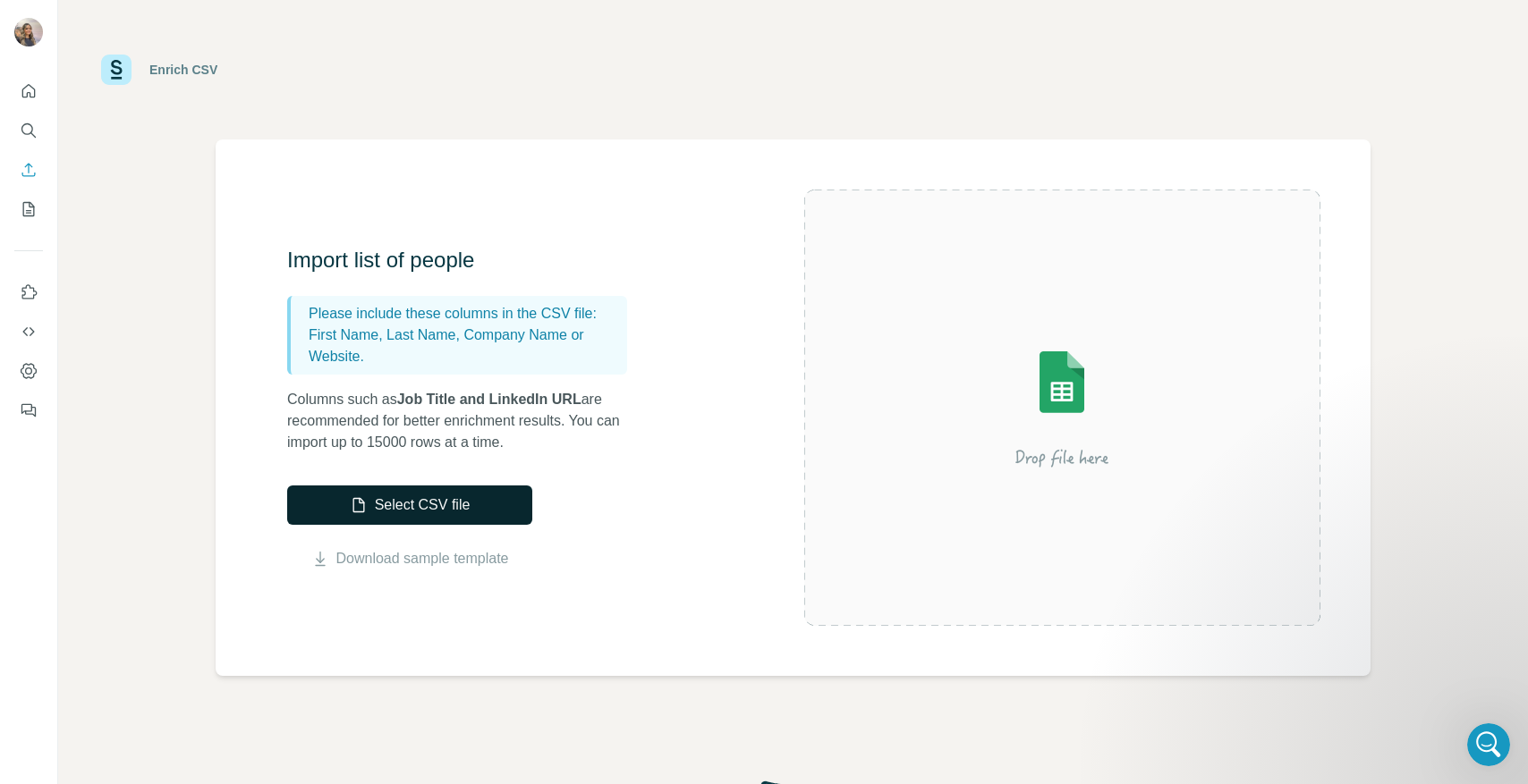
click at [406, 502] on button "Select CSV file" at bounding box center [409, 504] width 245 height 39
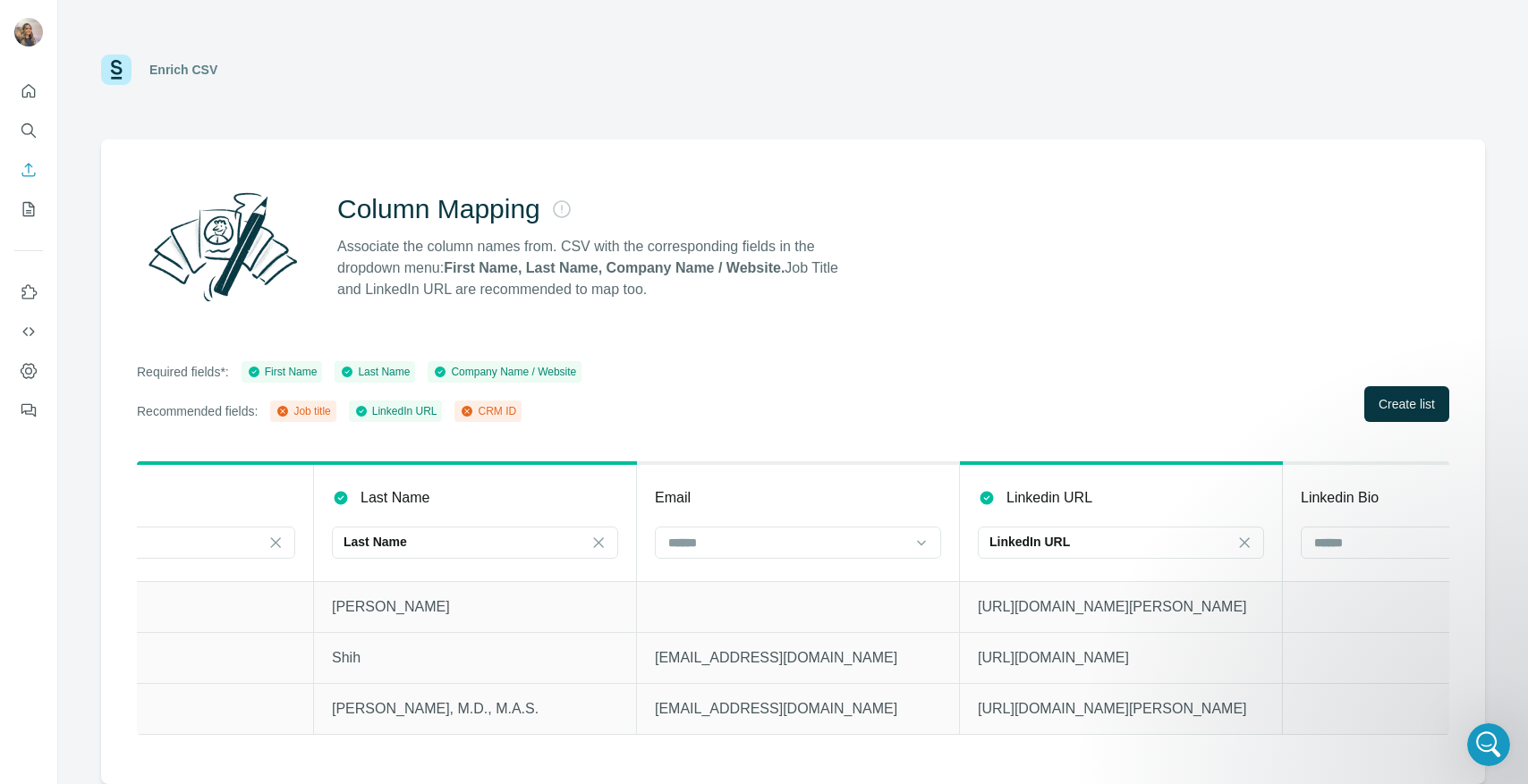
scroll to position [0, 478]
click at [757, 534] on input at bounding box center [779, 543] width 242 height 20
click at [783, 485] on th "Email" at bounding box center [791, 522] width 323 height 118
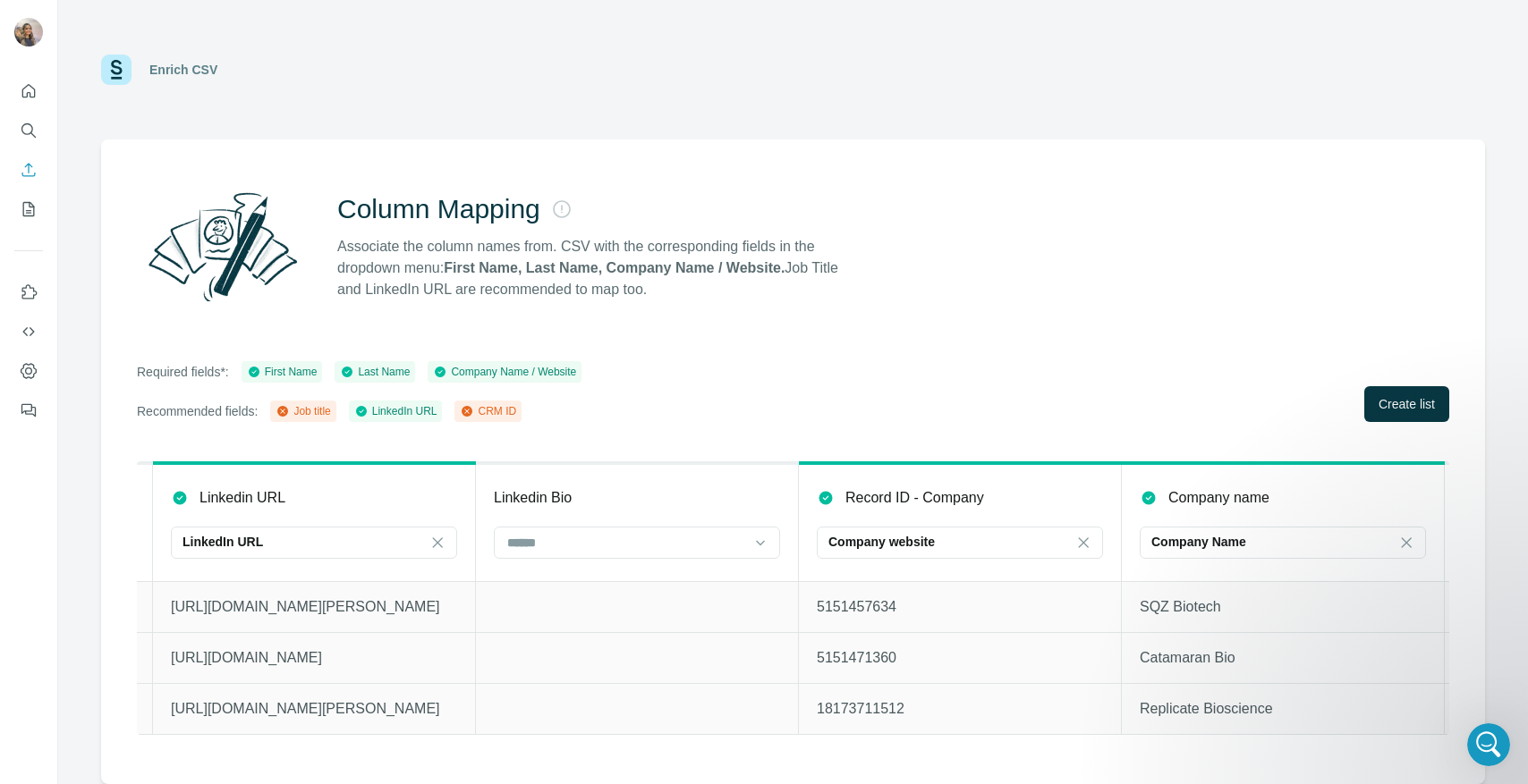
scroll to position [0, 1283]
click at [663, 548] on input at bounding box center [620, 543] width 242 height 20
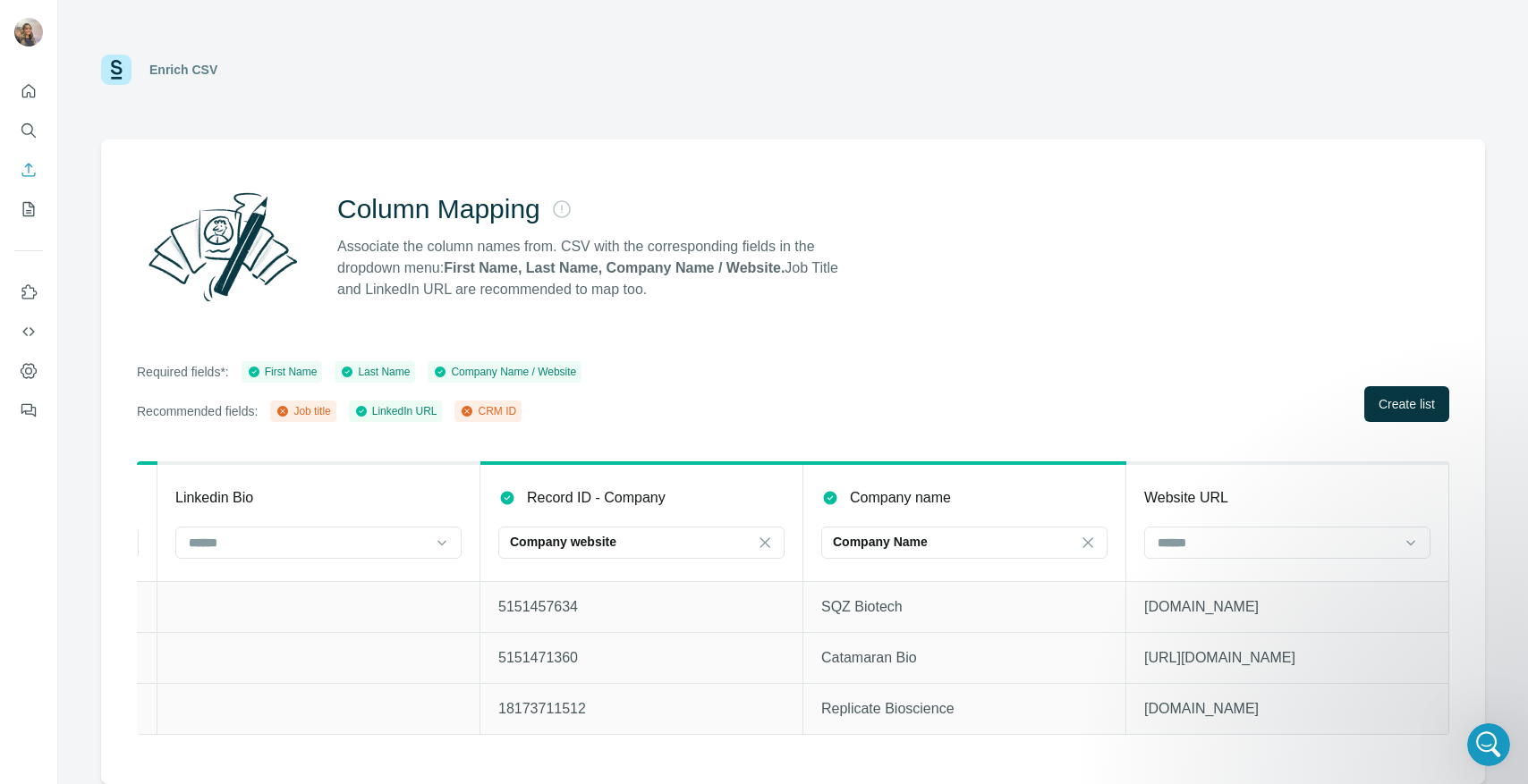
click at [1216, 546] on input at bounding box center [1276, 543] width 242 height 20
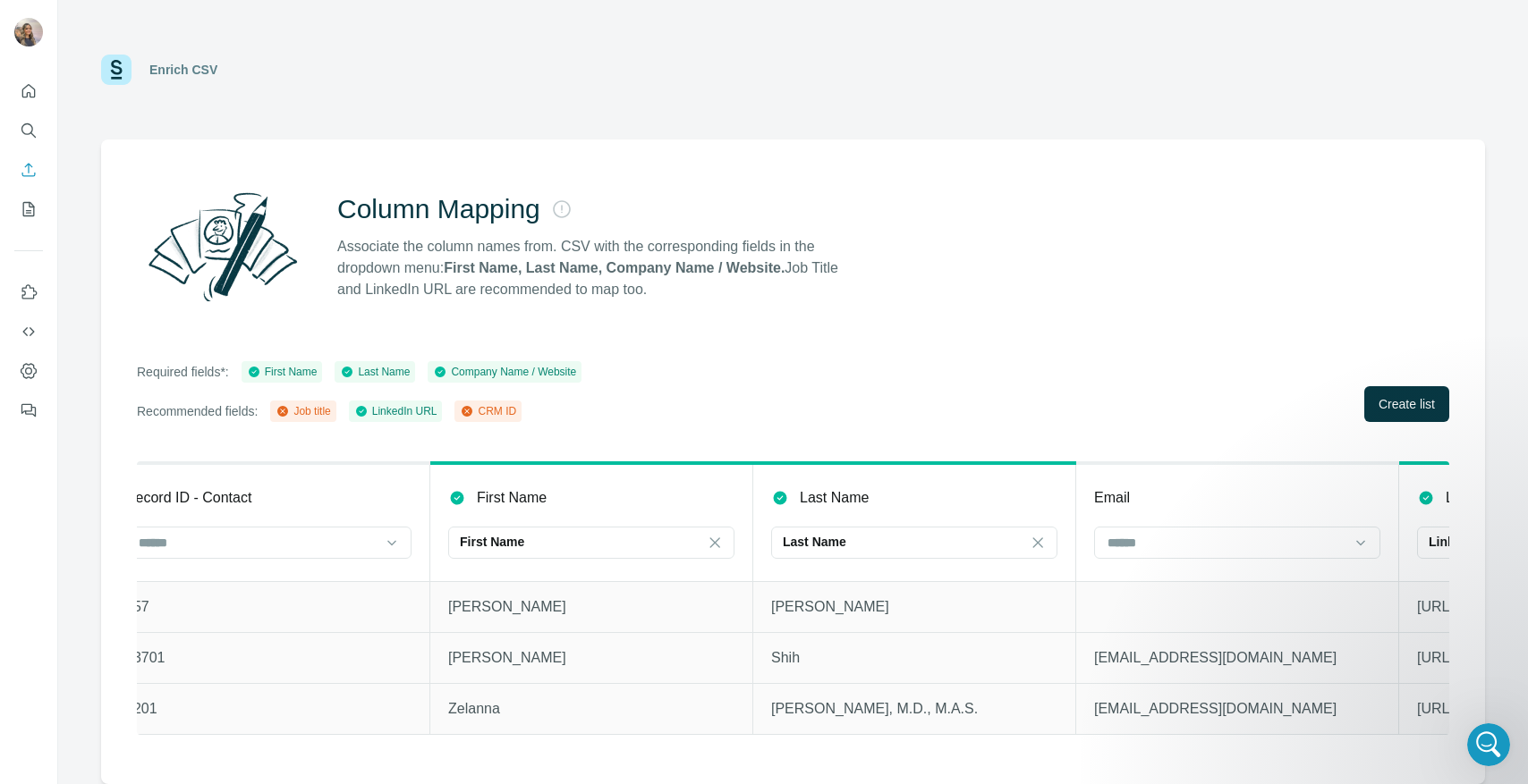
scroll to position [0, 0]
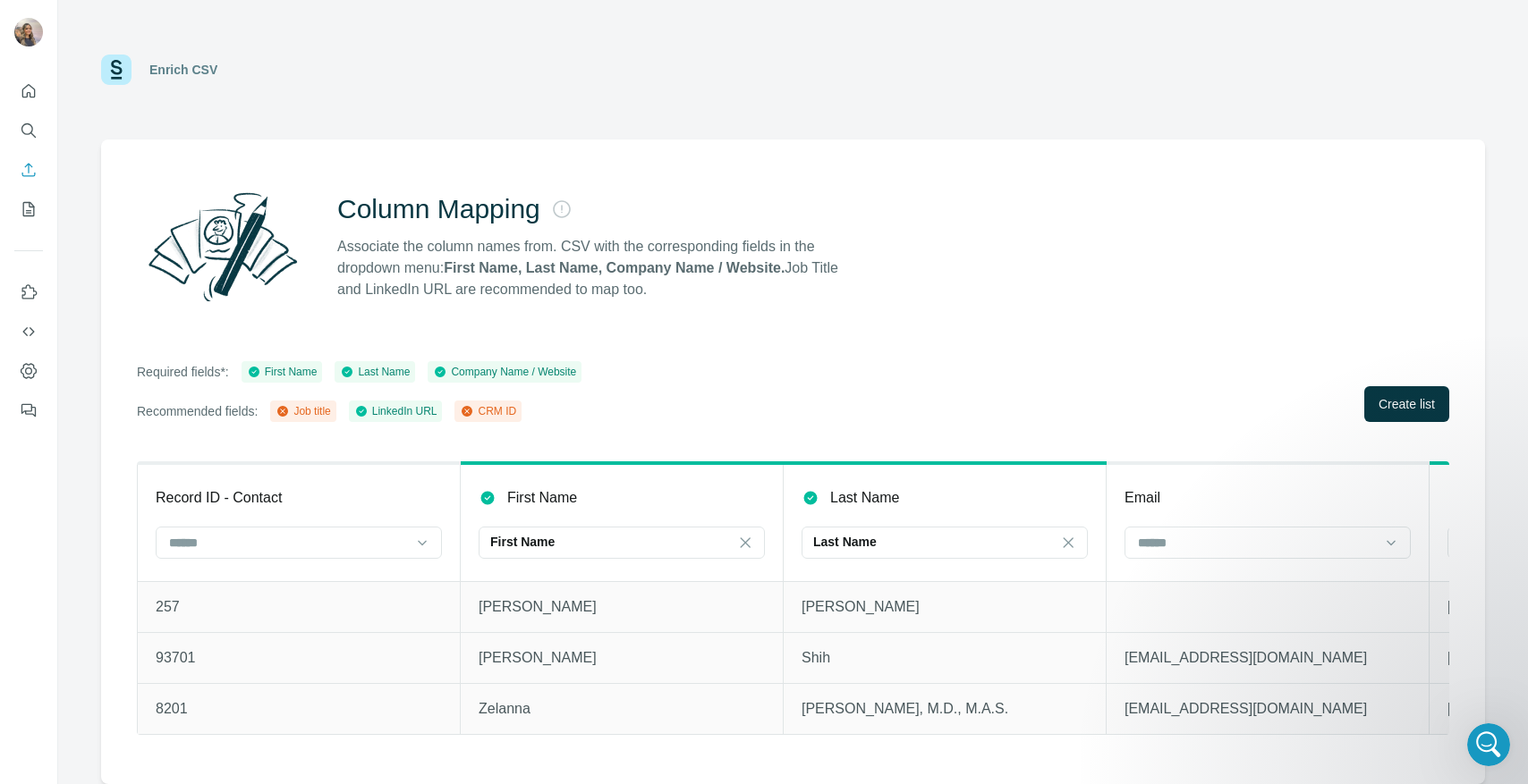
click at [296, 558] on div at bounding box center [288, 543] width 242 height 31
click at [296, 612] on div "CRM ID" at bounding box center [299, 616] width 256 height 18
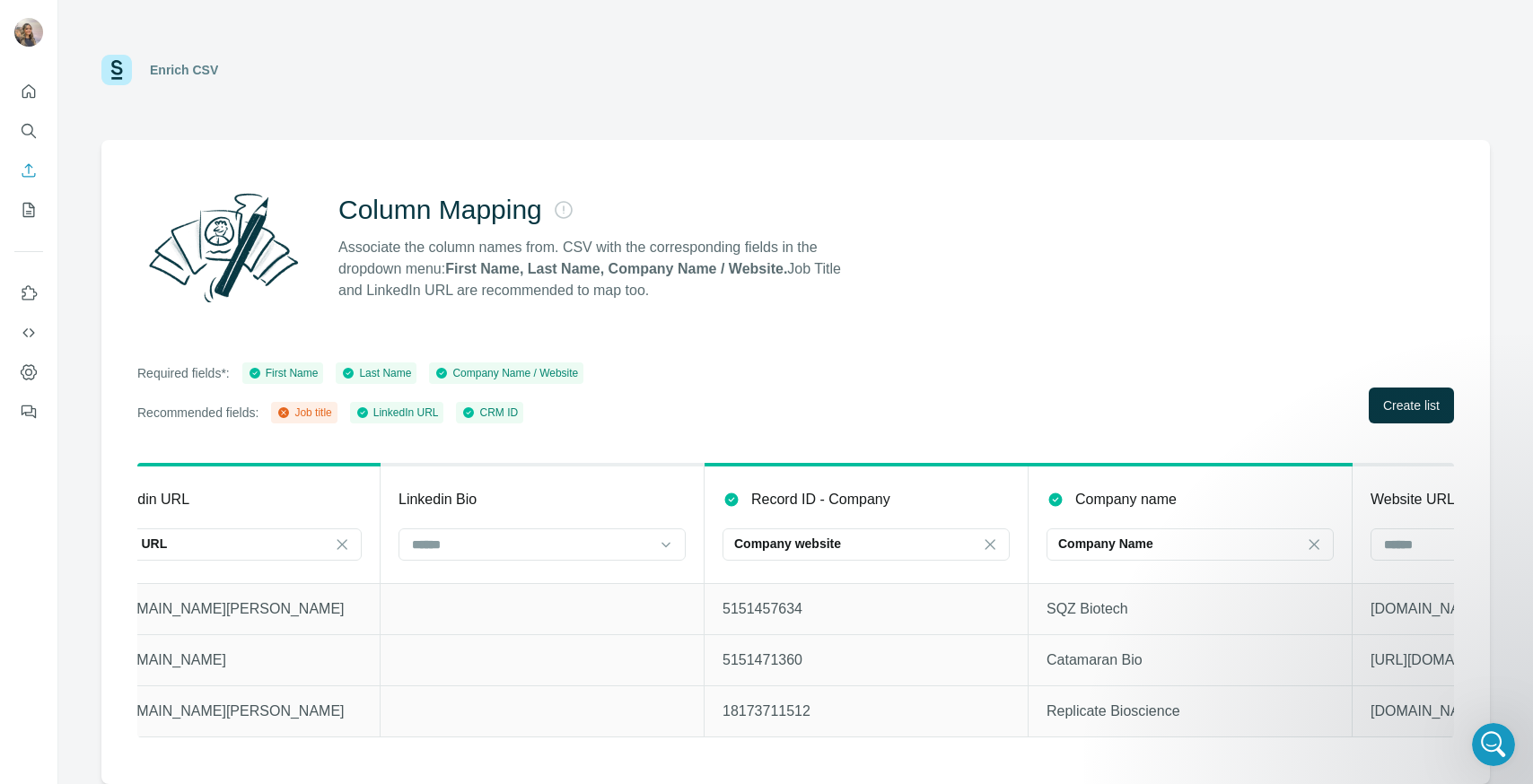
scroll to position [0, 1601]
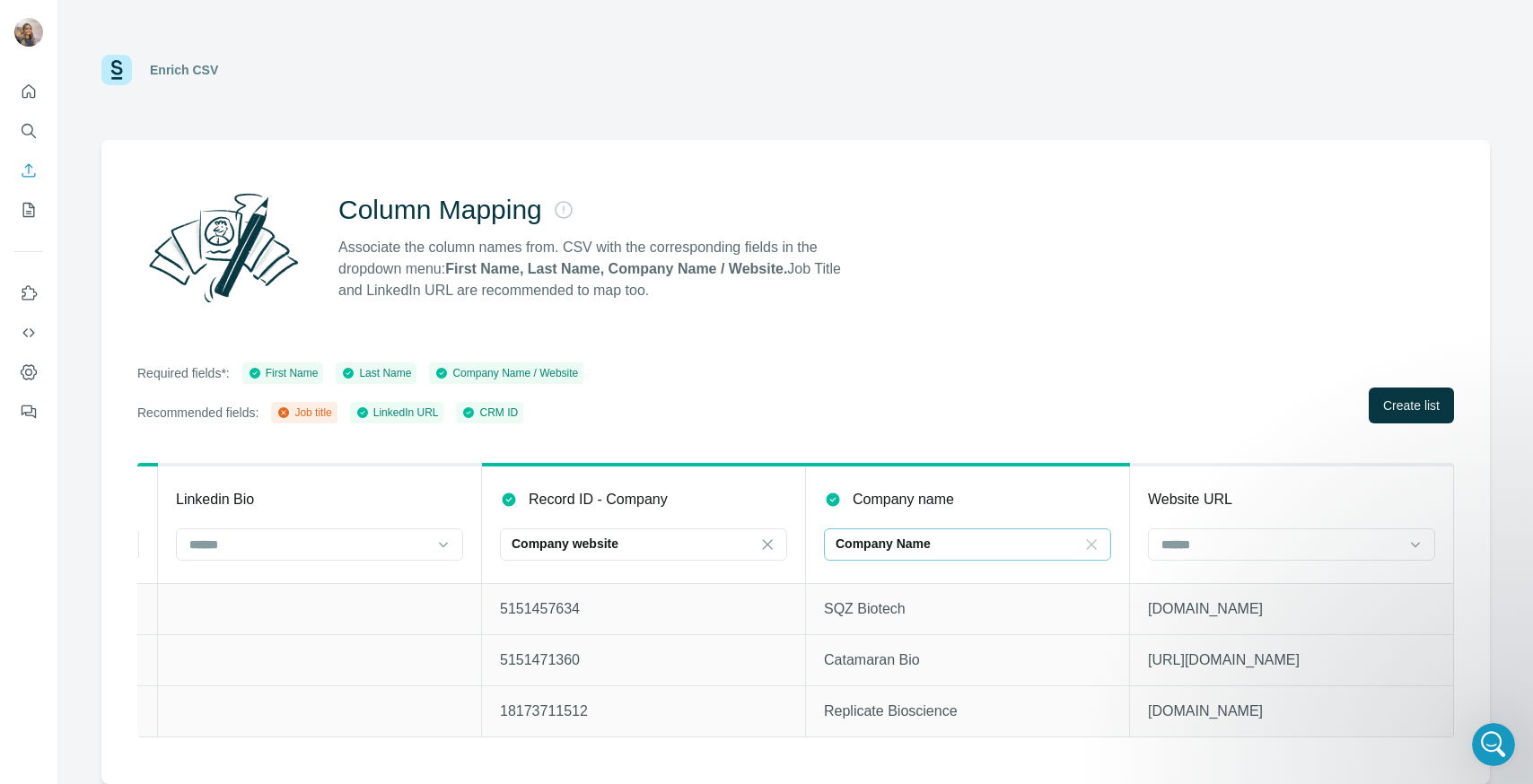
click at [1086, 541] on icon at bounding box center [1091, 545] width 18 height 18
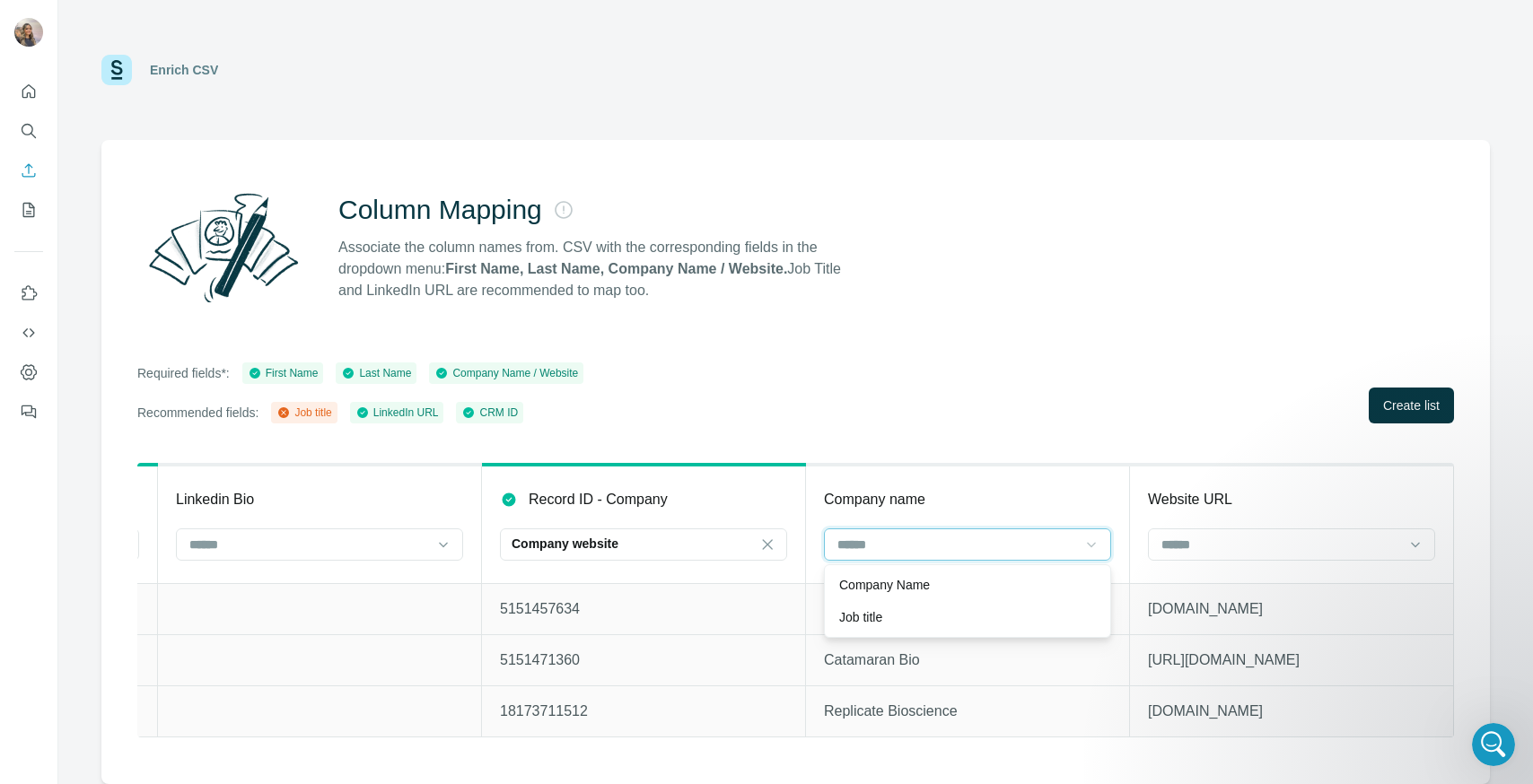
scroll to position [0, 0]
click at [761, 541] on icon at bounding box center [768, 545] width 18 height 18
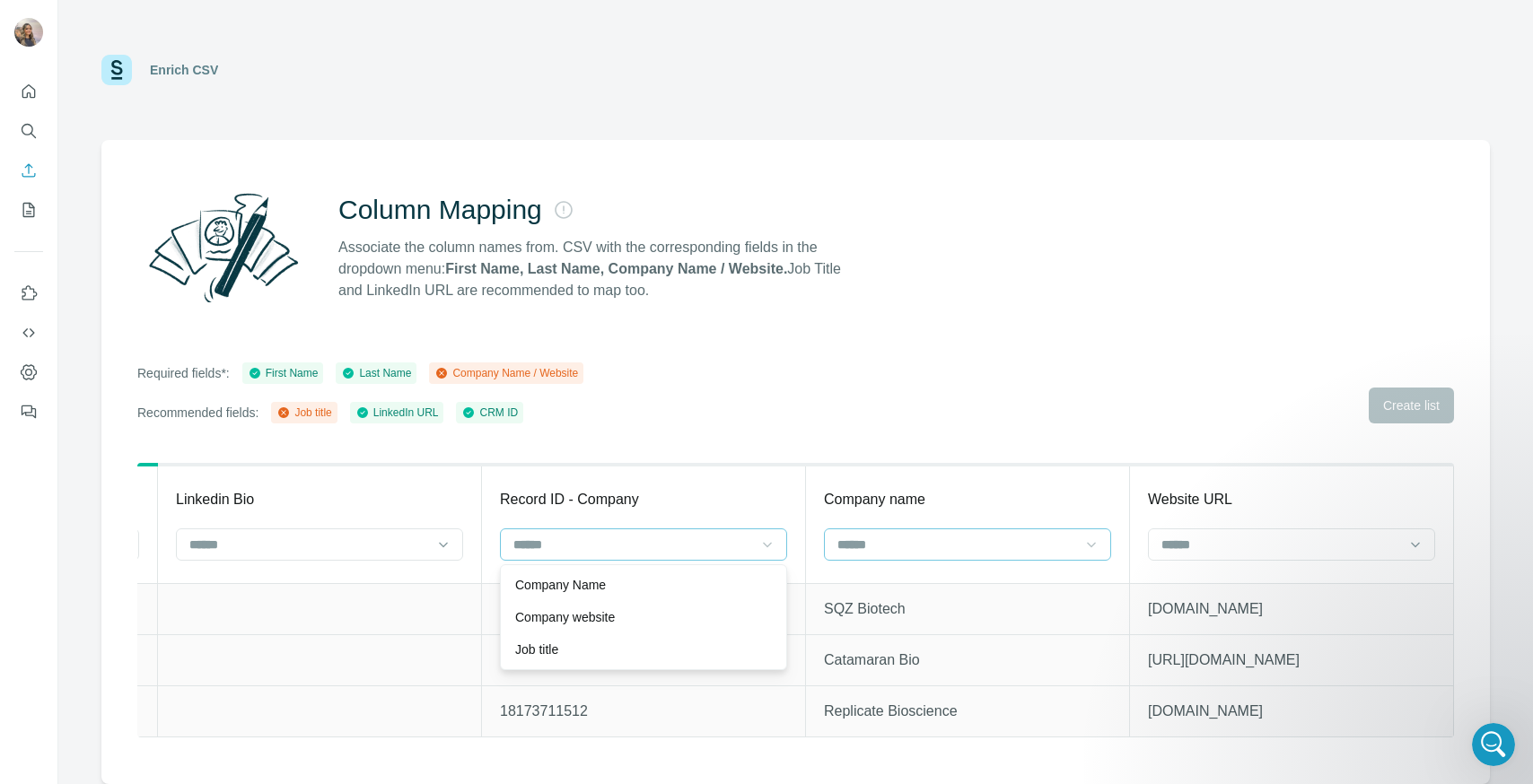
click at [264, 590] on td at bounding box center [320, 609] width 324 height 51
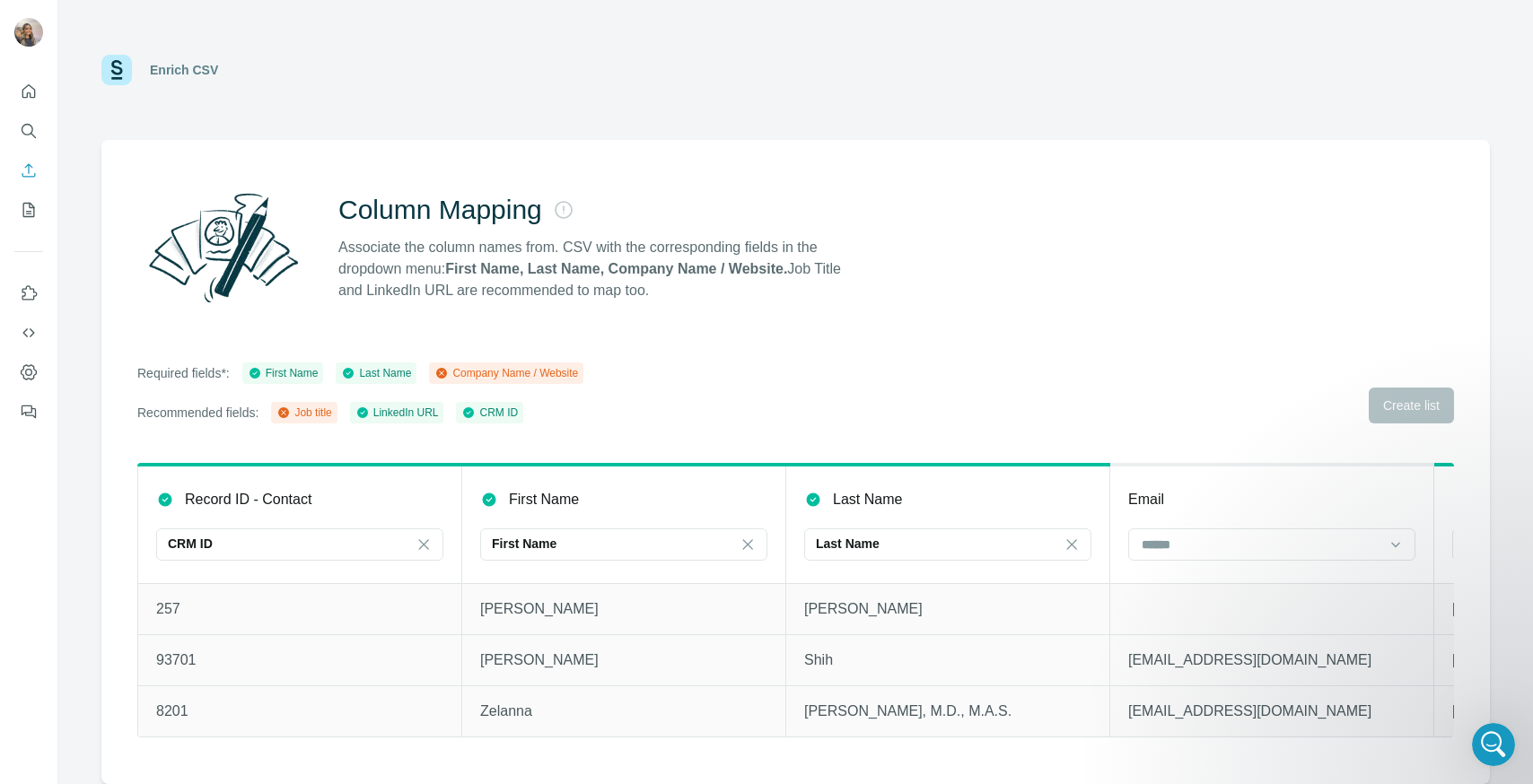
click at [1313, 405] on div "Required fields*: First Name Last Name Company Name / Website Recommended field…" at bounding box center [795, 392] width 1317 height 61
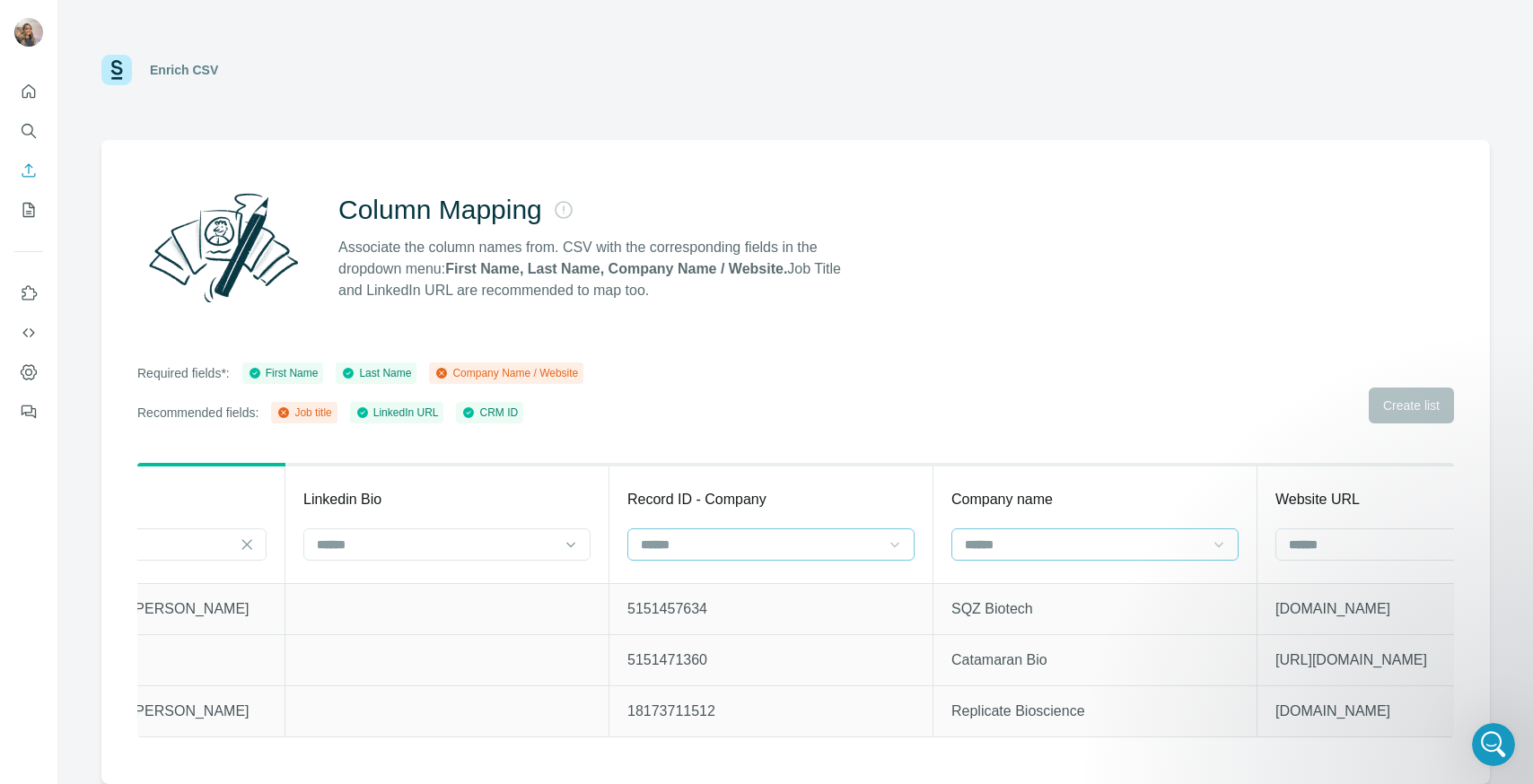
scroll to position [0, 1601]
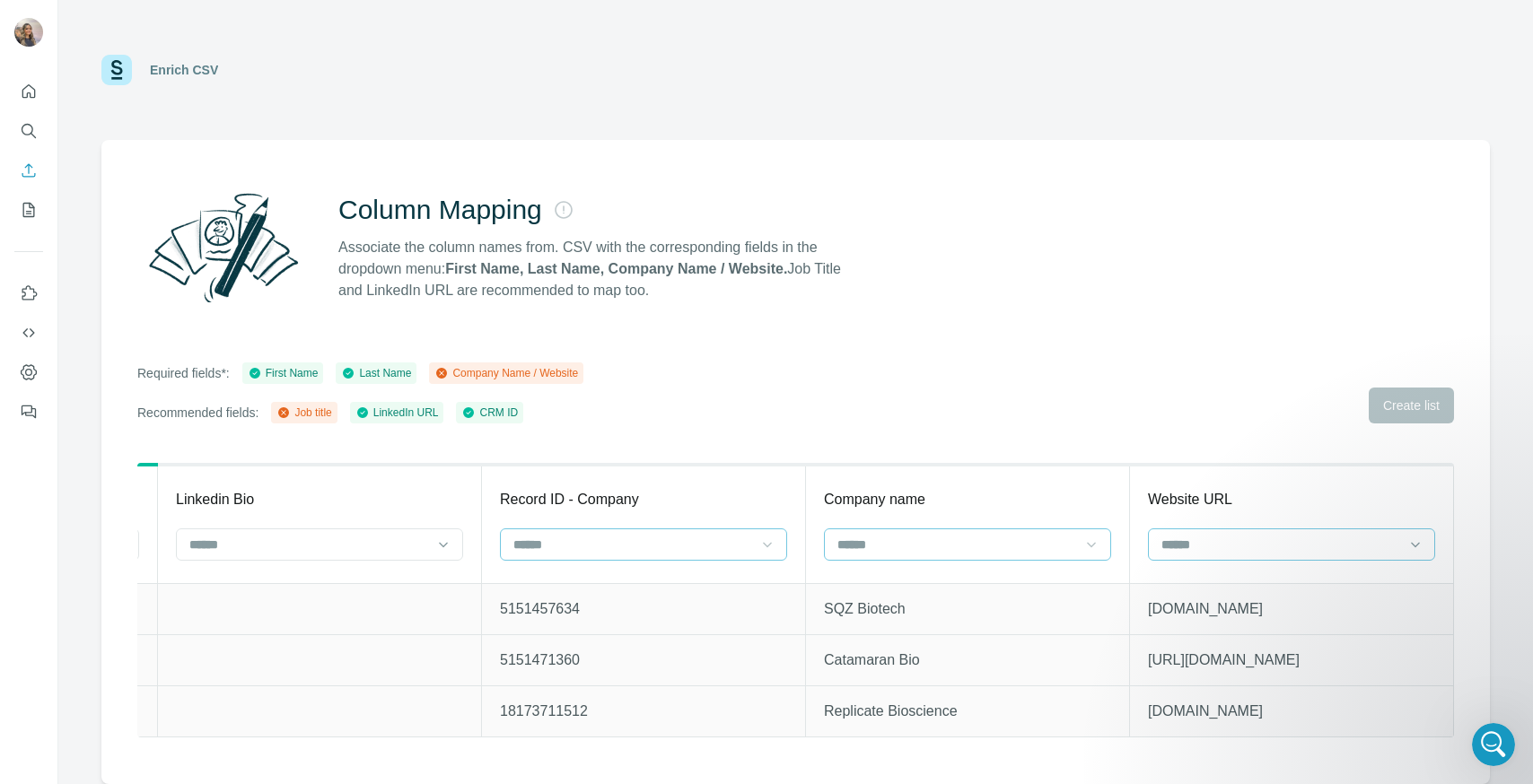
click at [1252, 546] on input at bounding box center [1280, 545] width 243 height 20
click at [1224, 616] on p "Company website" at bounding box center [1213, 618] width 100 height 18
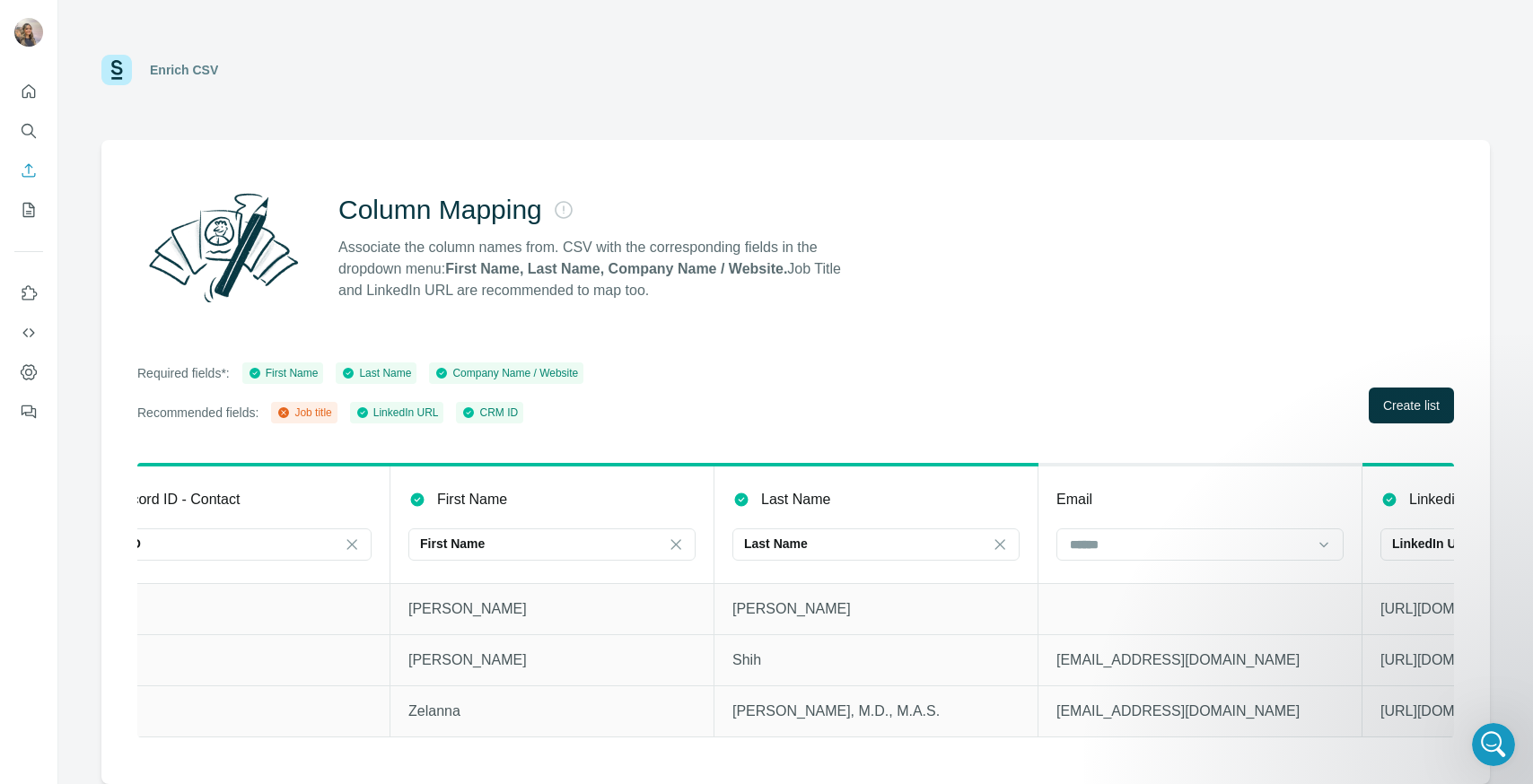
scroll to position [0, 0]
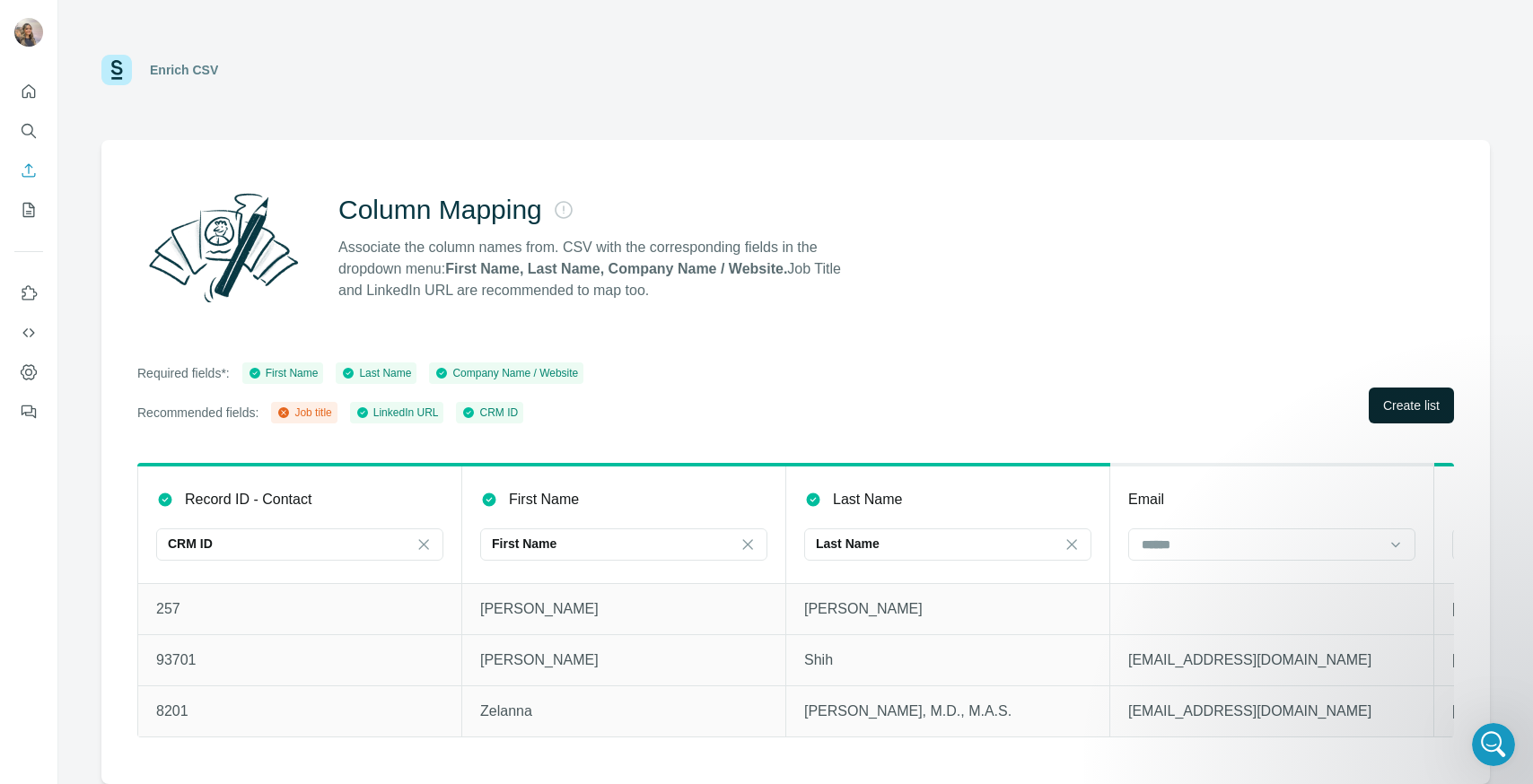
click at [1313, 400] on span "Create list" at bounding box center [1411, 406] width 56 height 18
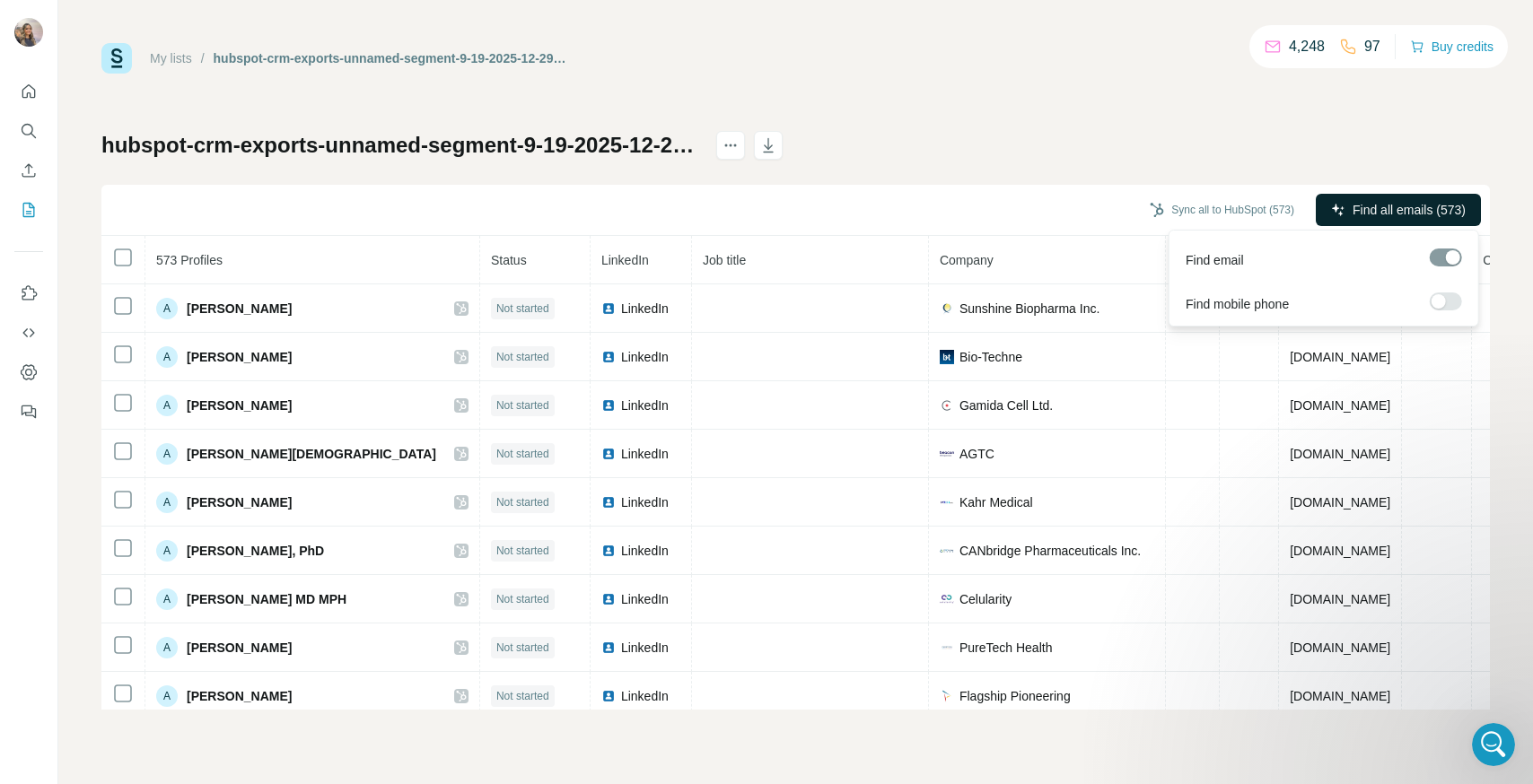
click at [1313, 215] on span "Find all emails (573)" at bounding box center [1409, 210] width 113 height 18
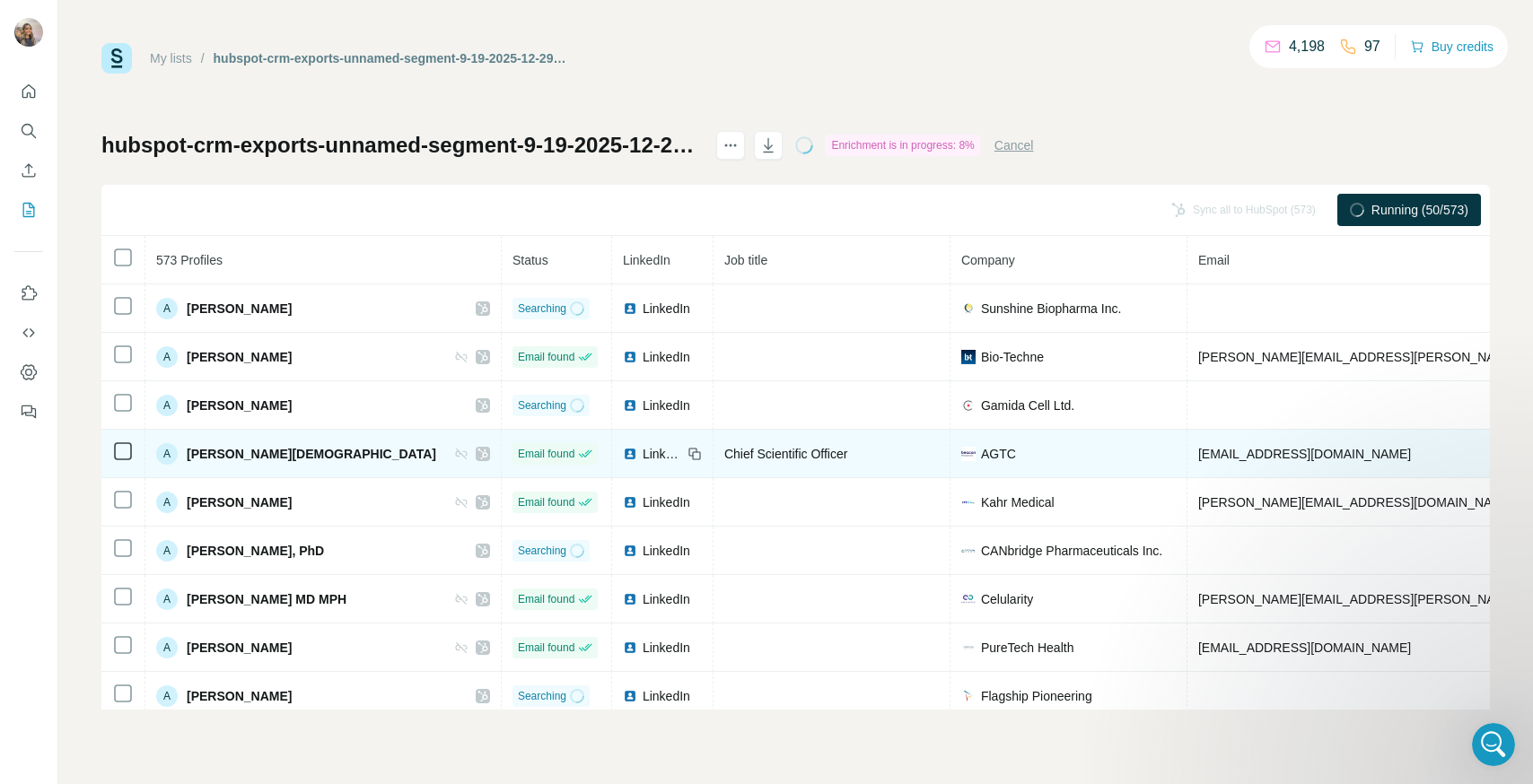
click at [478, 457] on icon at bounding box center [483, 454] width 11 height 15
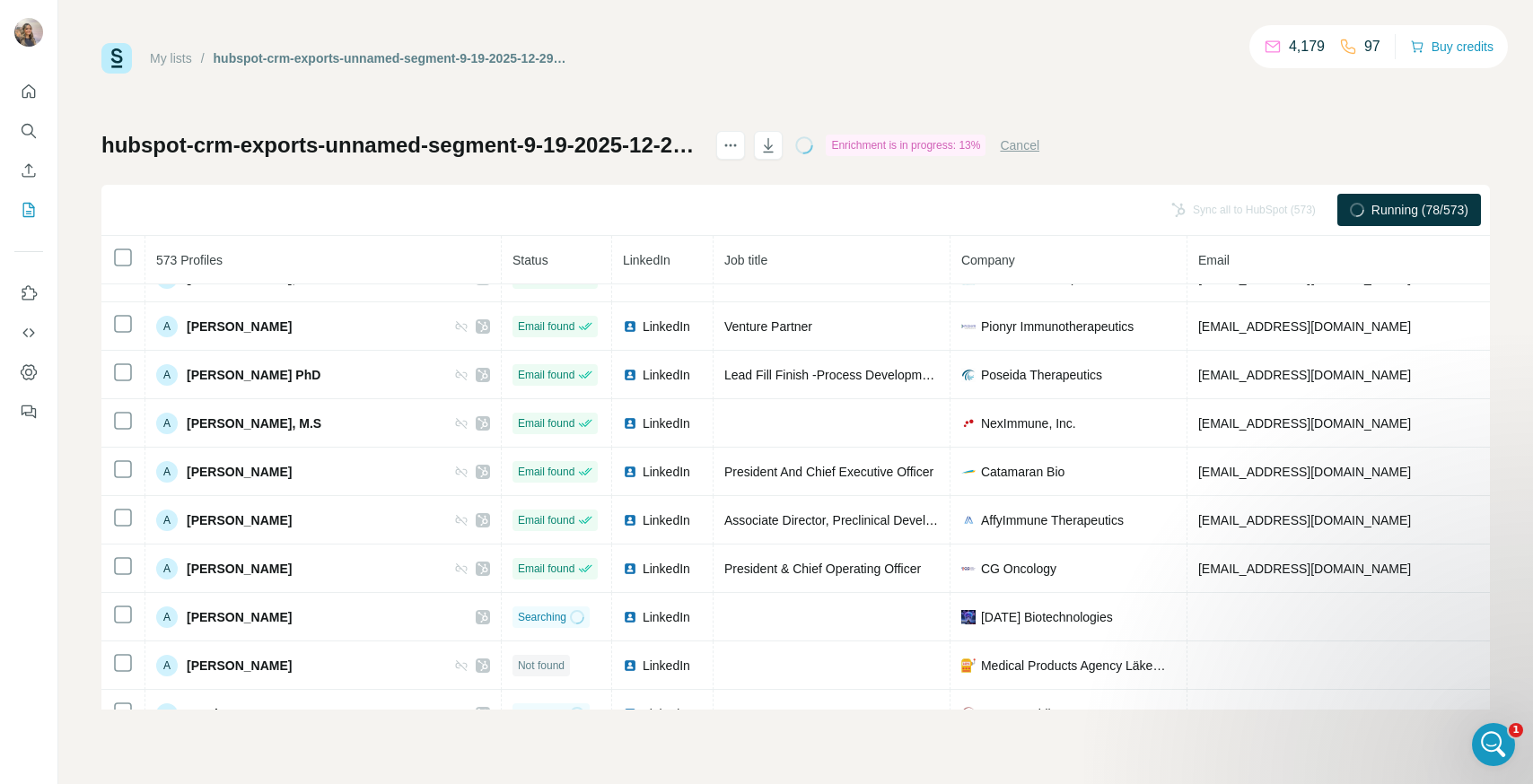
scroll to position [822, 0]
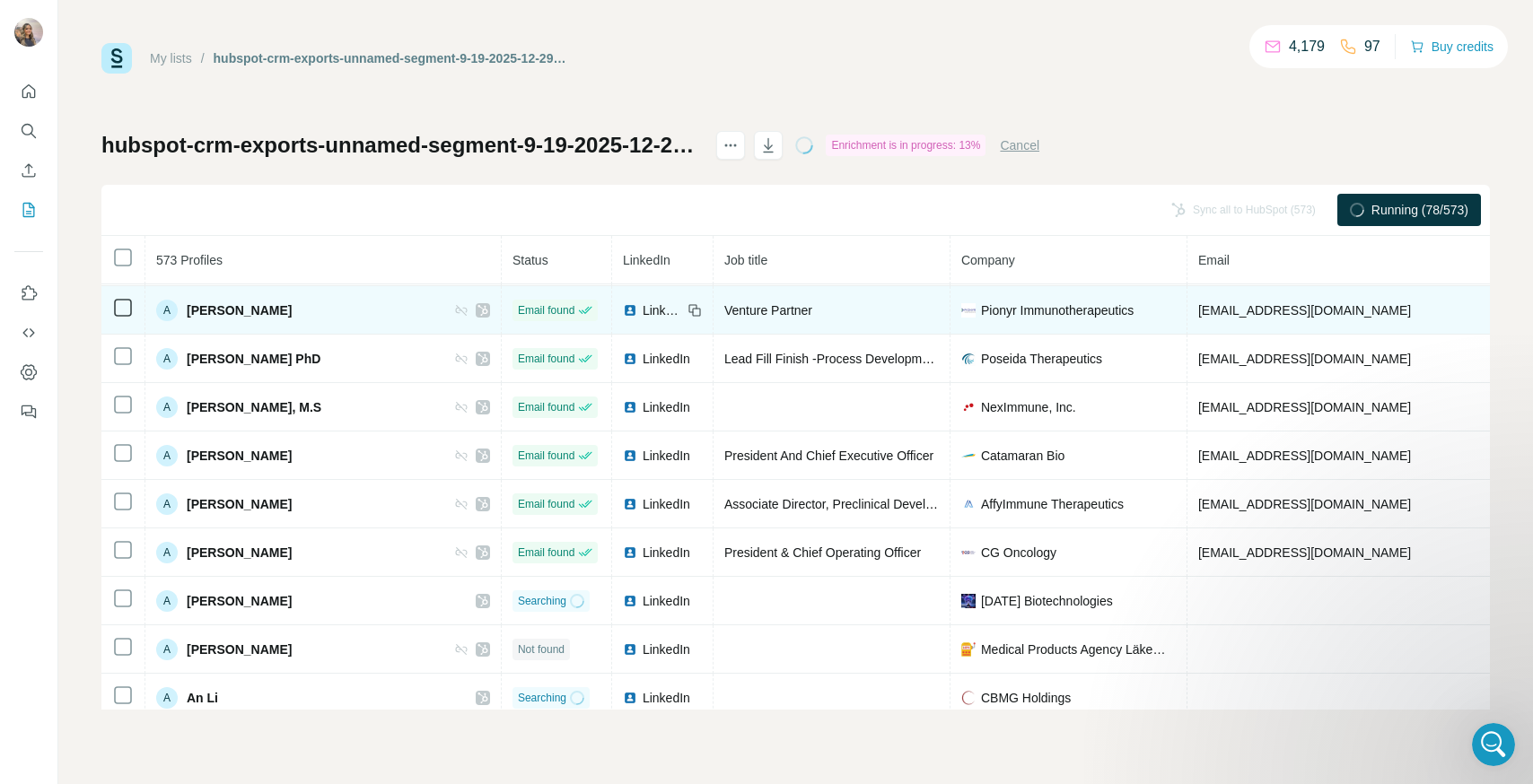
click at [478, 306] on icon at bounding box center [483, 311] width 11 height 15
click at [688, 309] on icon at bounding box center [695, 311] width 15 height 15
click at [692, 310] on icon at bounding box center [696, 312] width 8 height 8
click at [642, 313] on span "LinkedIn" at bounding box center [662, 311] width 39 height 18
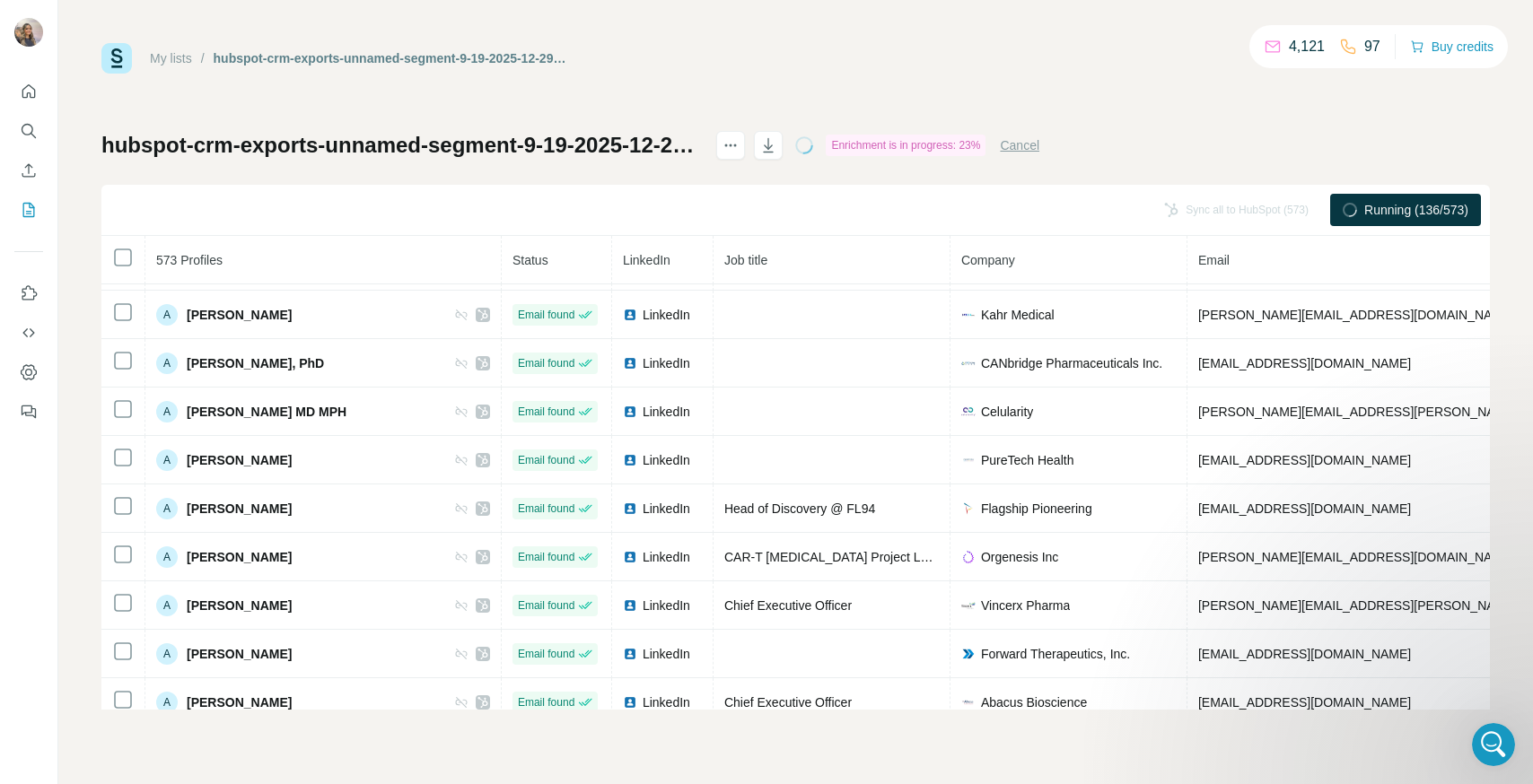
scroll to position [0, 0]
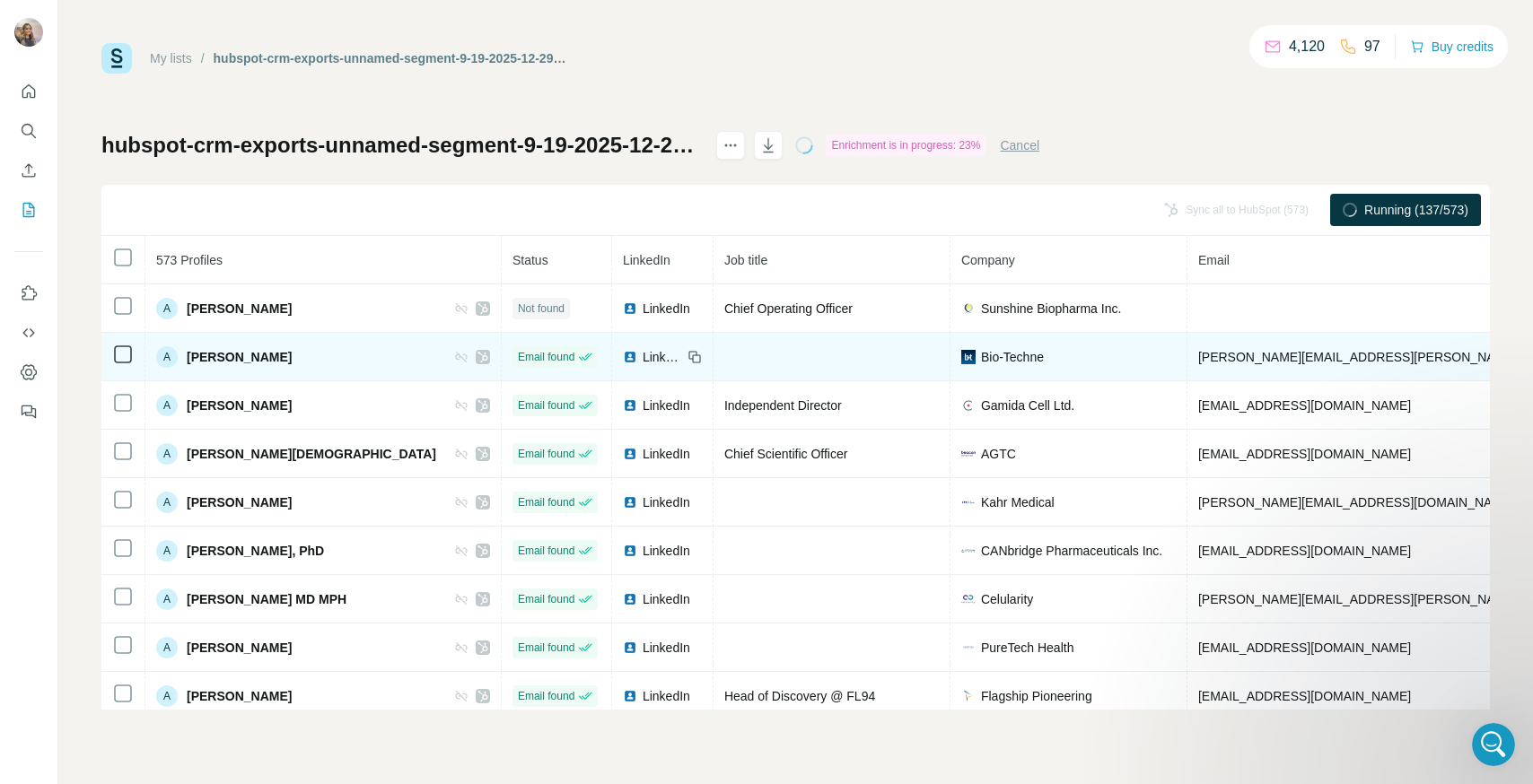
click at [713, 366] on td at bounding box center [831, 357] width 237 height 48
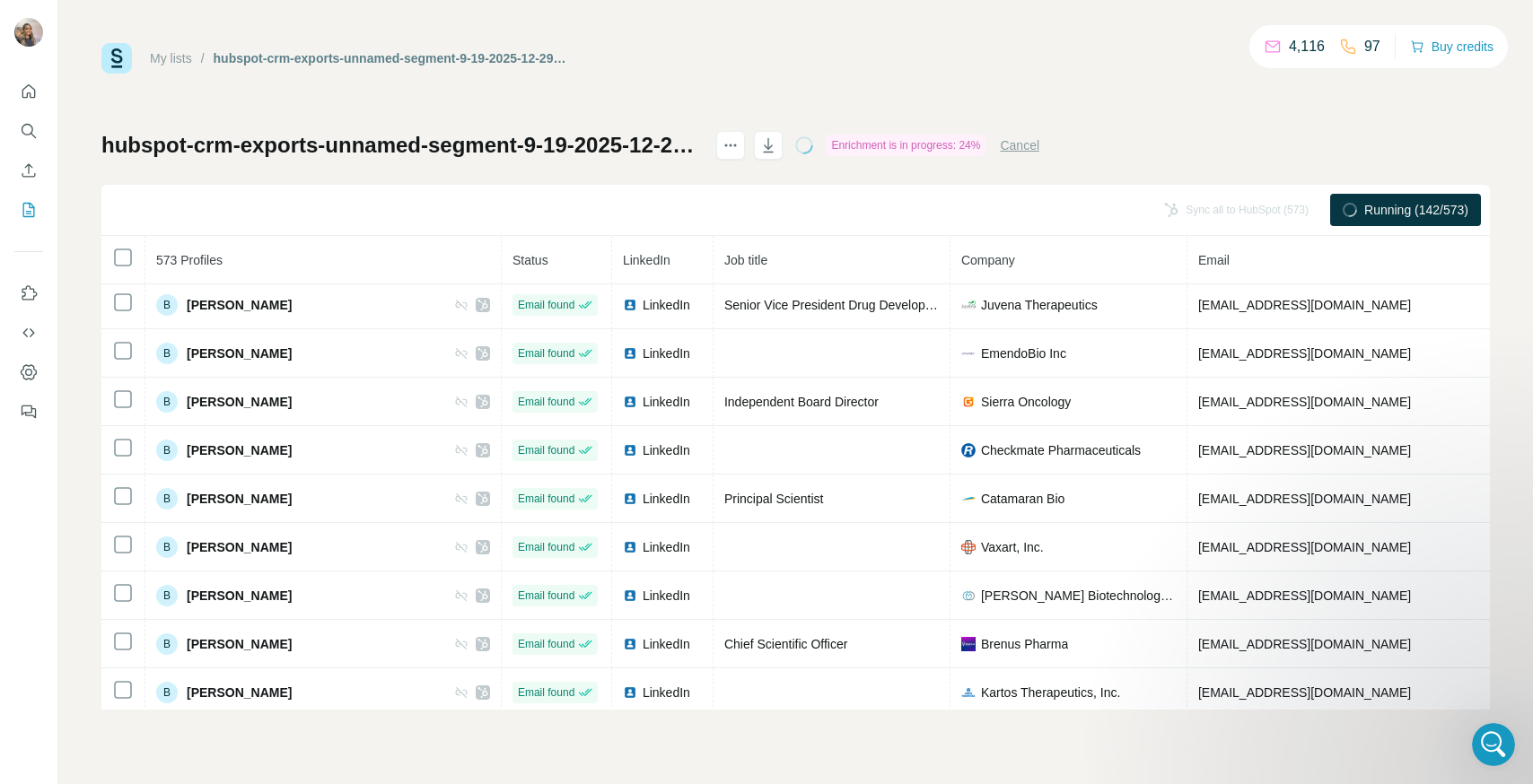
scroll to position [2625, 0]
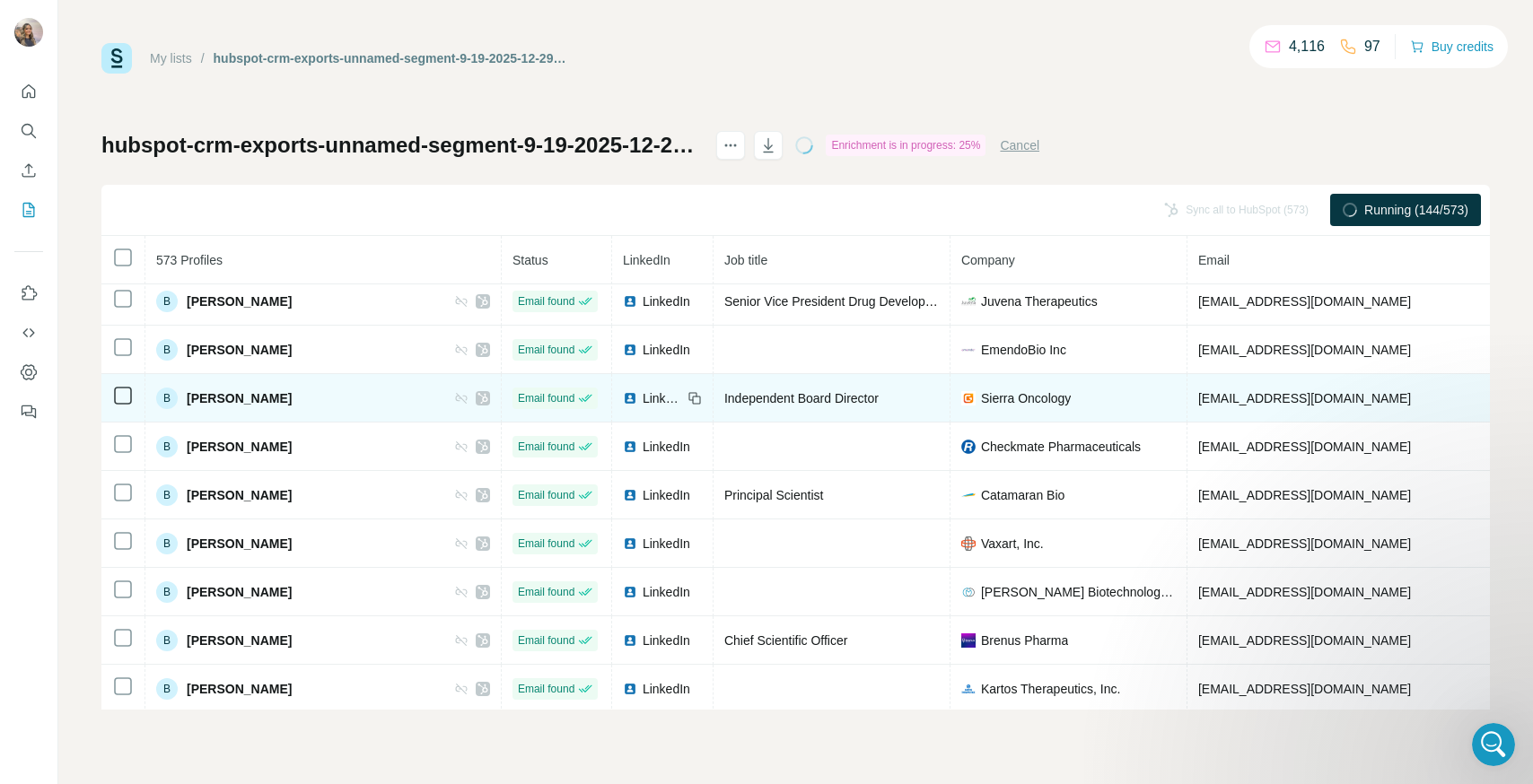
click at [642, 400] on span "LinkedIn" at bounding box center [662, 399] width 39 height 18
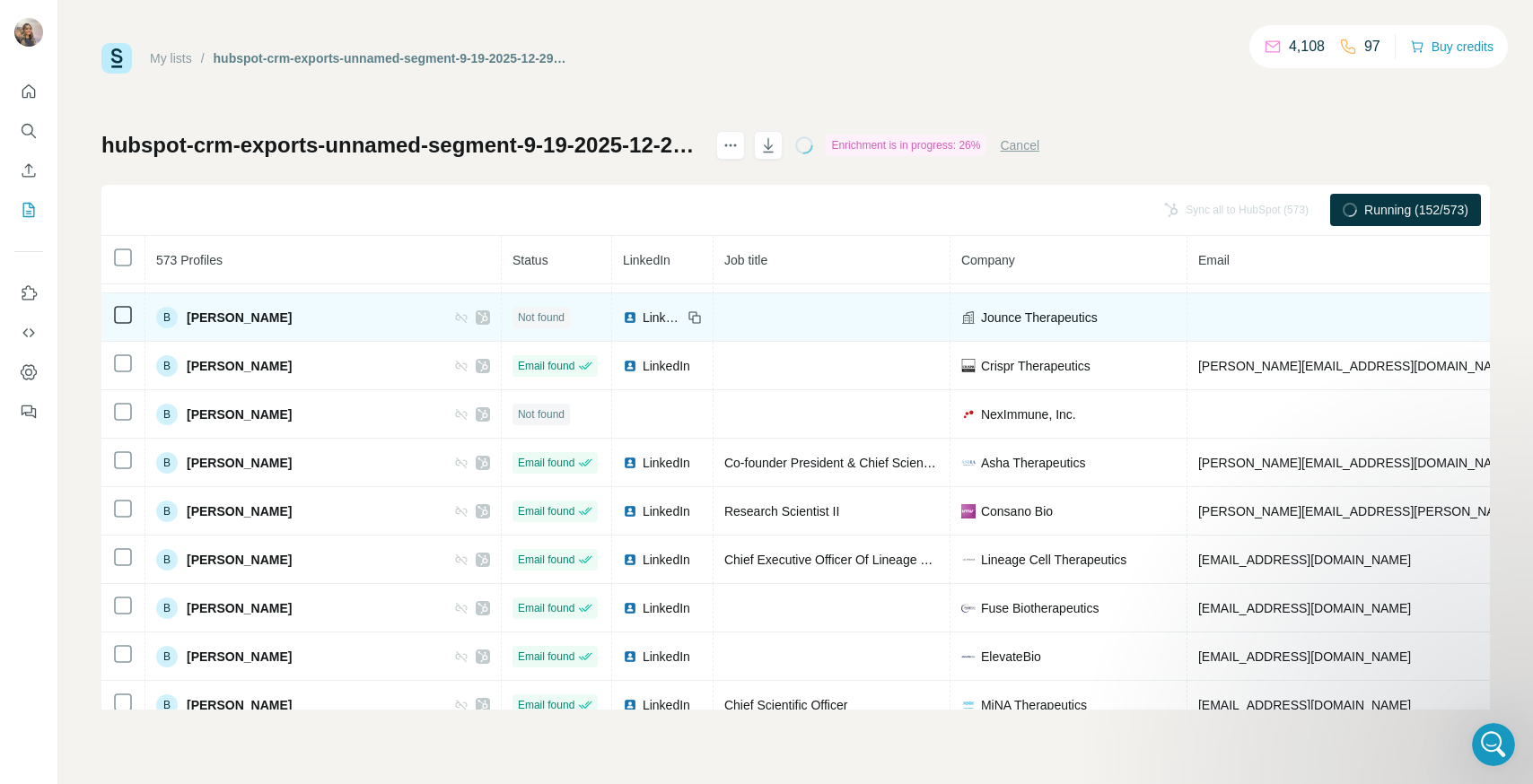
scroll to position [3052, 0]
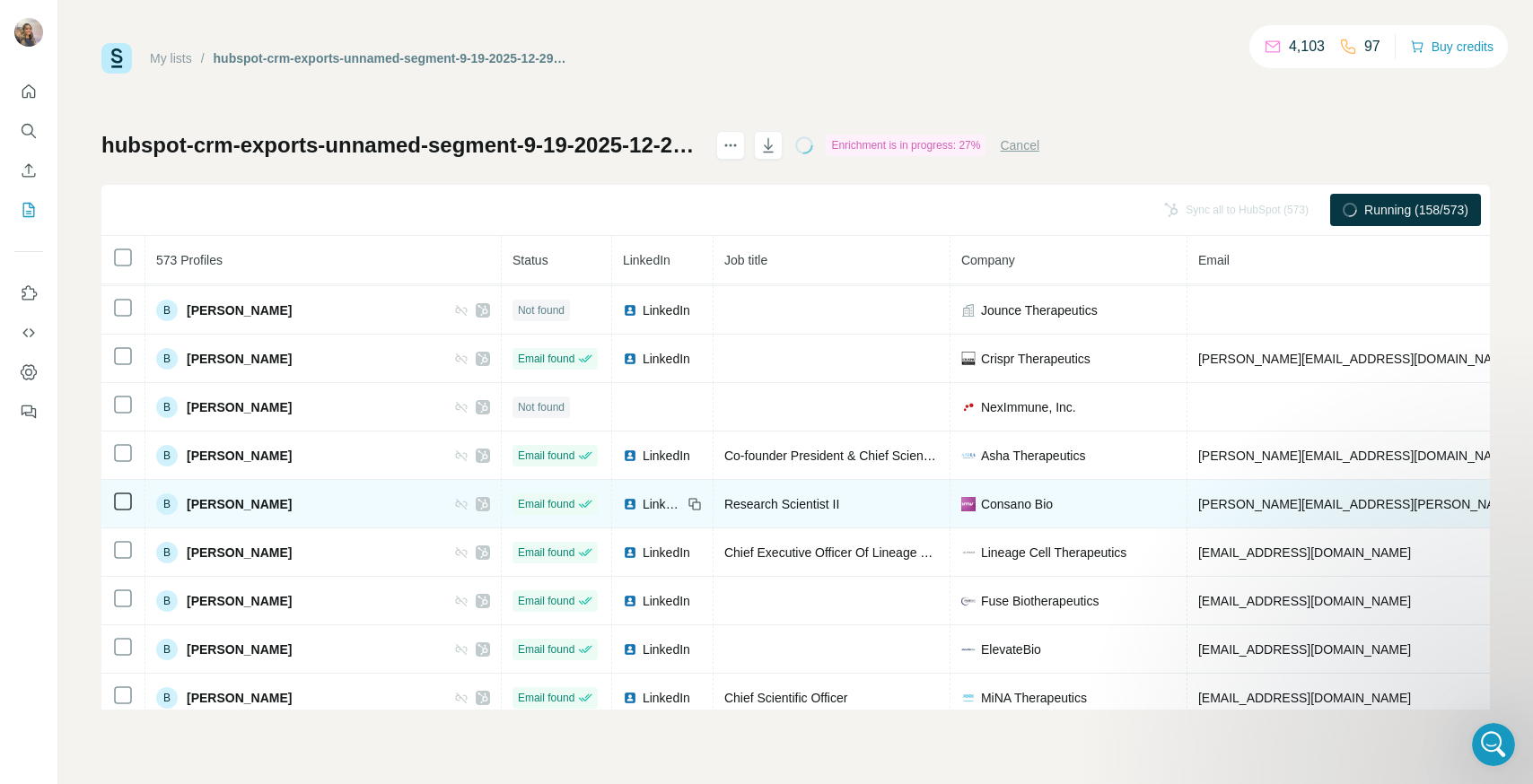
click at [642, 497] on span "LinkedIn" at bounding box center [662, 504] width 39 height 18
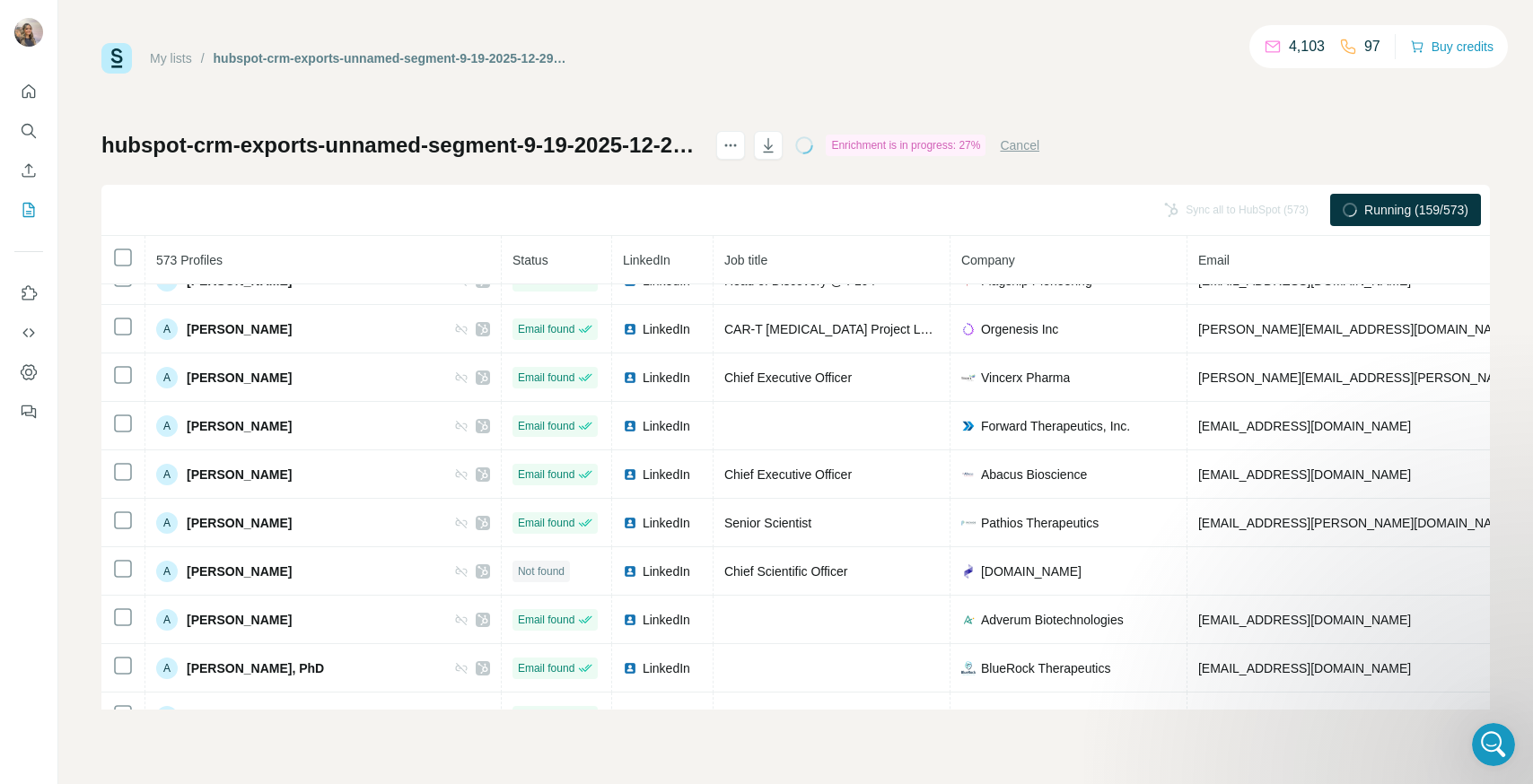
scroll to position [0, 0]
